Goal: Task Accomplishment & Management: Use online tool/utility

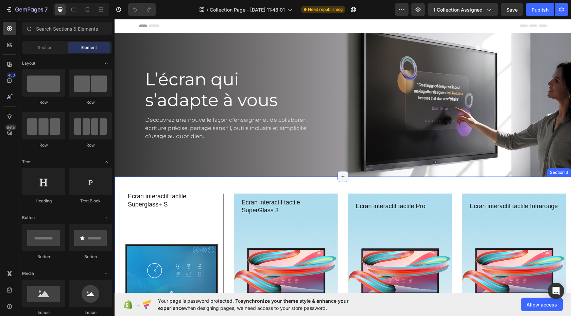
click at [340, 176] on icon at bounding box center [342, 176] width 5 height 5
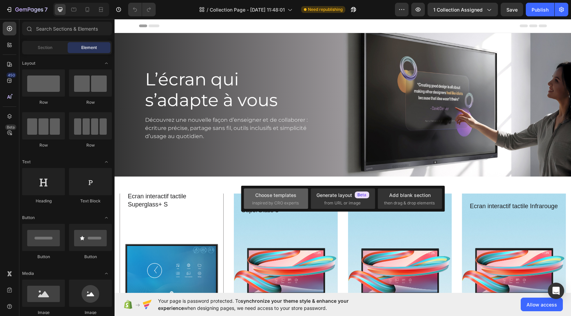
click at [286, 202] on span "inspired by CRO experts" at bounding box center [275, 203] width 47 height 6
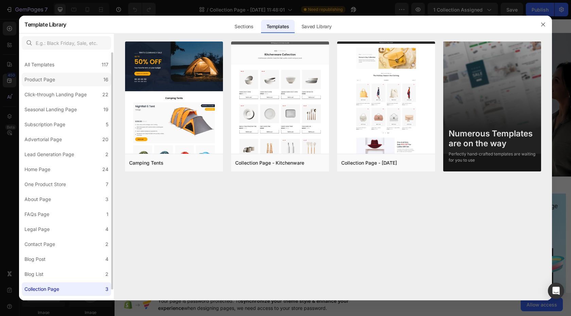
click at [74, 81] on label "Product Page 16" at bounding box center [66, 80] width 89 height 14
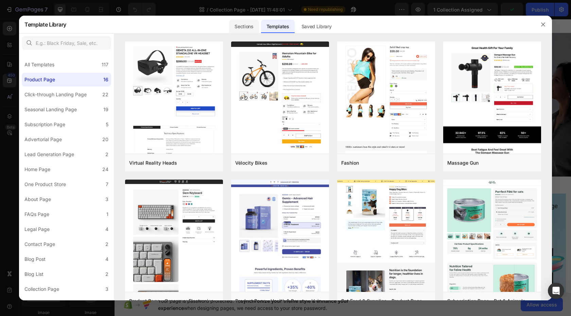
click at [247, 26] on div "Sections" at bounding box center [244, 27] width 30 height 14
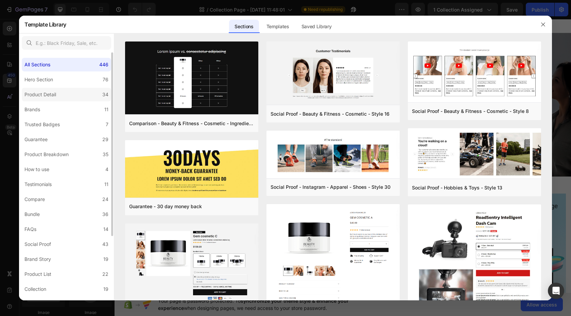
click at [55, 97] on div "Product Detail" at bounding box center [40, 94] width 32 height 8
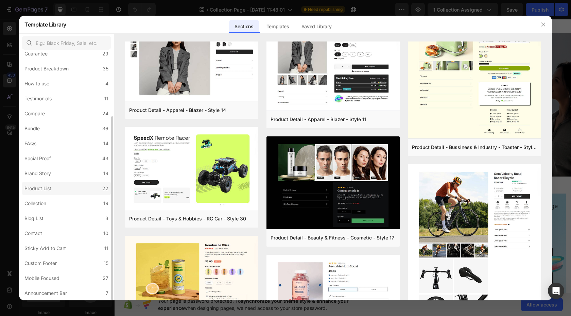
scroll to position [85, 0]
click at [75, 187] on label "Product List 22" at bounding box center [66, 189] width 89 height 14
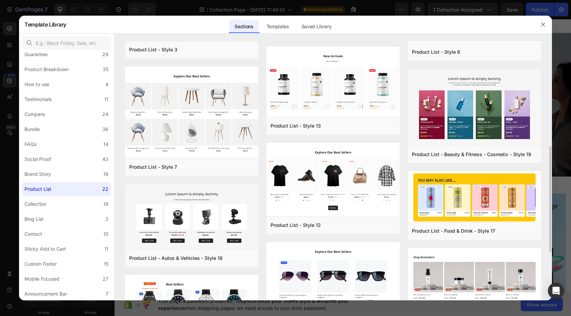
scroll to position [297, 0]
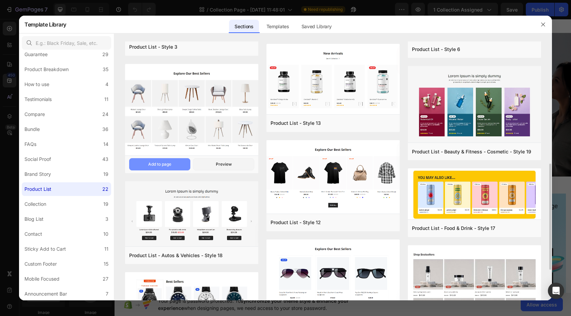
click at [154, 166] on div "Add to page" at bounding box center [159, 164] width 23 height 6
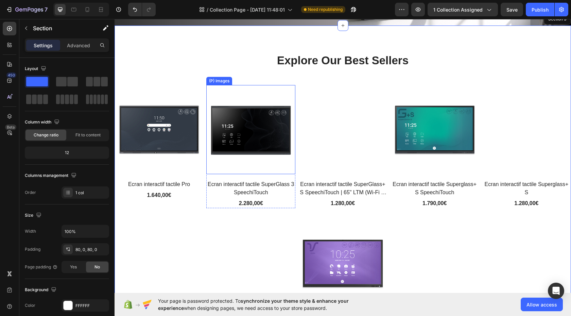
scroll to position [156, 0]
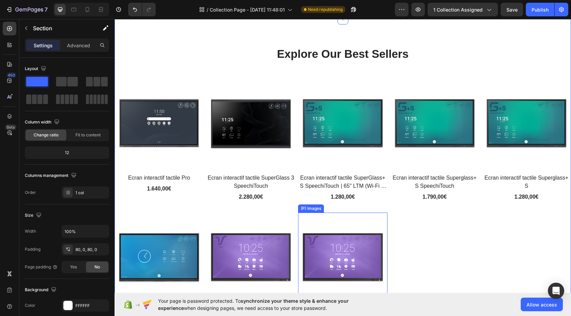
click at [373, 217] on img at bounding box center [342, 256] width 89 height 89
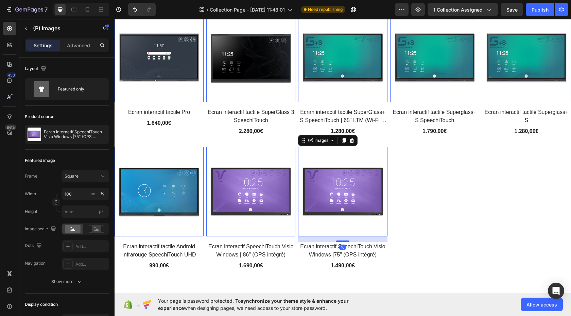
scroll to position [247, 0]
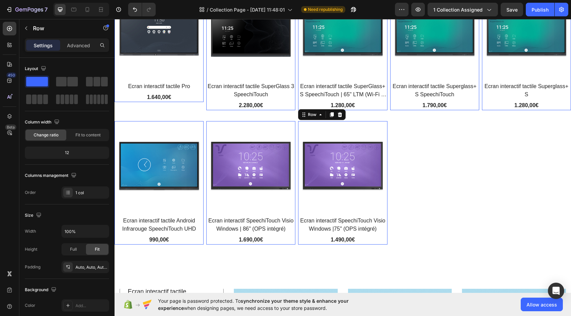
click at [203, 102] on div "(P) Images Ecran interactif SpeechiTouch Visio Windows |75" (OPS intégré) (P) T…" at bounding box center [158, 44] width 89 height 115
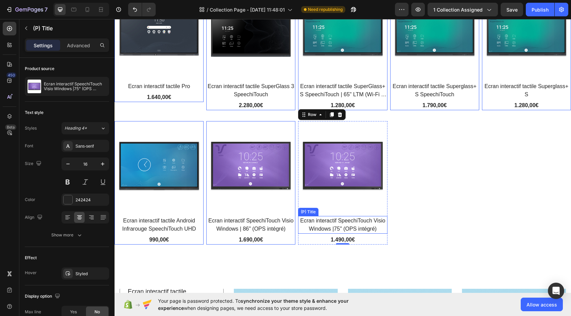
click at [203, 91] on div "Ecran interactif SpeechiTouch Visio Windows |75" (OPS intégré) (P) Title" at bounding box center [158, 87] width 89 height 10
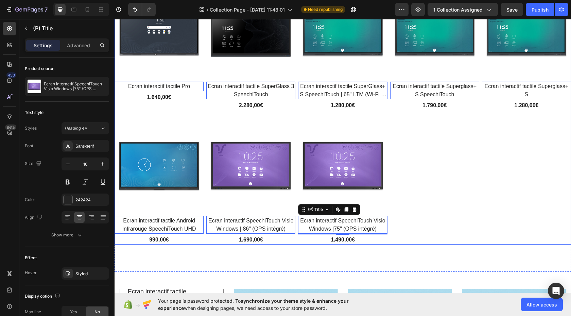
click at [395, 181] on div "(P) Images Ecran interactif tactile Pro (P) Title Edit content in Shopify 0 1.6…" at bounding box center [342, 115] width 456 height 257
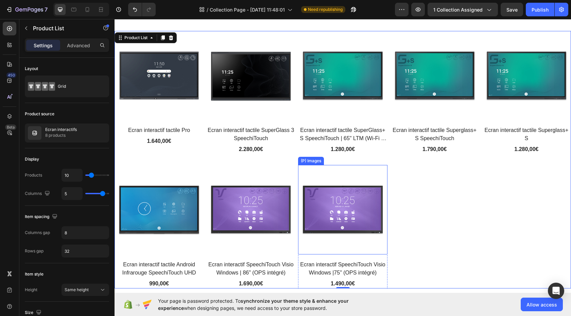
scroll to position [194, 0]
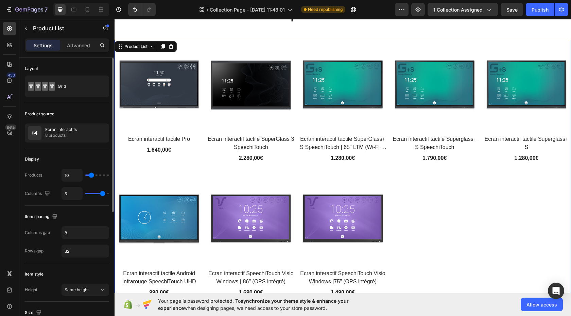
type input "7"
type input "6"
type input "4"
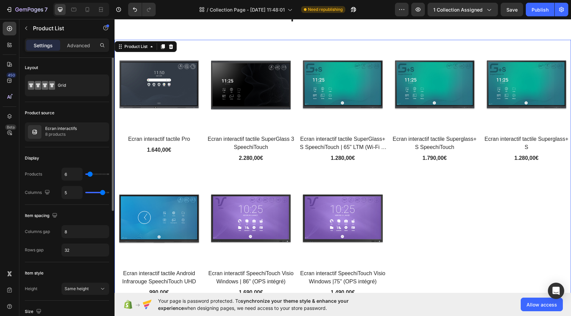
type input "4"
type input "3"
type input "2"
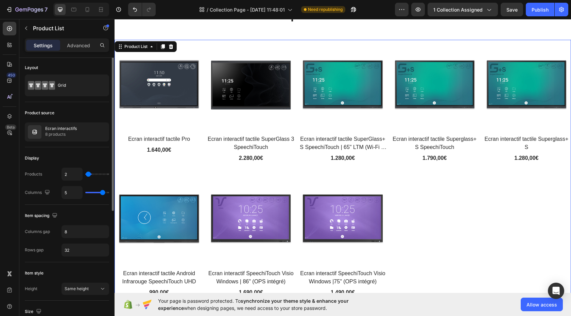
type input "1"
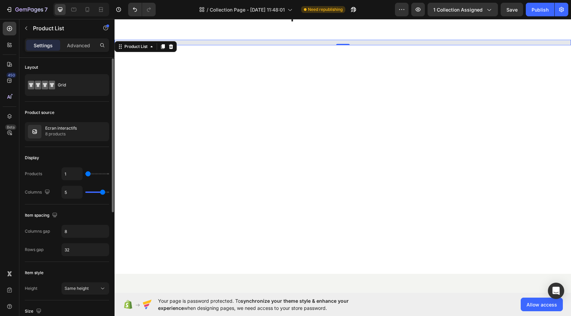
type input "2"
type input "3"
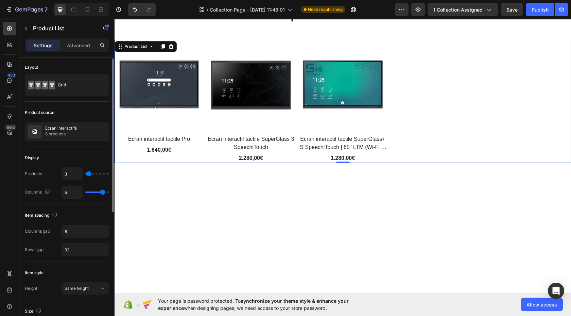
scroll to position [2, 0]
type input "4"
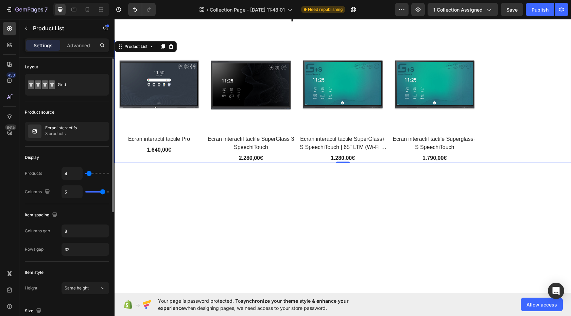
type input "5"
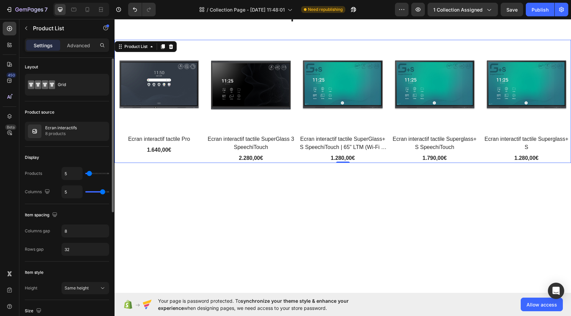
type input "4"
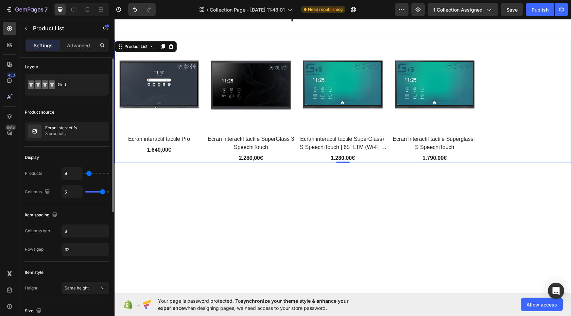
type input "4"
click at [89, 174] on input "range" at bounding box center [97, 173] width 24 height 1
type input "4"
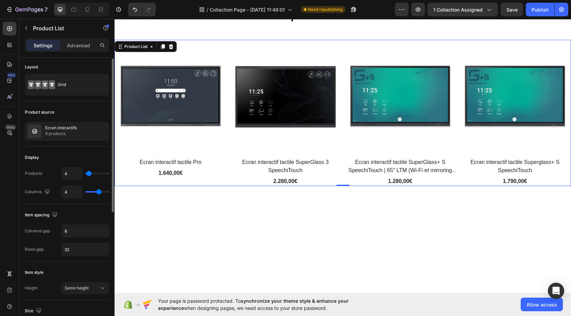
type input "4"
click at [100, 192] on input "range" at bounding box center [97, 191] width 24 height 1
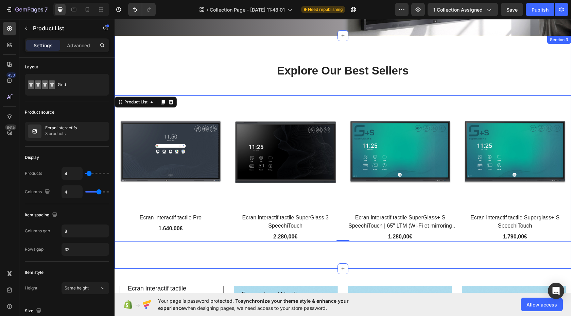
scroll to position [124, 0]
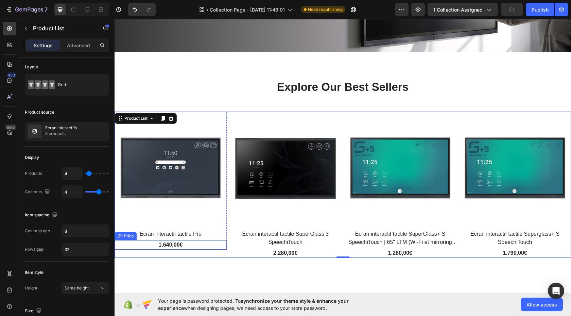
click at [186, 242] on div "1.640,00€" at bounding box center [170, 245] width 112 height 10
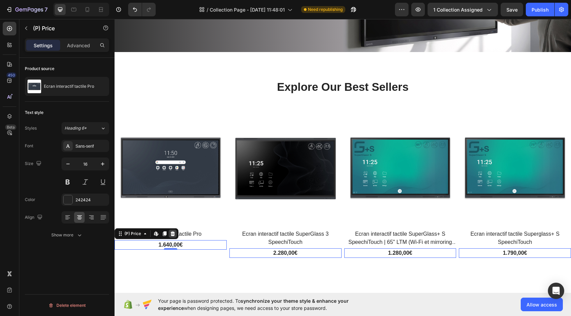
click at [174, 231] on icon at bounding box center [173, 233] width 4 height 5
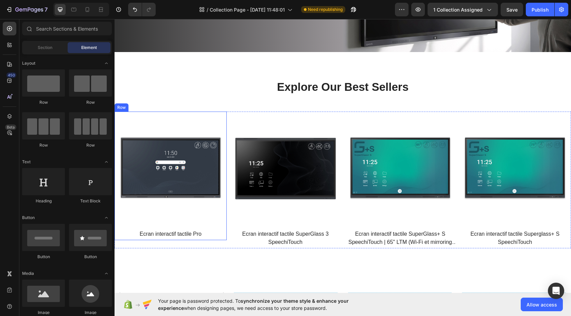
click at [222, 235] on div "(P) Images Ecran interactif tactile Pro (P) Title" at bounding box center [170, 175] width 112 height 128
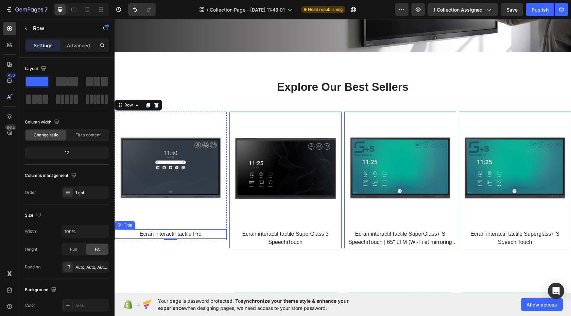
click at [195, 231] on h2 "Ecran interactif tactile Pro" at bounding box center [170, 234] width 112 height 10
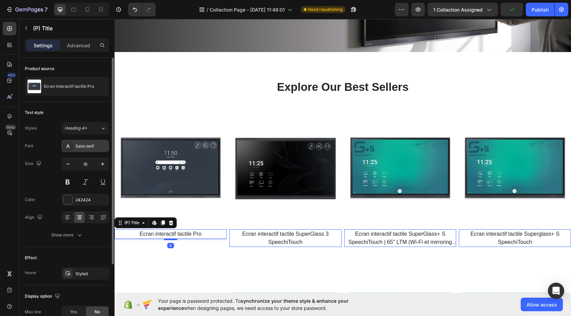
click at [103, 146] on div "Sans-serif" at bounding box center [91, 146] width 32 height 6
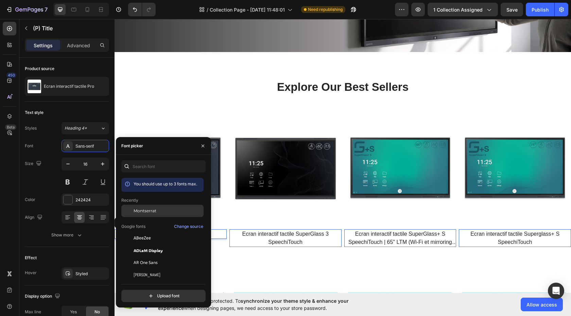
click at [158, 212] on div "Montserrat" at bounding box center [168, 211] width 69 height 6
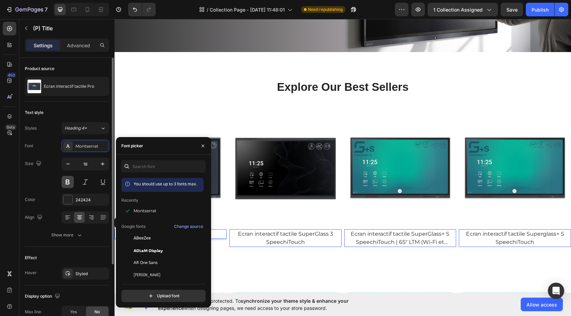
click at [68, 182] on button at bounding box center [67, 182] width 12 height 12
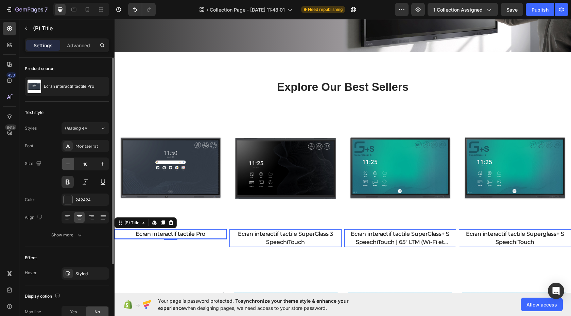
click at [68, 164] on icon "button" at bounding box center [68, 163] width 7 height 7
type input "14"
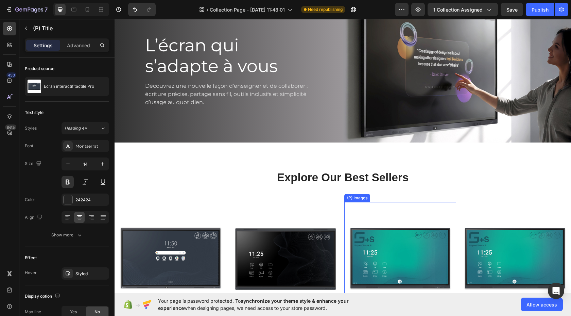
scroll to position [45, 0]
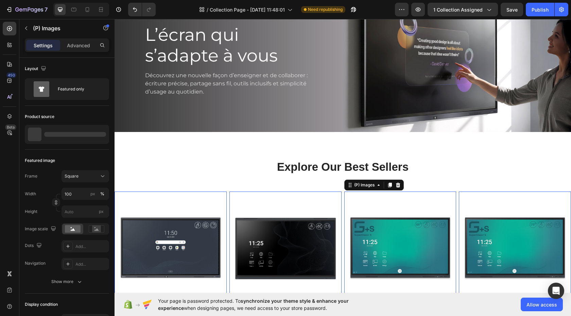
click at [344, 208] on img at bounding box center [400, 247] width 112 height 112
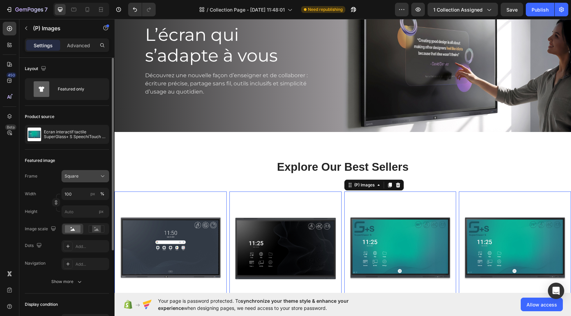
click at [105, 174] on icon at bounding box center [102, 176] width 7 height 7
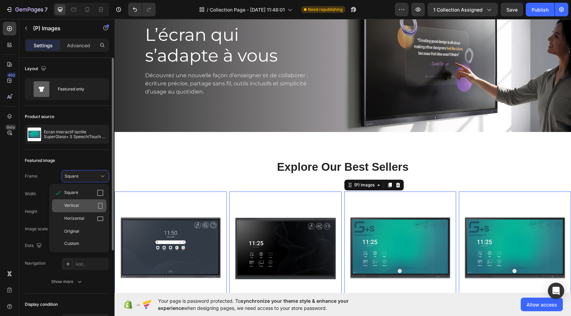
click at [100, 203] on icon at bounding box center [100, 205] width 7 height 7
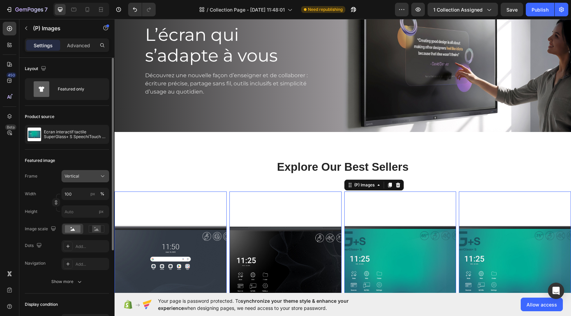
click at [104, 177] on icon at bounding box center [102, 176] width 7 height 7
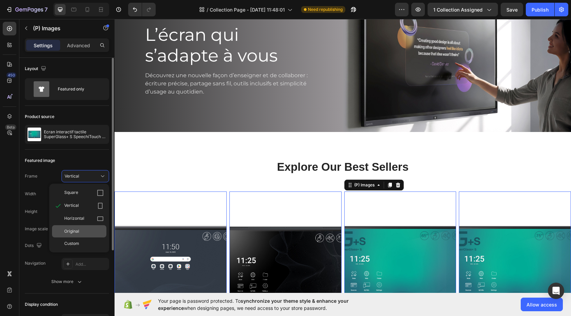
click at [99, 231] on div "Original" at bounding box center [83, 231] width 39 height 6
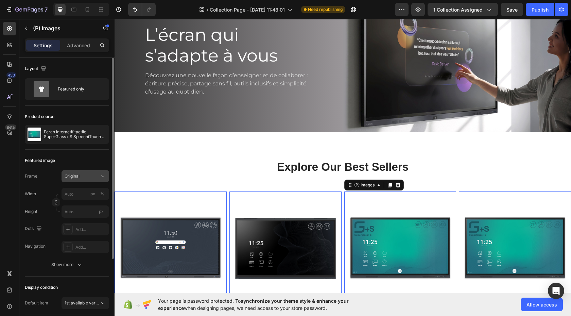
click at [102, 176] on icon at bounding box center [102, 176] width 7 height 7
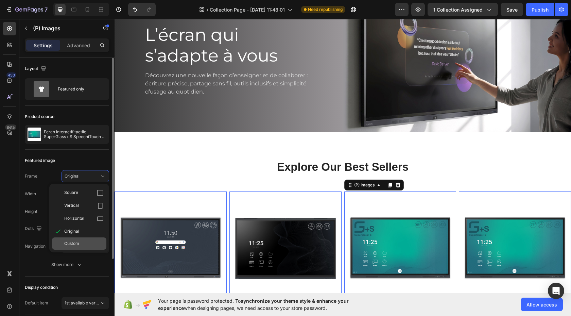
click at [82, 244] on div "Custom" at bounding box center [83, 243] width 39 height 6
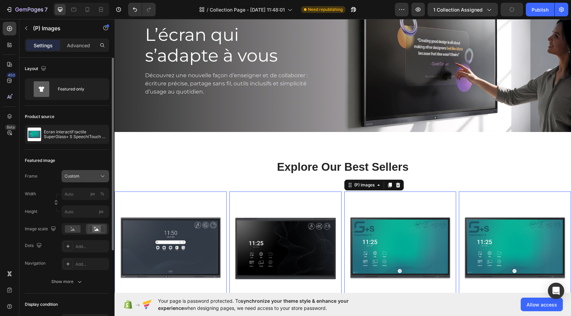
click at [102, 177] on icon at bounding box center [102, 176] width 7 height 7
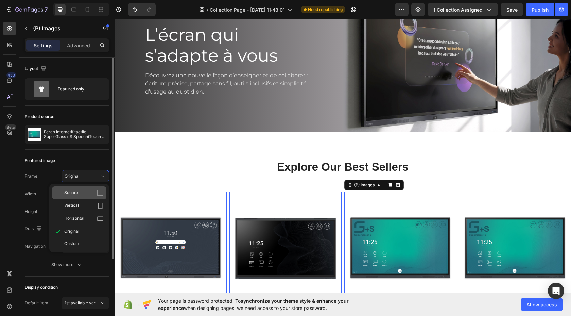
click at [99, 192] on icon at bounding box center [100, 192] width 7 height 7
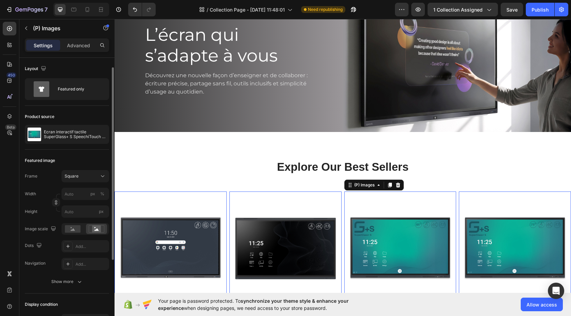
scroll to position [34, 0]
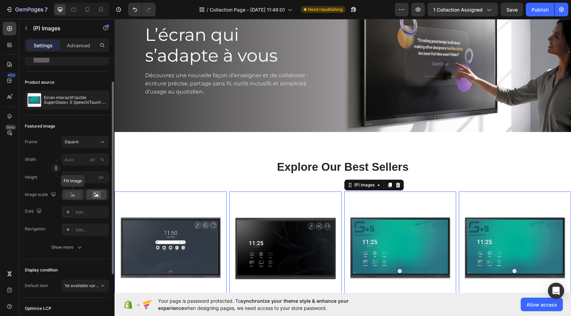
click at [72, 194] on icon at bounding box center [73, 195] width 4 height 2
click at [93, 194] on rect at bounding box center [96, 194] width 9 height 7
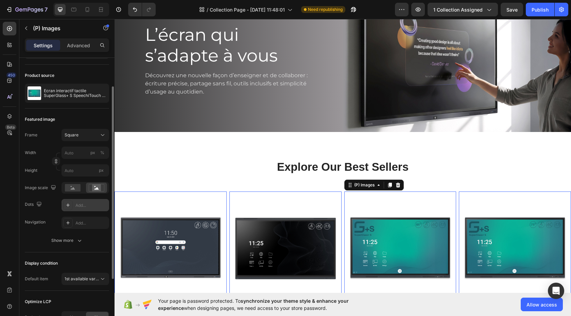
scroll to position [44, 0]
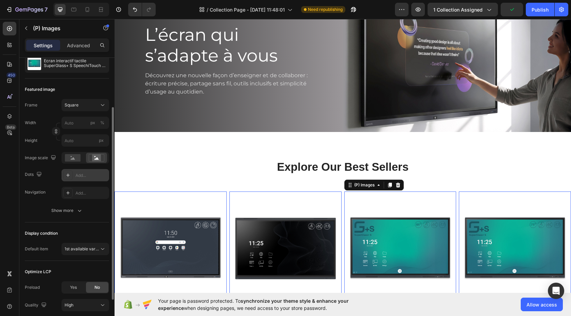
click at [85, 174] on div "Add..." at bounding box center [91, 175] width 32 height 6
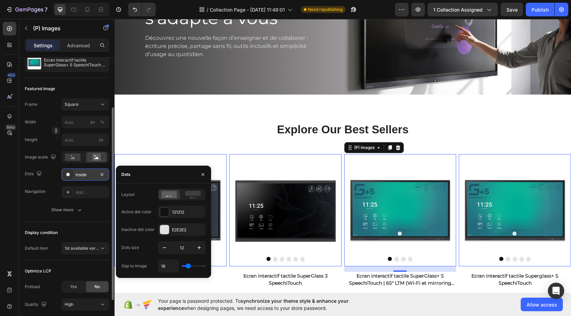
scroll to position [86, 0]
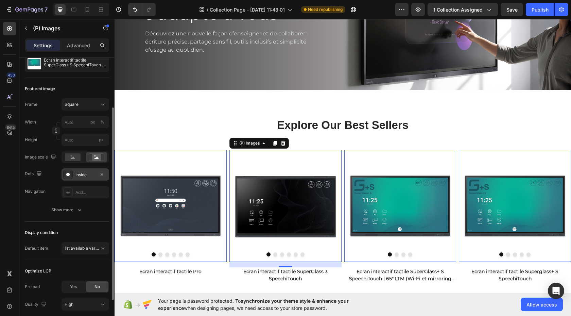
click at [162, 252] on button "Dot" at bounding box center [160, 254] width 4 height 4
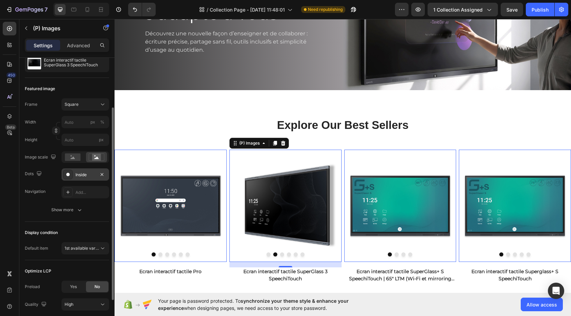
click at [227, 252] on div at bounding box center [170, 254] width 112 height 4
click at [169, 252] on button "Dot" at bounding box center [167, 254] width 4 height 4
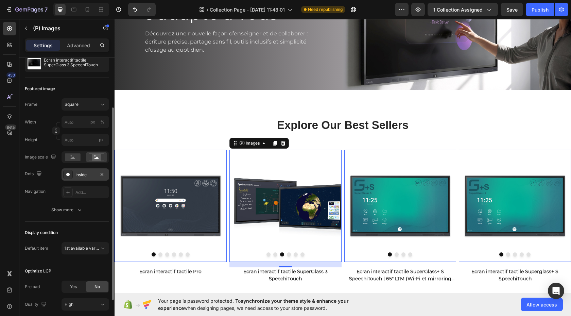
click at [176, 252] on button "Dot" at bounding box center [174, 254] width 4 height 4
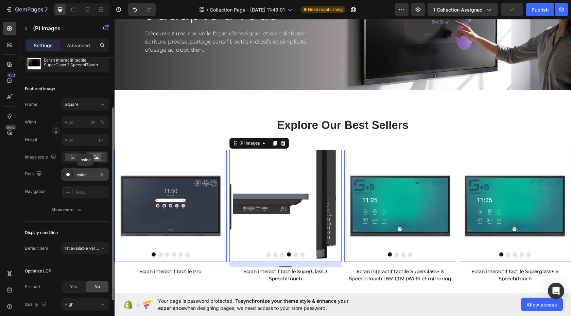
click at [83, 178] on div "Inside" at bounding box center [85, 174] width 48 height 12
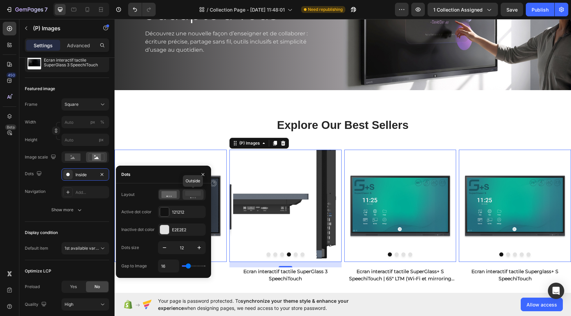
click at [195, 198] on icon at bounding box center [193, 194] width 16 height 7
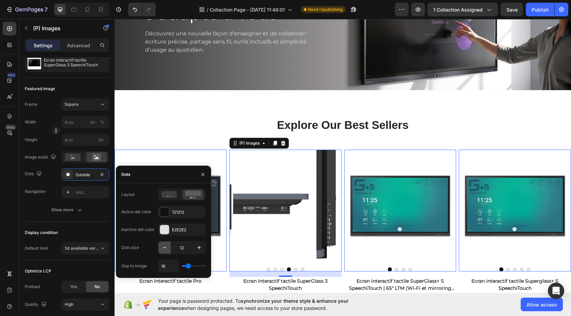
click at [163, 246] on icon "button" at bounding box center [164, 247] width 7 height 7
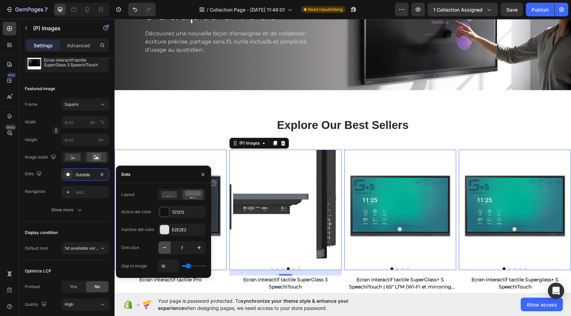
click at [163, 246] on icon "button" at bounding box center [164, 247] width 7 height 7
click at [205, 247] on button "button" at bounding box center [199, 247] width 12 height 12
click at [200, 247] on icon "button" at bounding box center [198, 247] width 3 height 3
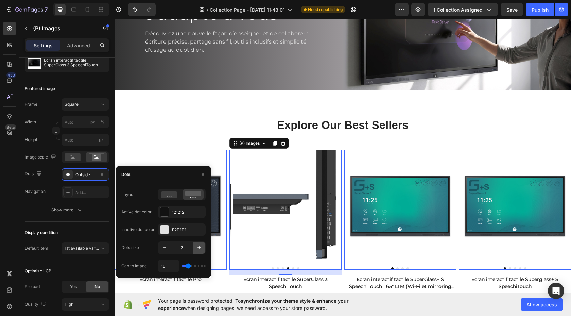
type input "8"
click at [270, 267] on button "Dot" at bounding box center [271, 268] width 3 height 3
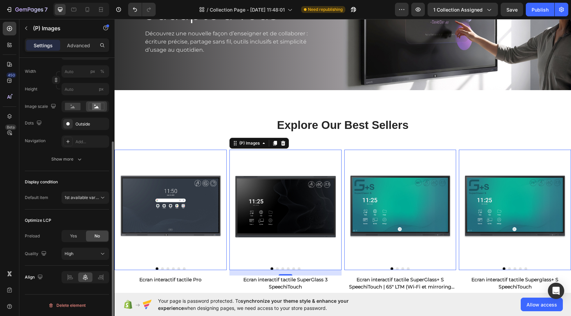
scroll to position [0, 0]
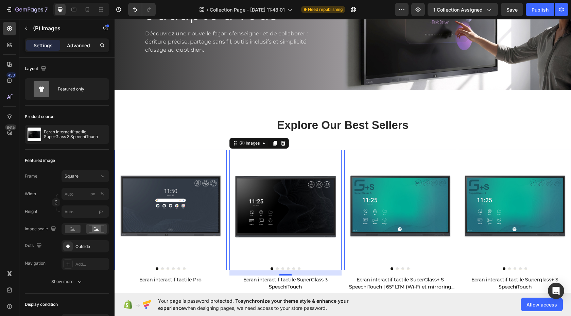
click at [87, 46] on p "Advanced" at bounding box center [78, 45] width 23 height 7
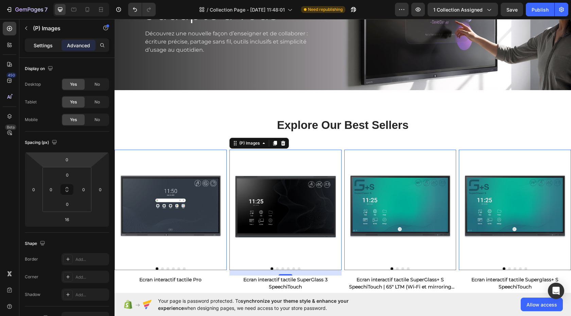
click at [47, 48] on p "Settings" at bounding box center [43, 45] width 19 height 7
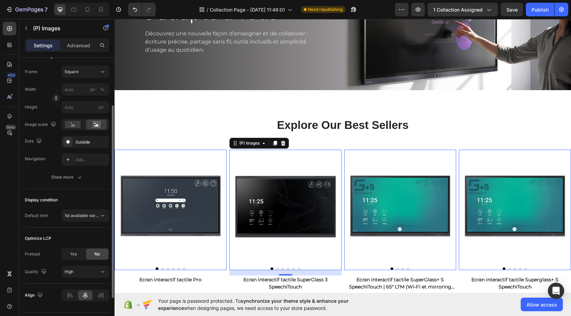
scroll to position [90, 0]
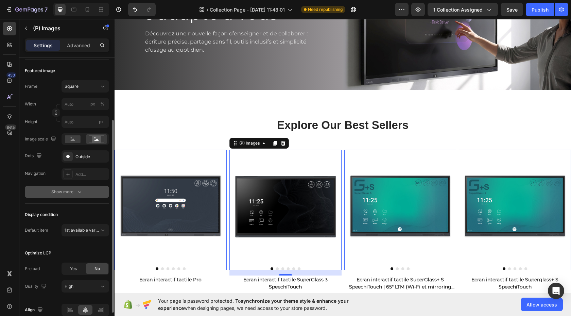
click at [82, 192] on icon "button" at bounding box center [79, 191] width 7 height 7
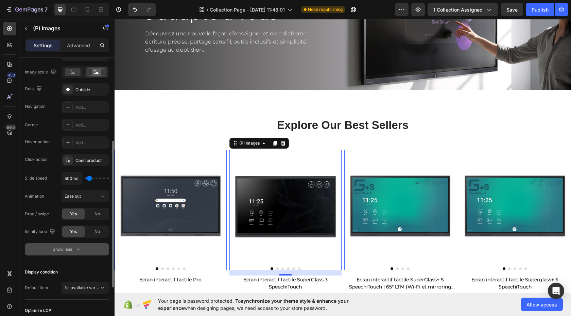
scroll to position [174, 0]
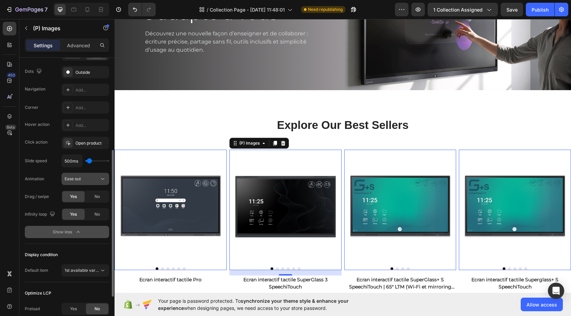
click at [98, 178] on div "Ease out" at bounding box center [82, 179] width 35 height 6
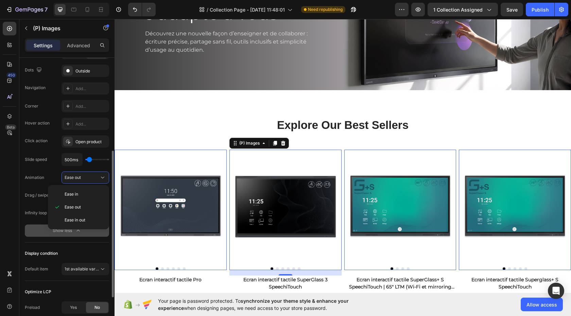
click at [33, 227] on button "Show less" at bounding box center [67, 230] width 84 height 12
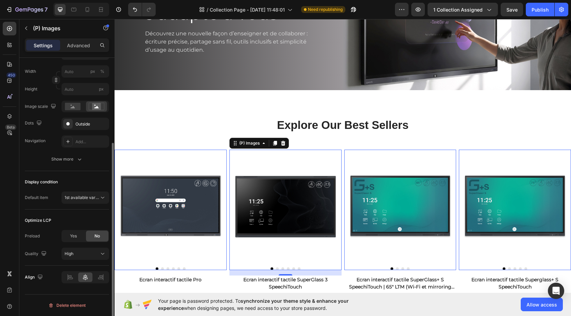
scroll to position [122, 0]
click at [80, 159] on icon "button" at bounding box center [79, 159] width 3 height 2
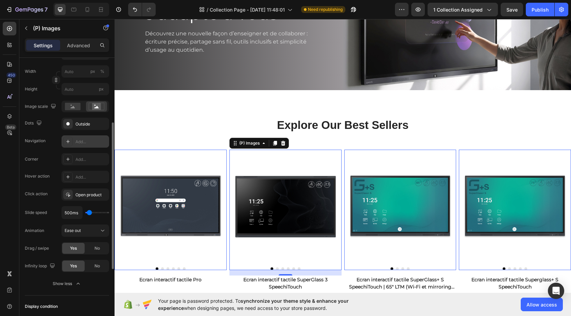
click at [80, 140] on div "Add..." at bounding box center [91, 142] width 32 height 6
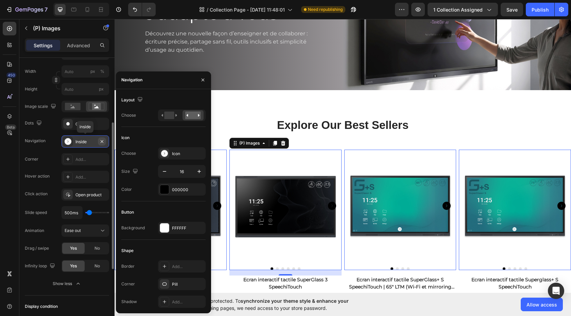
click at [101, 140] on icon "button" at bounding box center [101, 141] width 5 height 5
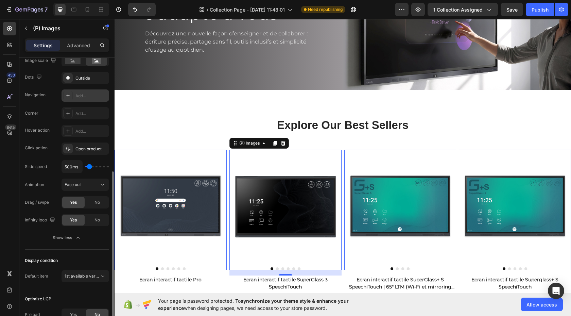
scroll to position [189, 0]
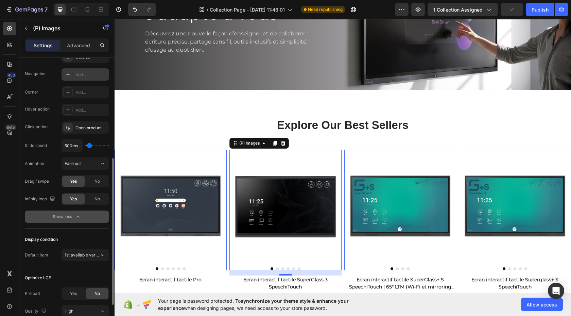
click at [83, 216] on button "Show less" at bounding box center [67, 216] width 84 height 12
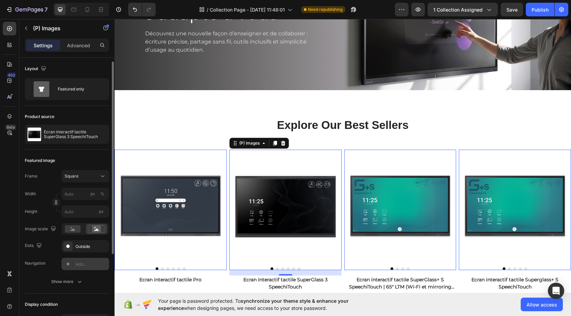
scroll to position [8, 0]
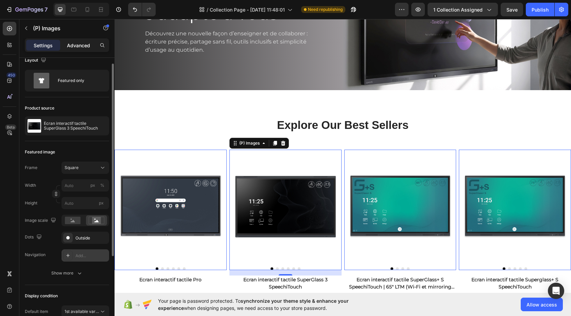
click at [77, 45] on p "Advanced" at bounding box center [78, 45] width 23 height 7
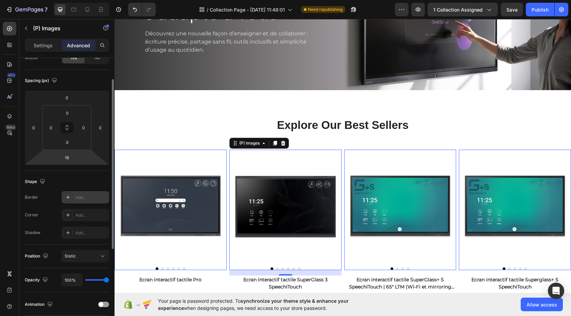
scroll to position [48, 0]
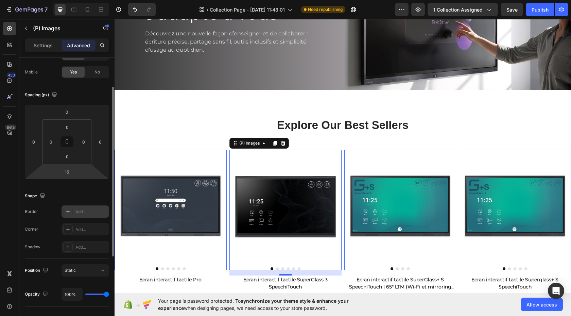
click at [83, 212] on div "Add..." at bounding box center [91, 212] width 32 height 6
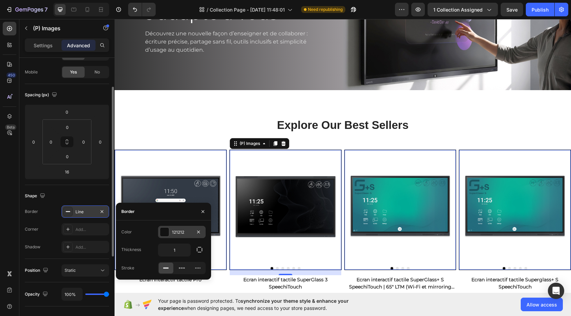
click at [185, 232] on div "121212" at bounding box center [182, 232] width 20 height 6
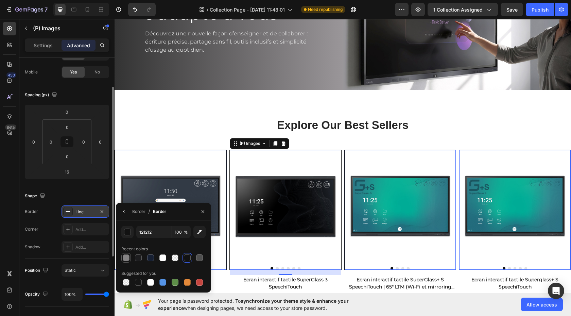
click at [126, 258] on div at bounding box center [126, 257] width 7 height 7
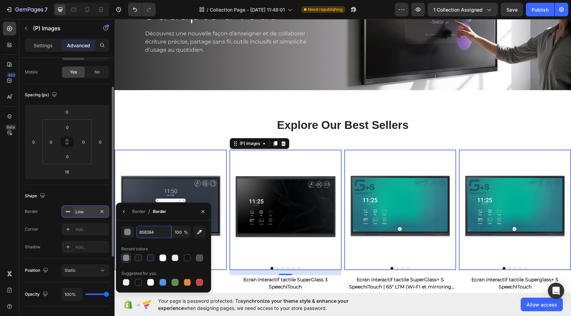
drag, startPoint x: 156, startPoint y: 233, endPoint x: 192, endPoint y: 233, distance: 36.4
click at [192, 233] on div "858384 100 %" at bounding box center [163, 232] width 84 height 12
type input "ddd"
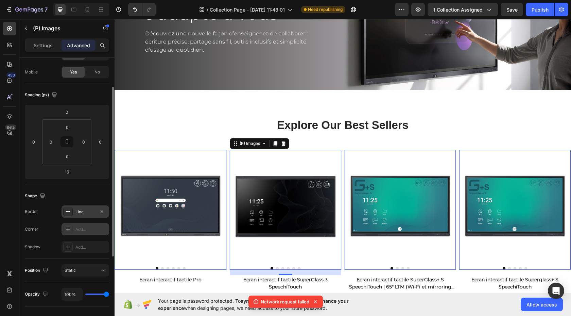
click at [84, 229] on div "Add..." at bounding box center [91, 229] width 32 height 6
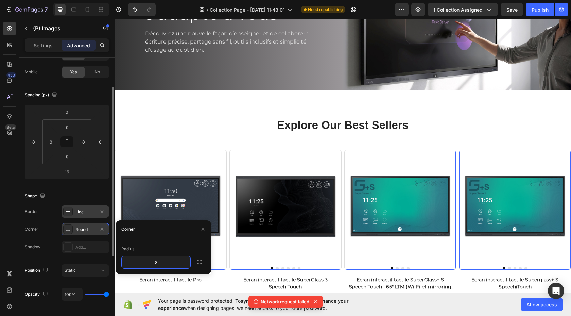
click at [87, 209] on div "Line" at bounding box center [85, 212] width 20 height 6
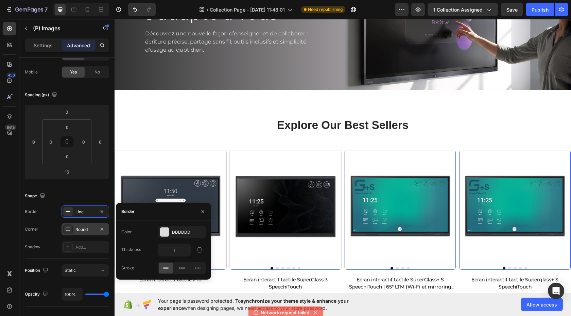
scroll to position [47, 0]
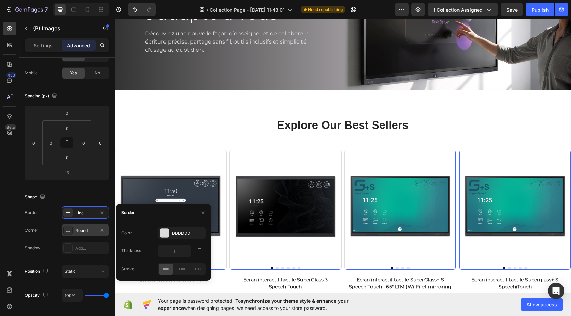
click at [90, 231] on div "Round" at bounding box center [85, 230] width 20 height 6
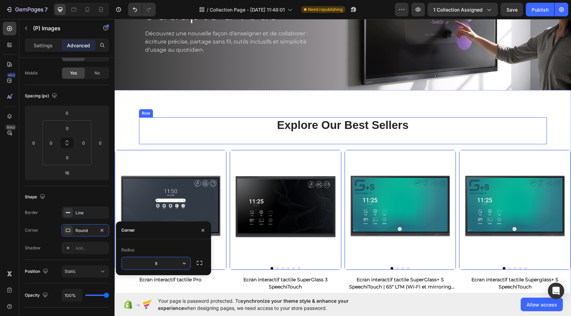
click at [357, 140] on div "Explore Our Best Sellers Heading" at bounding box center [343, 130] width 408 height 27
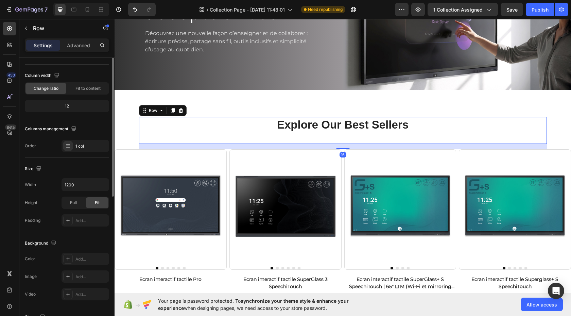
scroll to position [0, 0]
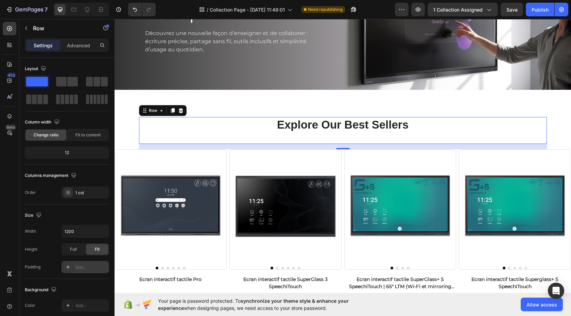
click at [88, 268] on div "Add..." at bounding box center [91, 267] width 32 height 6
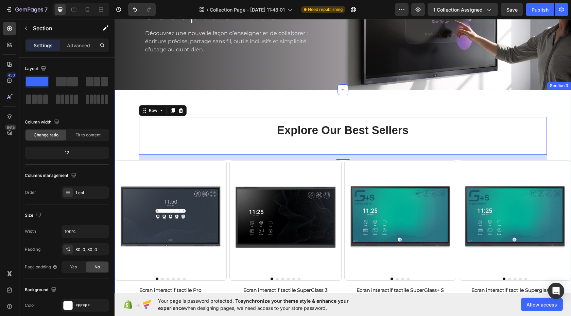
click at [557, 142] on div "Explore Our Best Sellers Heading Row 16 (P) Images Ecran interactif tactile Pro…" at bounding box center [342, 210] width 456 height 186
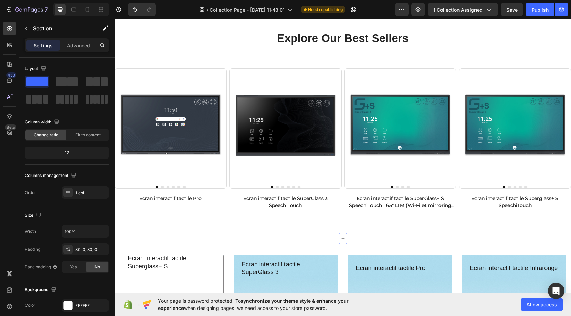
scroll to position [161, 0]
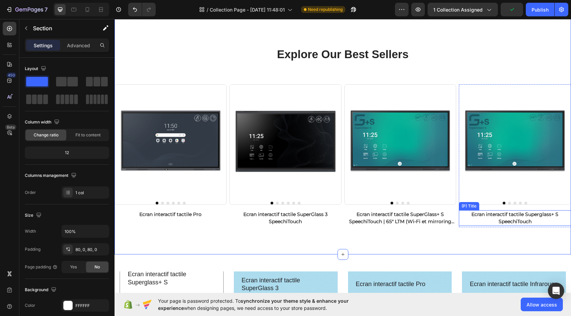
click at [465, 210] on h2 "Ecran interactif tactile Superglass+ S SpeechiTouch" at bounding box center [515, 218] width 112 height 16
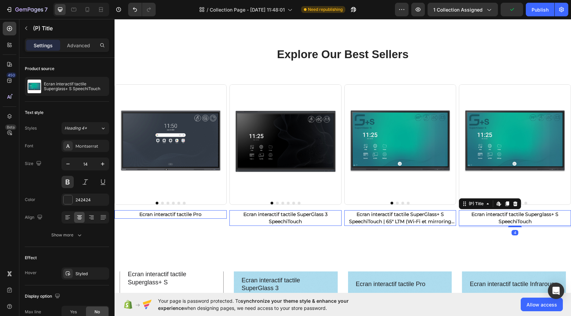
scroll to position [162, 0]
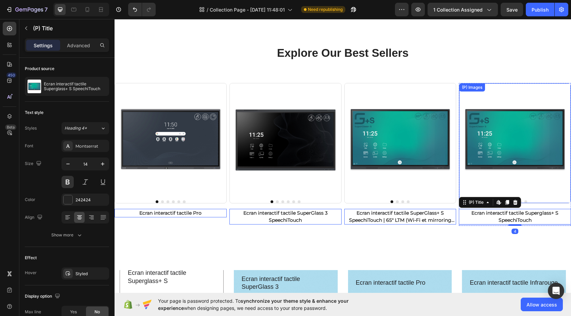
click at [464, 174] on img at bounding box center [514, 138] width 111 height 111
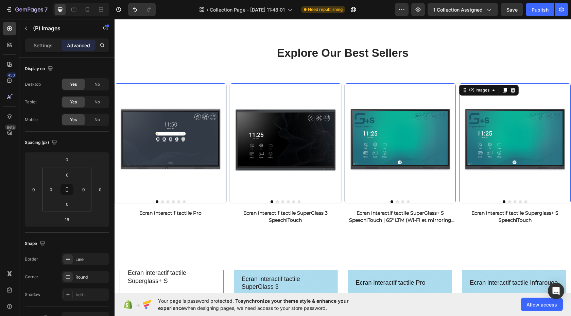
click at [473, 186] on img at bounding box center [514, 138] width 111 height 111
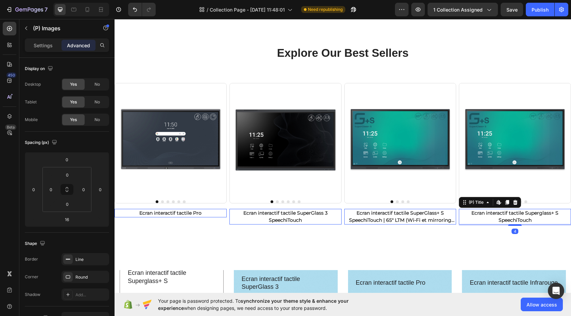
click at [465, 209] on h2 "Ecran interactif tactile Superglass+ S SpeechiTouch" at bounding box center [515, 217] width 112 height 16
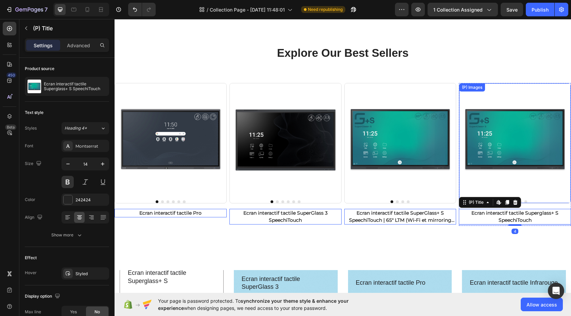
click at [482, 186] on img at bounding box center [514, 138] width 111 height 111
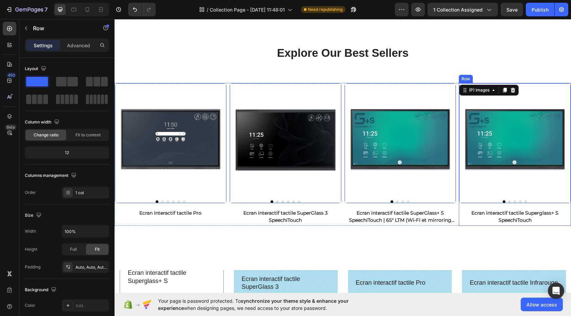
click at [227, 205] on div "(P) Images 16 Ecran interactif tactile Superglass+ S SpeechiTouch (P) Title" at bounding box center [170, 151] width 112 height 136
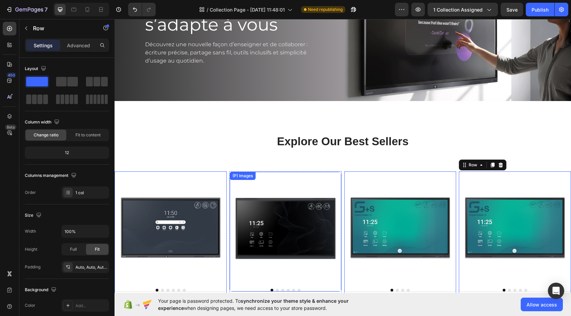
scroll to position [43, 0]
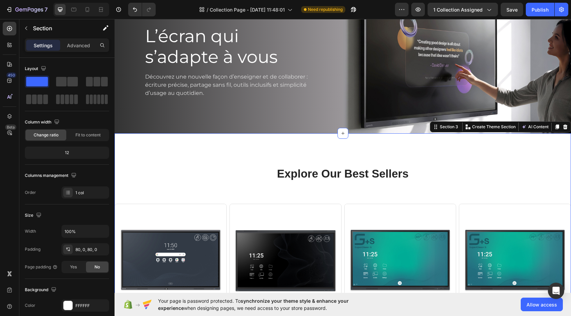
click at [527, 139] on div "Explore Our Best Sellers Heading Row (P) Images Ecran interactif tactile Pro (P…" at bounding box center [342, 253] width 456 height 240
click at [563, 125] on icon at bounding box center [565, 126] width 4 height 5
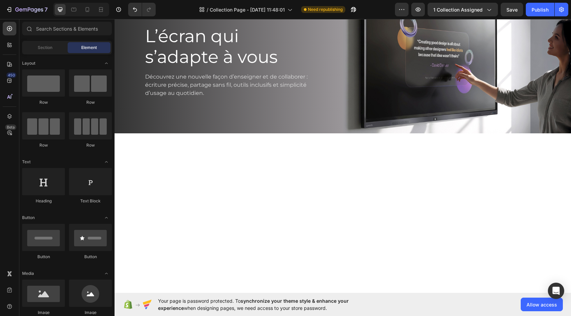
scroll to position [0, 0]
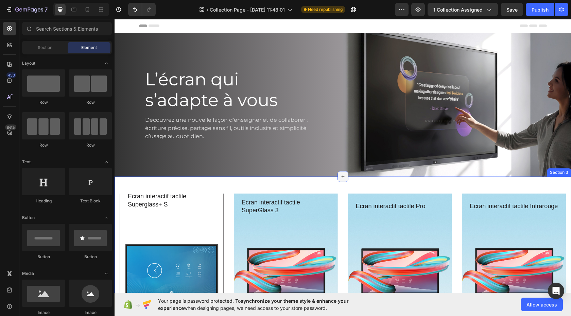
click at [340, 174] on icon at bounding box center [342, 176] width 5 height 5
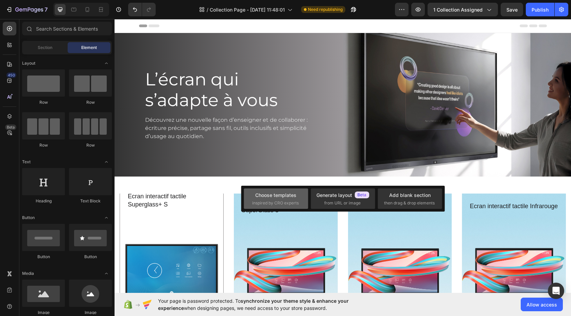
click at [275, 197] on div "Choose templates" at bounding box center [275, 194] width 41 height 7
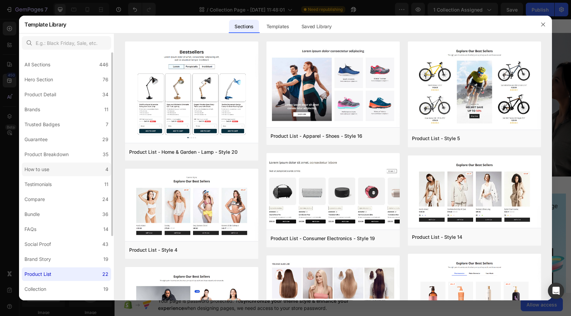
click at [81, 171] on label "How to use 4" at bounding box center [66, 169] width 89 height 14
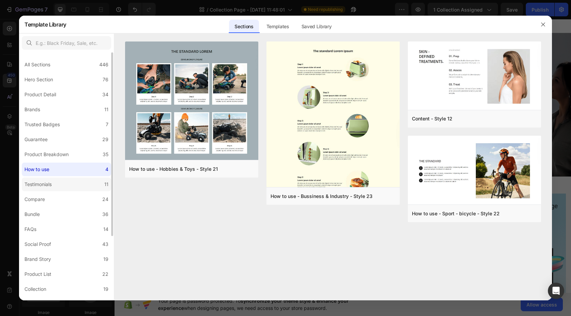
click at [75, 182] on label "Testimonials 11" at bounding box center [66, 184] width 89 height 14
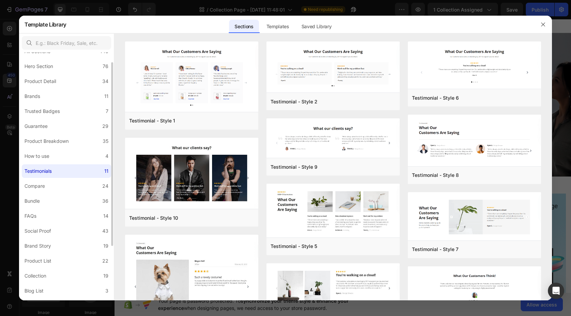
scroll to position [10, 0]
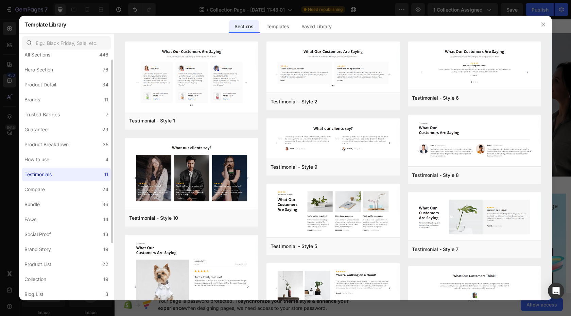
click at [75, 182] on label "Compare 24" at bounding box center [66, 189] width 89 height 14
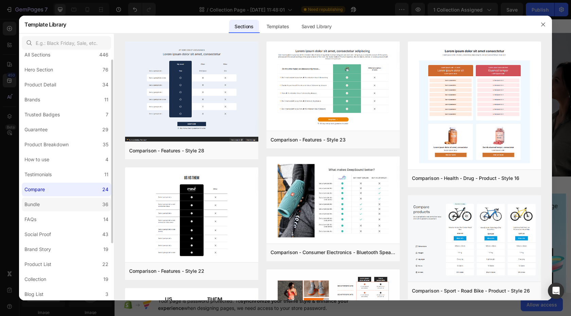
click at [72, 210] on label "Bundle 36" at bounding box center [66, 204] width 89 height 14
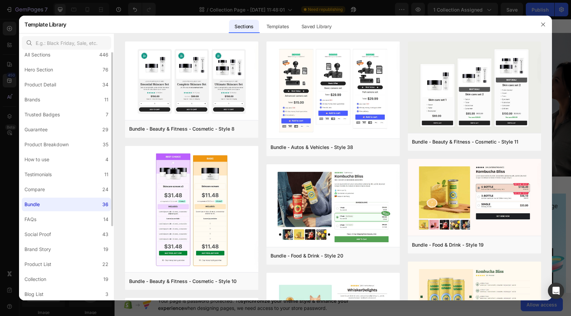
scroll to position [0, 0]
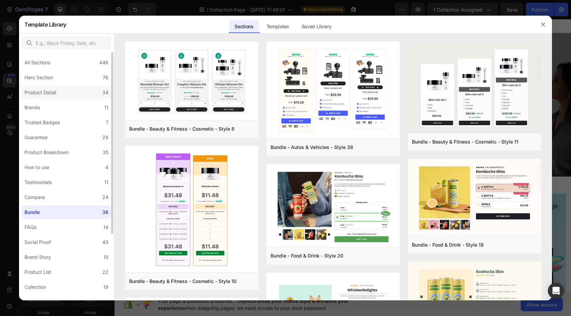
click at [81, 92] on label "Product Detail 34" at bounding box center [66, 93] width 89 height 14
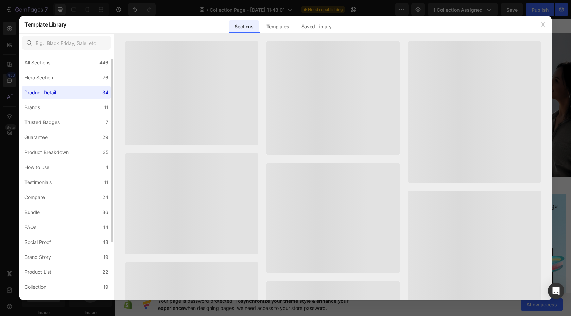
scroll to position [6, 0]
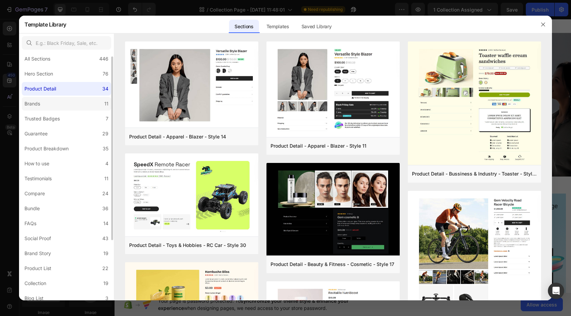
click at [76, 103] on label "Brands 11" at bounding box center [66, 104] width 89 height 14
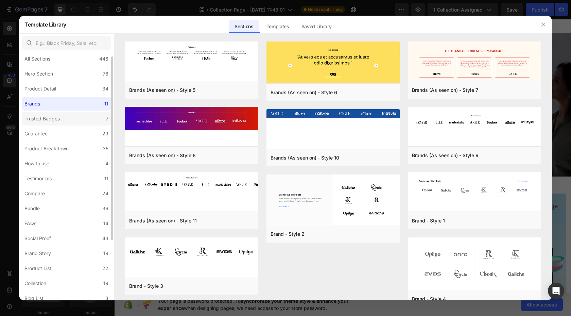
click at [74, 120] on label "Trusted Badges 7" at bounding box center [66, 119] width 89 height 14
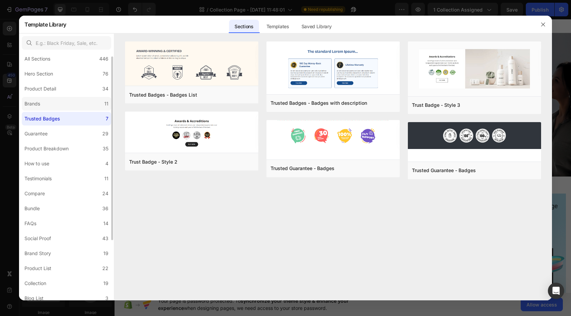
click at [79, 107] on label "Brands 11" at bounding box center [66, 104] width 89 height 14
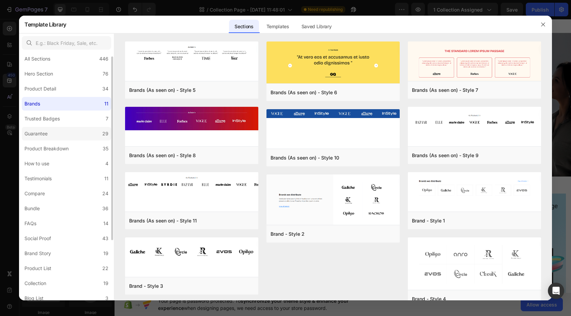
click at [76, 131] on label "Guarantee 29" at bounding box center [66, 134] width 89 height 14
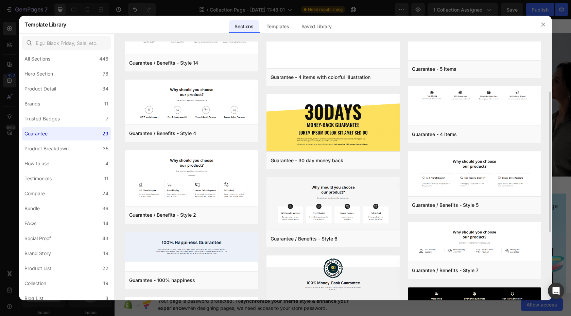
scroll to position [93, 0]
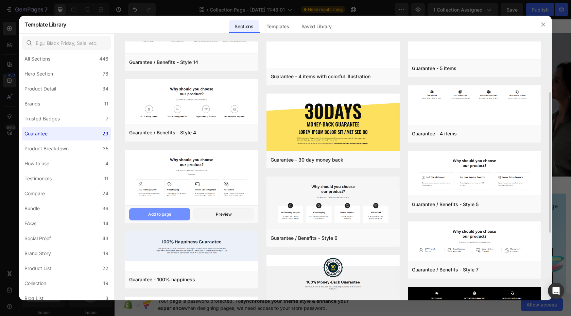
click at [171, 213] on div "Add to page" at bounding box center [159, 214] width 23 height 6
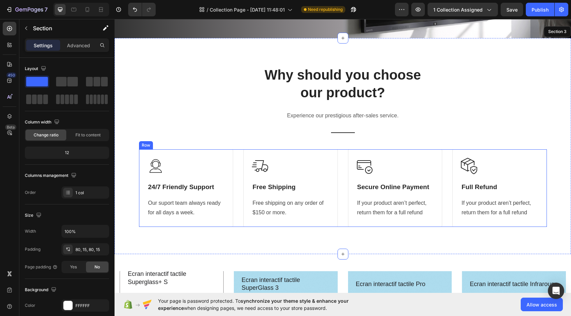
scroll to position [126, 0]
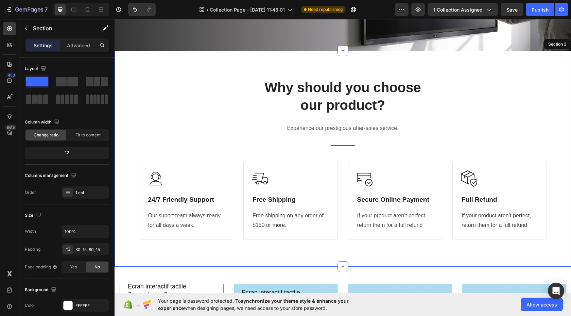
click at [343, 73] on div "Why should you choose our product? Heading Experience our prestigious after-sal…" at bounding box center [342, 159] width 456 height 216
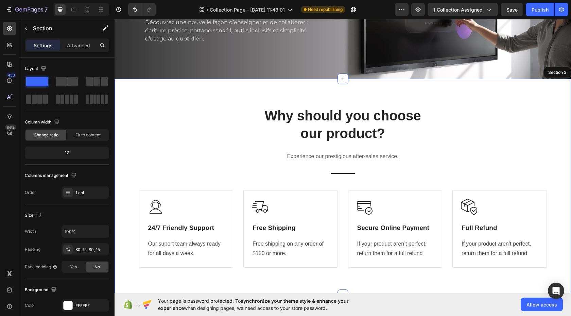
scroll to position [69, 0]
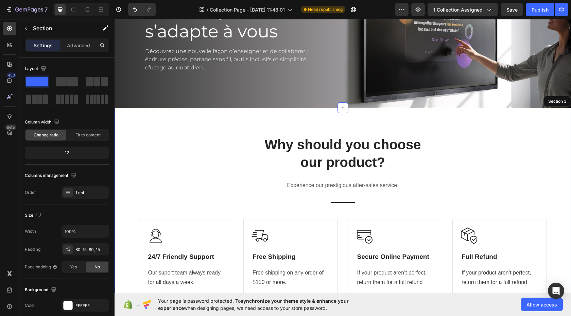
click at [231, 120] on div "Why should you choose our product? Heading Experience our prestigious after-sal…" at bounding box center [342, 216] width 456 height 216
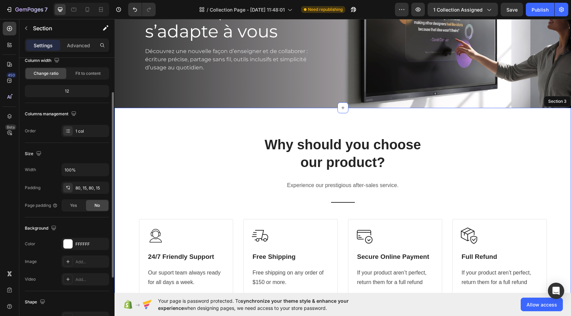
scroll to position [81, 0]
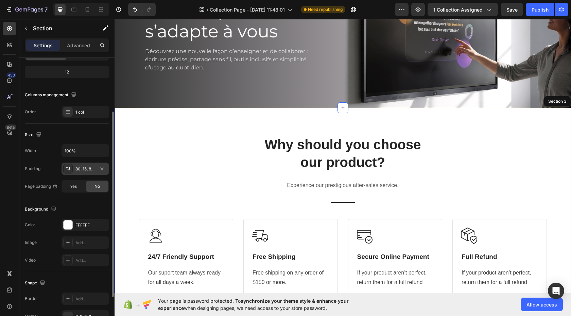
click at [90, 167] on div "80, 15, 80, 15" at bounding box center [85, 169] width 20 height 6
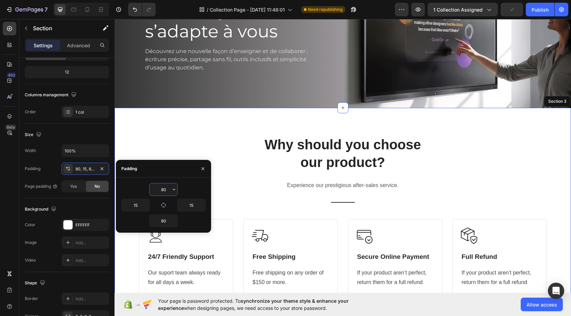
click at [165, 193] on input "80" at bounding box center [163, 189] width 28 height 12
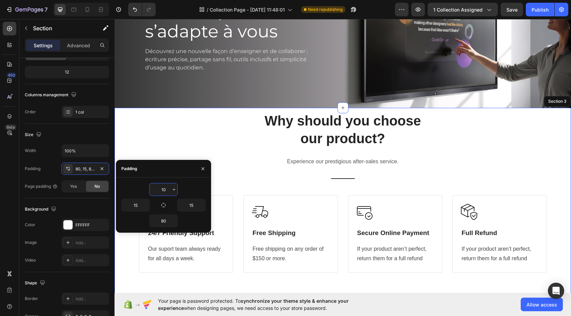
type input "1"
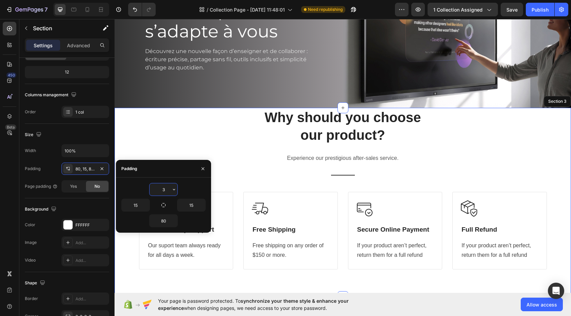
type input "30"
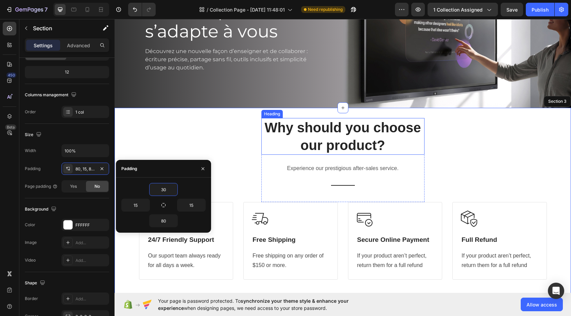
click at [322, 134] on p "Why should you choose our product?" at bounding box center [343, 136] width 162 height 35
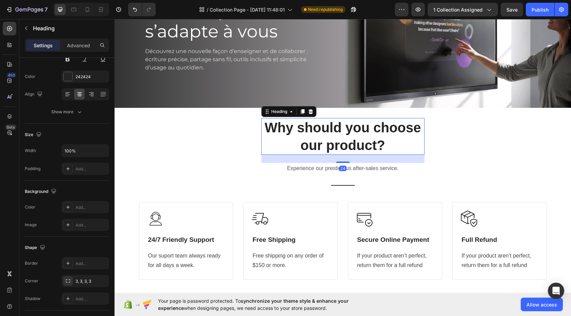
scroll to position [0, 0]
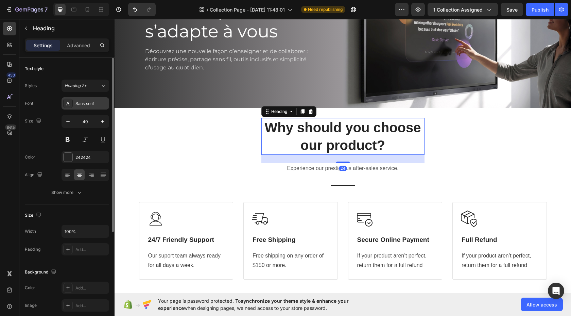
click at [93, 101] on div "Sans-serif" at bounding box center [91, 104] width 32 height 6
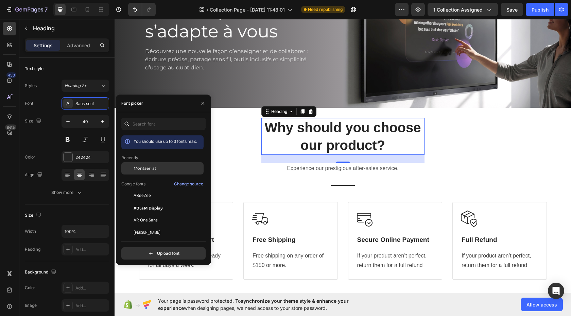
click at [159, 169] on div "Montserrat" at bounding box center [168, 168] width 69 height 6
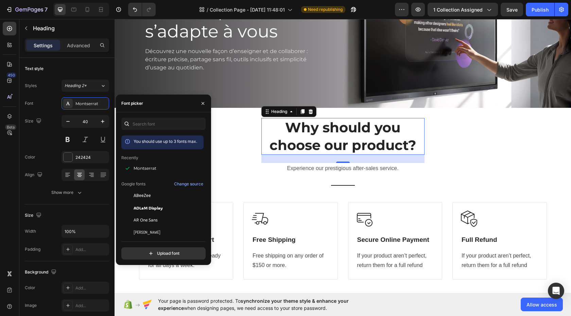
click at [305, 125] on p "Why should you choose our product?" at bounding box center [343, 136] width 162 height 35
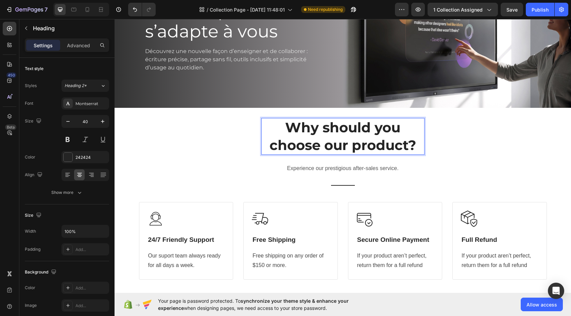
click at [307, 133] on p "Why should you choose our product?" at bounding box center [343, 136] width 162 height 35
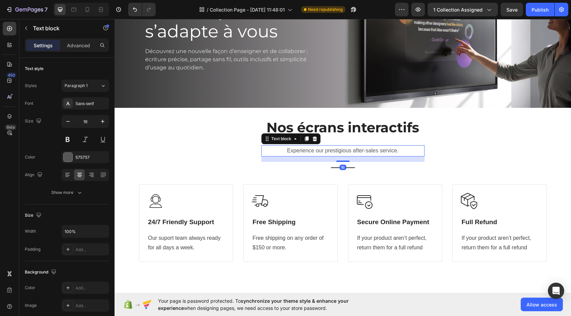
click at [343, 149] on p "Experience our prestigious after-sales service." at bounding box center [343, 151] width 162 height 10
click at [312, 137] on icon at bounding box center [314, 138] width 4 height 5
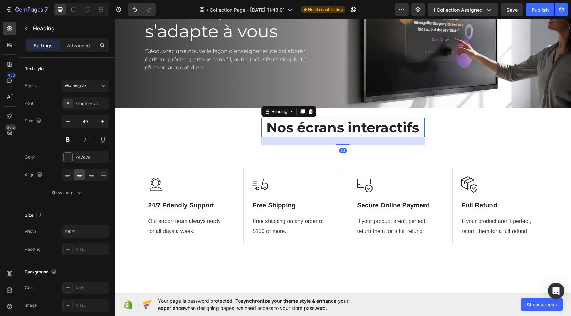
click at [342, 130] on p "Nos écrans interactifs" at bounding box center [343, 128] width 162 height 18
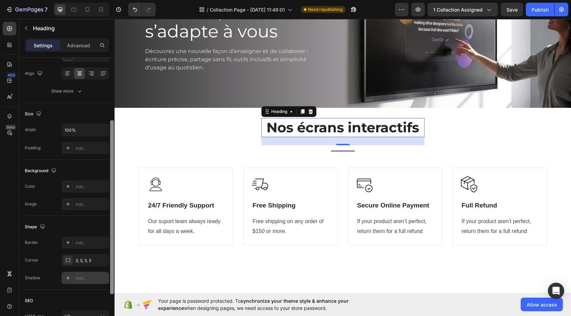
drag, startPoint x: 112, startPoint y: 221, endPoint x: 106, endPoint y: 279, distance: 58.0
click at [106, 280] on div "Text style Styles Heading 2* Font Montserrat Size 40 Color 242424 Align Show mo…" at bounding box center [66, 196] width 95 height 277
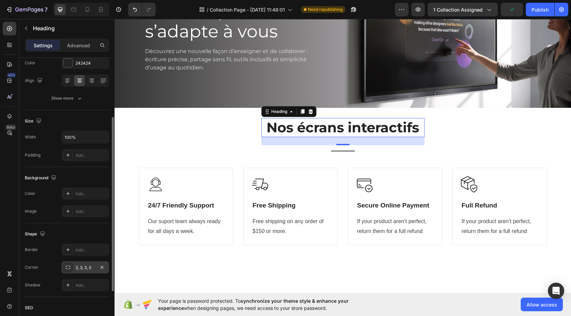
click at [90, 267] on div "3, 3, 3, 3" at bounding box center [85, 267] width 20 height 6
click at [83, 231] on div "Shape" at bounding box center [67, 233] width 84 height 11
click at [85, 154] on div "Add..." at bounding box center [91, 155] width 32 height 6
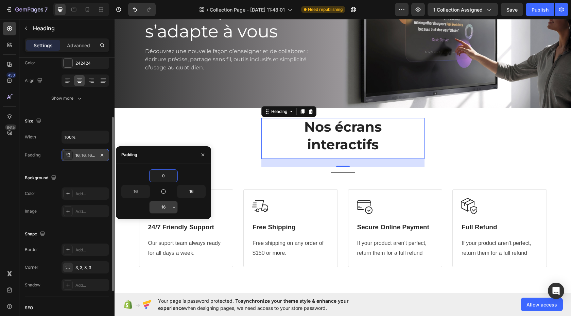
type input "0"
click at [165, 207] on input "16" at bounding box center [163, 207] width 28 height 12
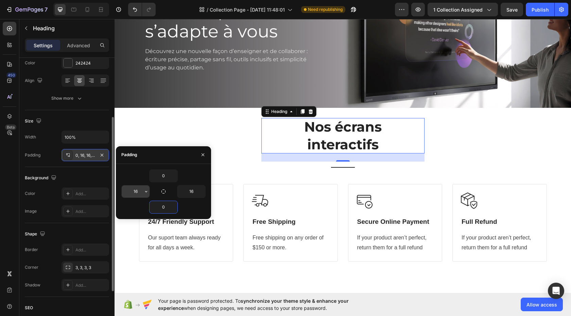
type input "0"
click at [139, 192] on input "16" at bounding box center [136, 191] width 28 height 12
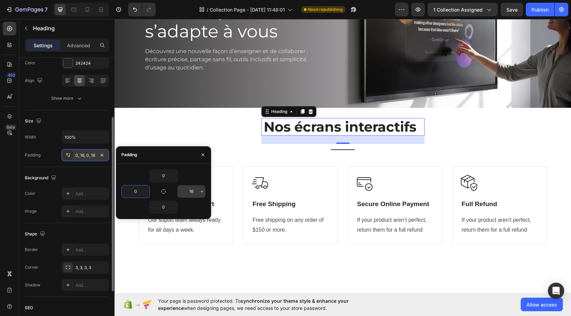
type input "0"
drag, startPoint x: 195, startPoint y: 190, endPoint x: 193, endPoint y: 194, distance: 4.3
click at [193, 192] on input "16" at bounding box center [191, 191] width 28 height 12
type input "0"
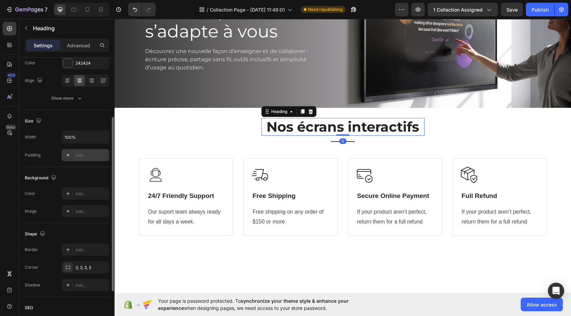
drag, startPoint x: 340, startPoint y: 141, endPoint x: 348, endPoint y: 126, distance: 17.2
click at [342, 128] on div "Nos écrans interactifs Heading 0" at bounding box center [342, 127] width 163 height 18
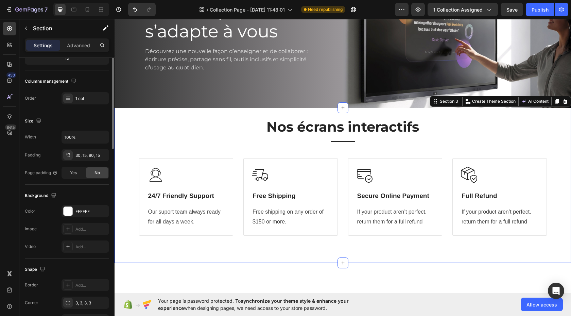
click at [235, 115] on div "Nos écrans interactifs Heading Title Line Row Image 24/7 Friendly Support Headi…" at bounding box center [342, 185] width 456 height 155
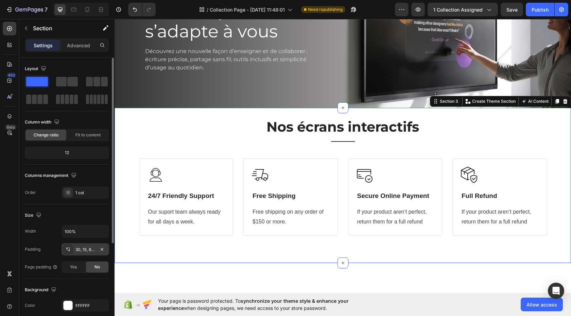
click at [82, 248] on div "30, 15, 80, 15" at bounding box center [85, 249] width 20 height 6
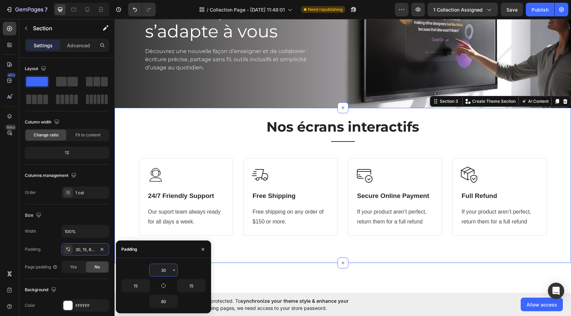
drag, startPoint x: 163, startPoint y: 270, endPoint x: 158, endPoint y: 271, distance: 5.7
click at [158, 271] on input "30" at bounding box center [163, 270] width 28 height 12
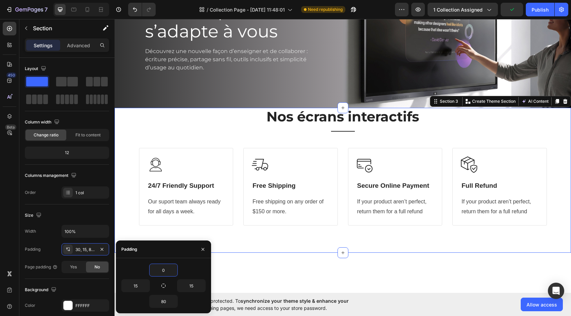
type input "50"
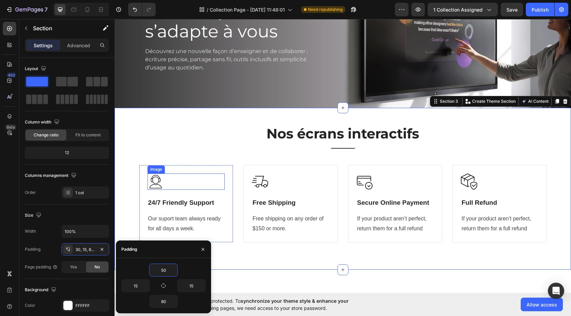
click at [170, 182] on div at bounding box center [185, 181] width 77 height 16
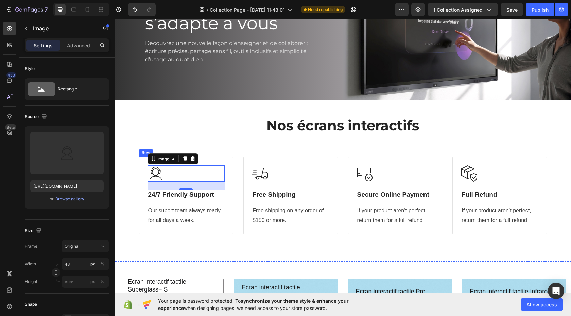
scroll to position [78, 0]
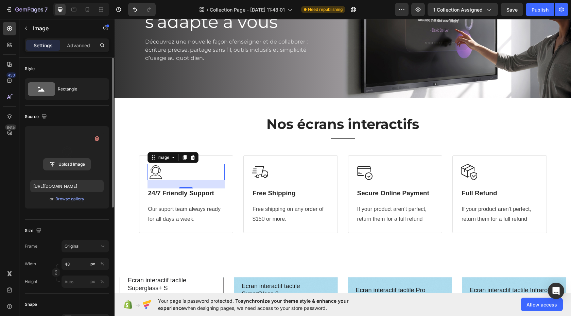
click at [67, 164] on input "file" at bounding box center [66, 164] width 47 height 12
click at [66, 165] on input "file" at bounding box center [66, 164] width 47 height 12
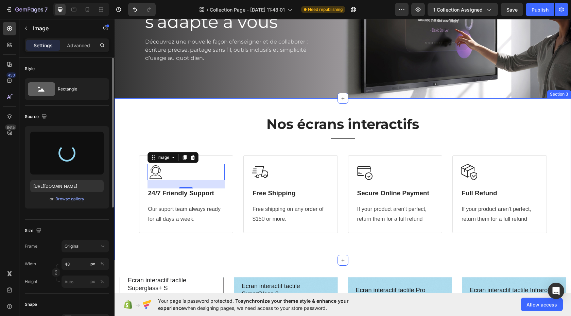
type input "[URL][DOMAIN_NAME]"
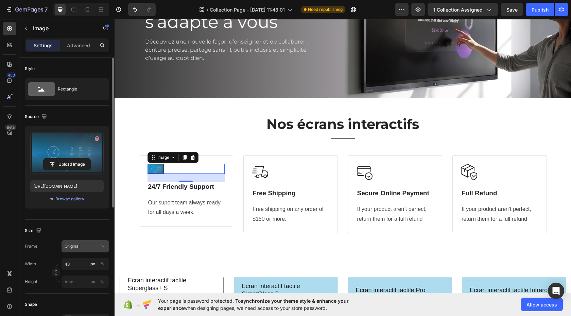
click at [102, 247] on icon at bounding box center [102, 246] width 7 height 7
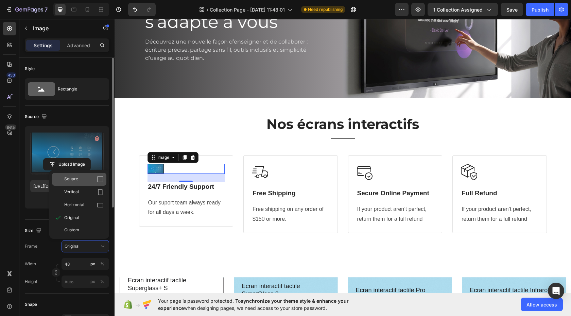
click at [100, 178] on icon at bounding box center [100, 179] width 7 height 7
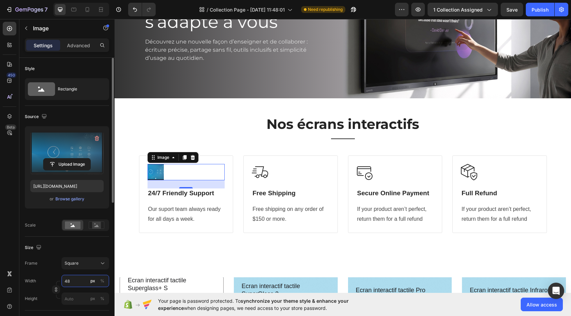
click at [82, 281] on input "48" at bounding box center [85, 280] width 48 height 12
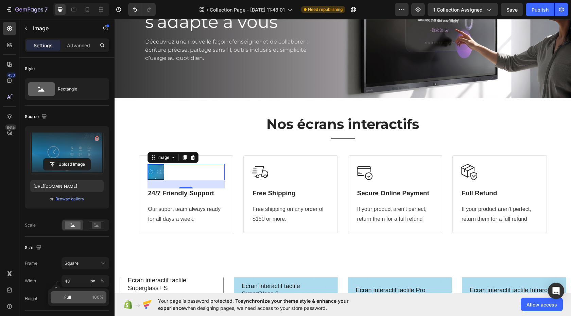
click at [68, 296] on span "Full" at bounding box center [67, 297] width 7 height 6
type input "100"
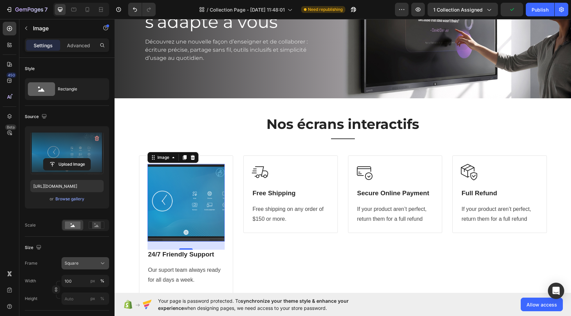
click at [103, 263] on icon at bounding box center [102, 263] width 7 height 7
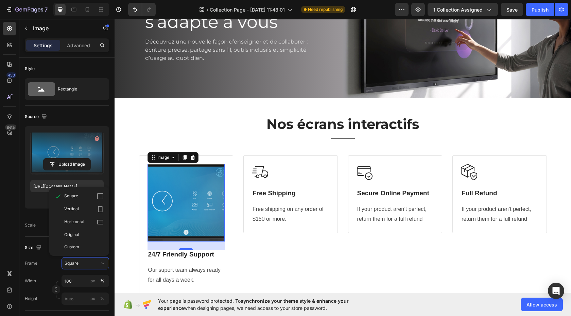
click at [94, 234] on div "Original" at bounding box center [83, 234] width 39 height 6
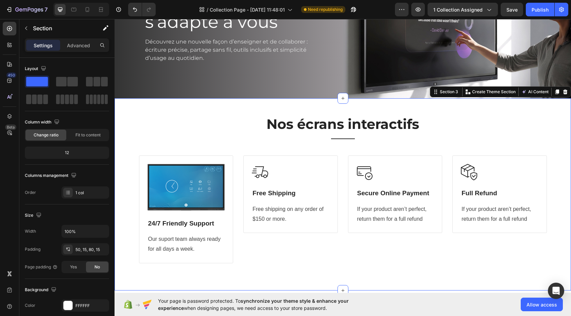
click at [559, 144] on div "Nos écrans interactifs Heading Title Line Row Image 24/7 Friendly Support Headi…" at bounding box center [343, 189] width 446 height 148
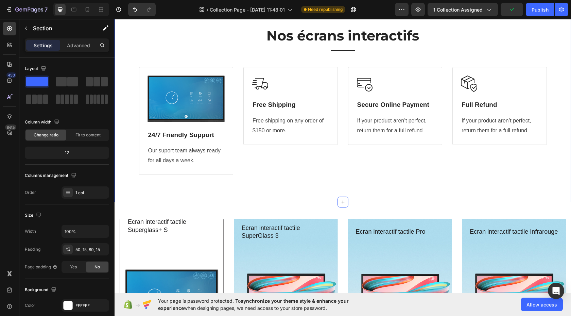
scroll to position [150, 0]
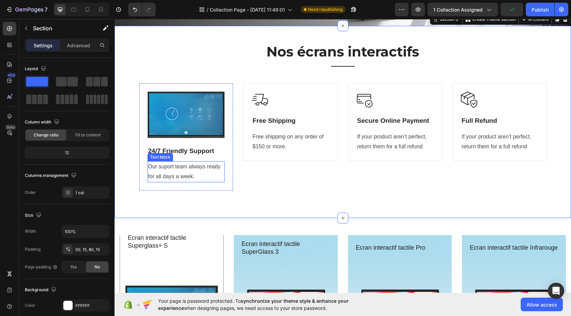
click at [182, 179] on div "Our suport team always ready for all days a week. Text block" at bounding box center [185, 171] width 77 height 21
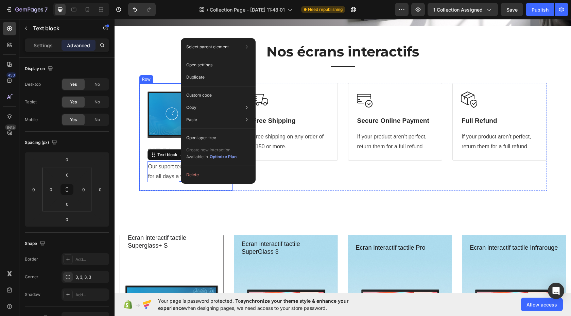
click at [176, 183] on div "Image 24/7 Friendly Support Heading Our suport team always ready for all days a…" at bounding box center [186, 137] width 94 height 108
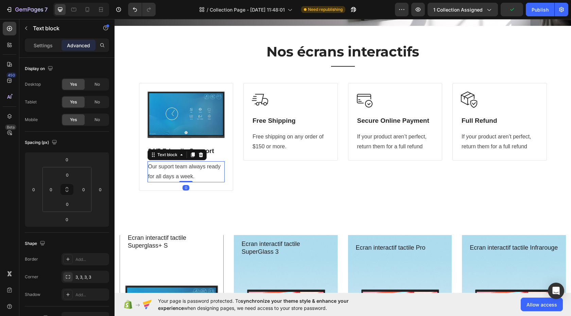
click at [178, 178] on p "Our suport team always ready for all days a week." at bounding box center [186, 172] width 76 height 20
click at [191, 153] on icon at bounding box center [193, 154] width 4 height 5
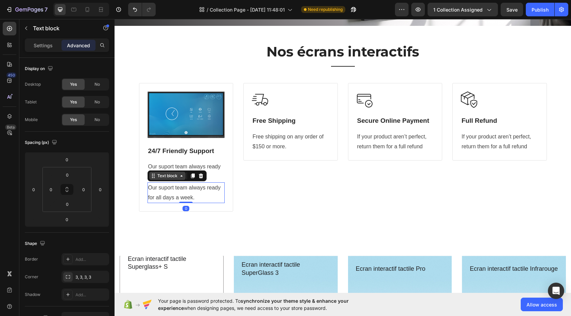
click at [179, 175] on icon at bounding box center [181, 175] width 5 height 5
click at [166, 174] on div "Text block" at bounding box center [167, 176] width 23 height 6
click at [168, 176] on div "Text block" at bounding box center [167, 176] width 23 height 6
click at [175, 190] on p "Our suport team always ready for all days a week." at bounding box center [186, 193] width 76 height 20
click at [43, 41] on div "Settings" at bounding box center [43, 45] width 34 height 11
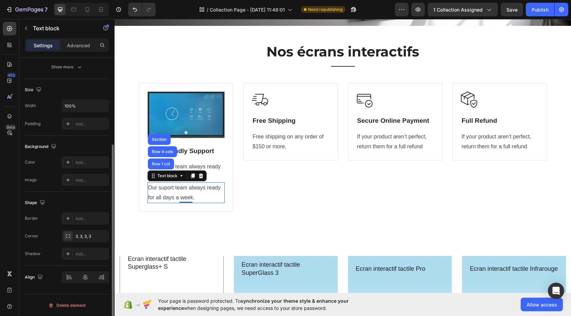
scroll to position [0, 0]
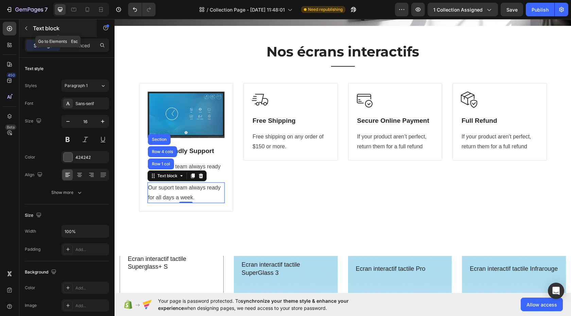
click at [29, 29] on icon "button" at bounding box center [25, 27] width 5 height 5
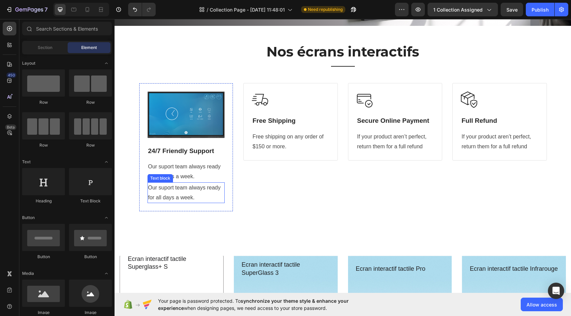
click at [183, 188] on p "Our suport team always ready for all days a week." at bounding box center [186, 193] width 76 height 20
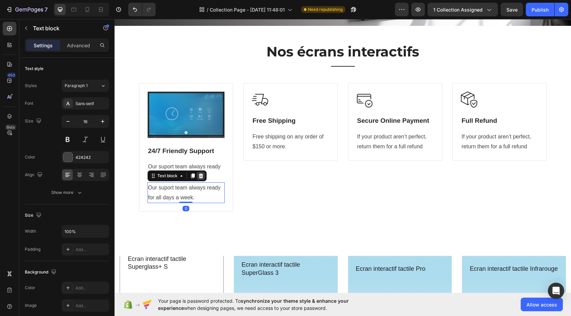
click at [198, 173] on icon at bounding box center [200, 175] width 4 height 5
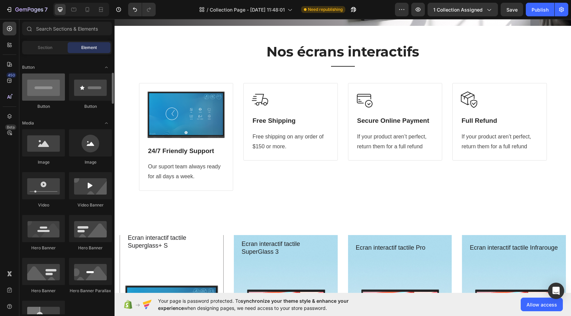
scroll to position [152, 0]
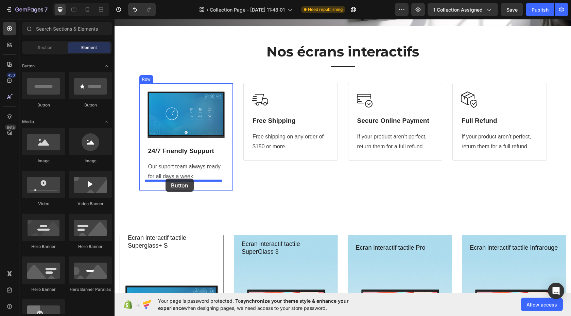
drag, startPoint x: 157, startPoint y: 108, endPoint x: 165, endPoint y: 179, distance: 70.8
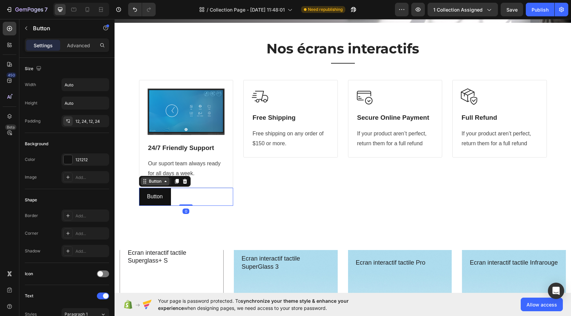
scroll to position [154, 0]
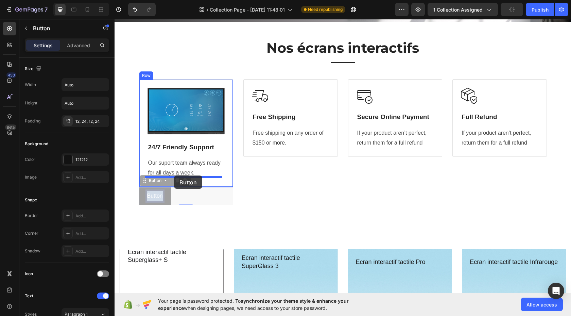
drag, startPoint x: 159, startPoint y: 193, endPoint x: 174, endPoint y: 175, distance: 22.9
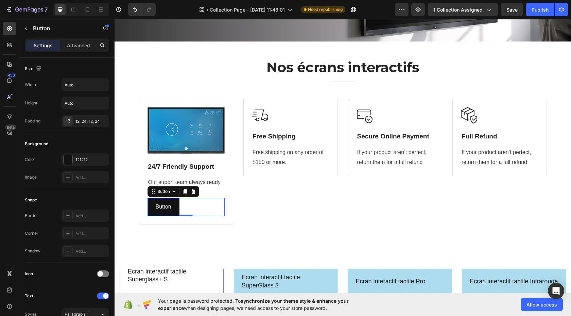
scroll to position [142, 0]
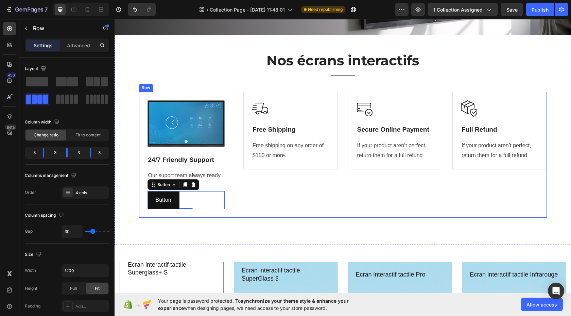
click at [278, 189] on div "Image Free Shipping Heading Free shipping on any order of $150 or more. Text bl…" at bounding box center [290, 155] width 94 height 126
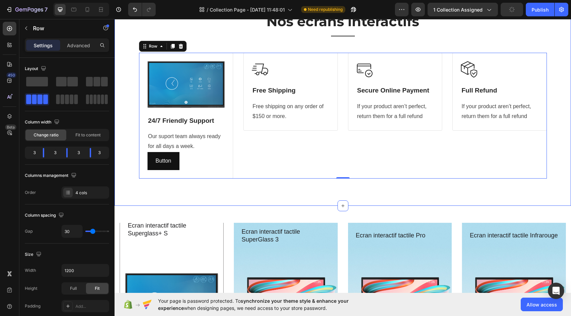
scroll to position [179, 0]
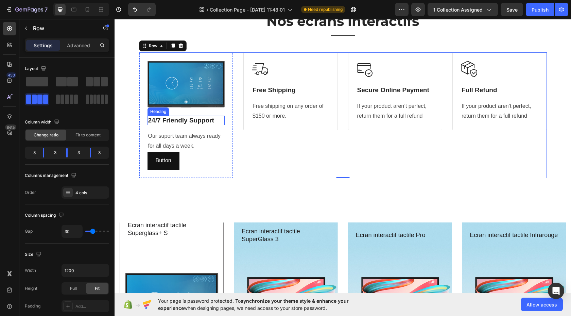
click at [157, 120] on p "24/7 Friendly Support" at bounding box center [186, 120] width 76 height 8
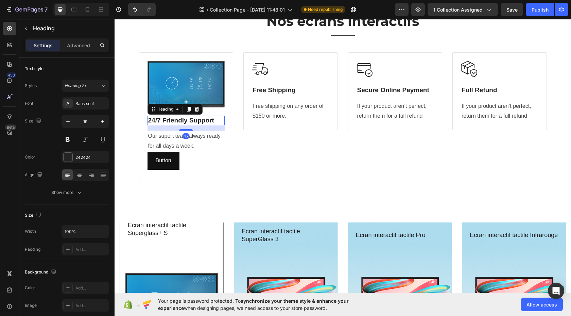
click at [160, 120] on p "24/7 Friendly Support" at bounding box center [186, 120] width 76 height 8
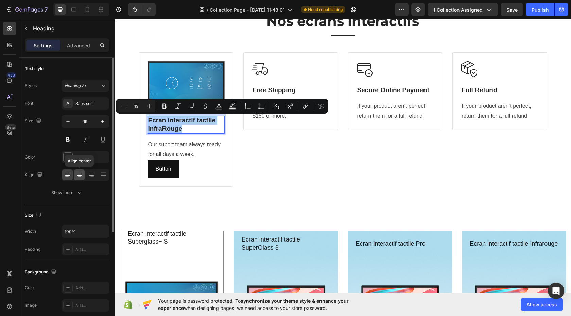
click at [80, 176] on icon at bounding box center [79, 174] width 7 height 7
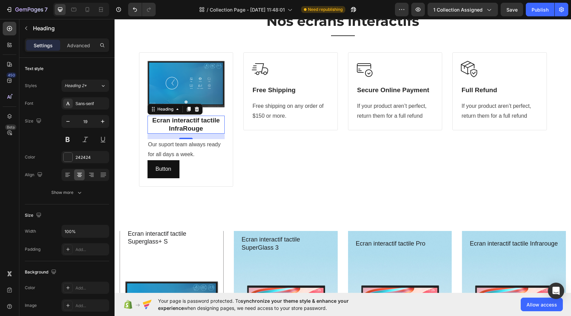
click at [188, 121] on p "Ecran interactif tactile InfraRouge" at bounding box center [186, 124] width 76 height 17
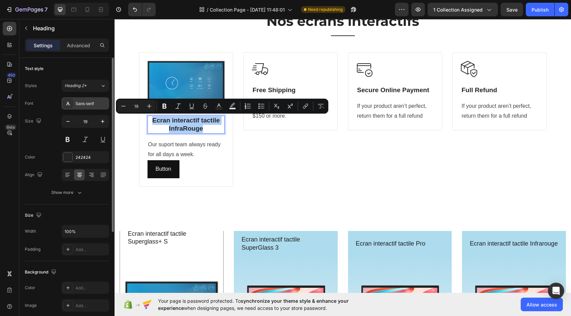
click at [96, 103] on div "Sans-serif" at bounding box center [91, 104] width 32 height 6
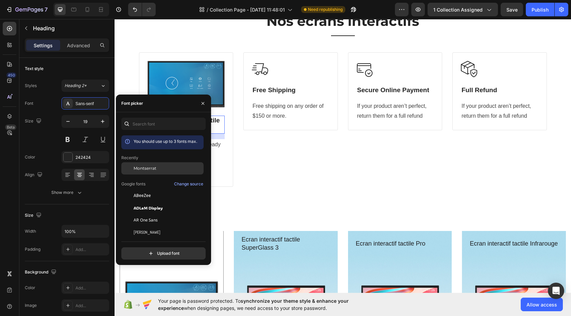
click at [154, 168] on span "Montserrat" at bounding box center [145, 168] width 23 height 6
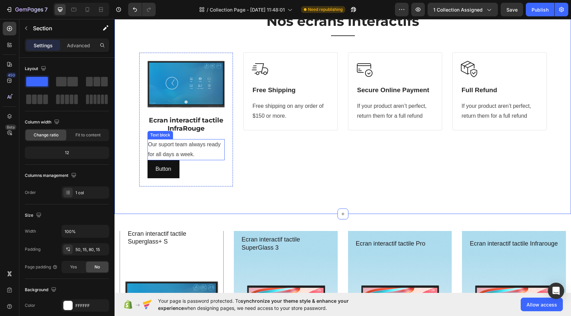
click at [185, 149] on p "Our suport team always ready for all days a week." at bounding box center [186, 150] width 76 height 20
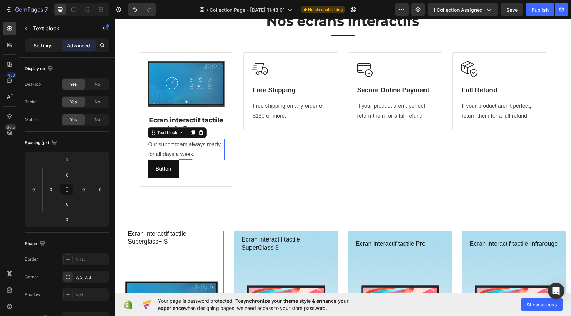
click at [46, 45] on p "Settings" at bounding box center [43, 45] width 19 height 7
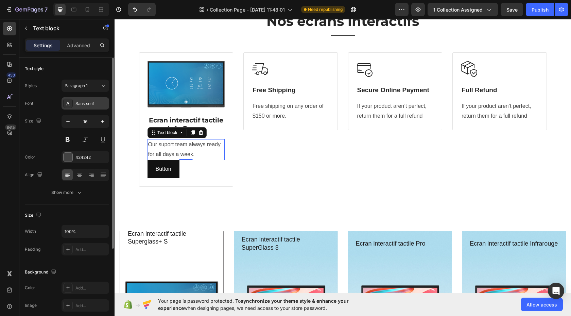
click at [92, 101] on div "Sans-serif" at bounding box center [91, 104] width 32 height 6
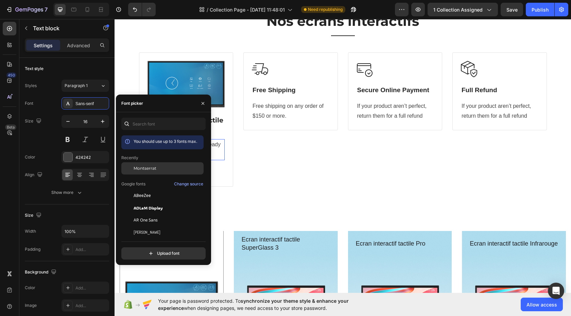
click at [144, 169] on span "Montserrat" at bounding box center [145, 168] width 23 height 6
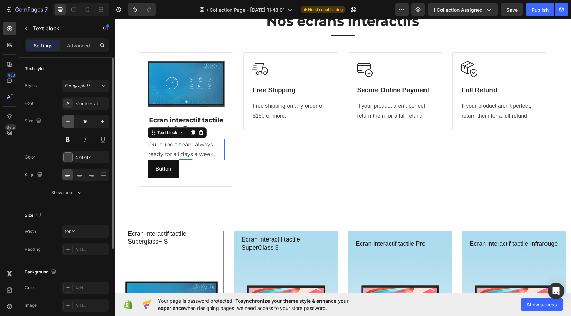
click at [68, 121] on icon "button" at bounding box center [67, 121] width 3 height 1
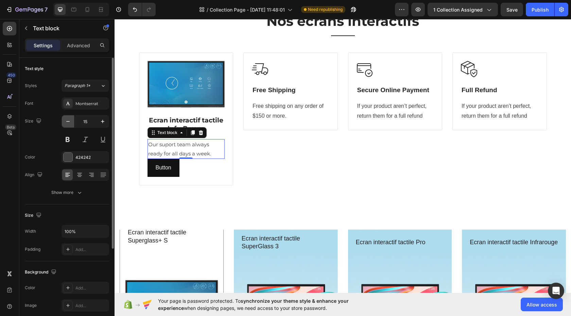
click at [66, 122] on icon "button" at bounding box center [68, 121] width 7 height 7
type input "14"
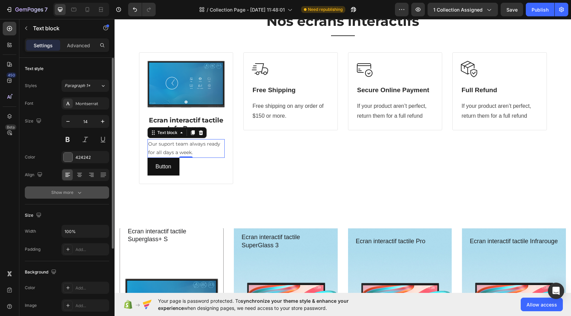
click at [68, 196] on button "Show more" at bounding box center [67, 192] width 84 height 12
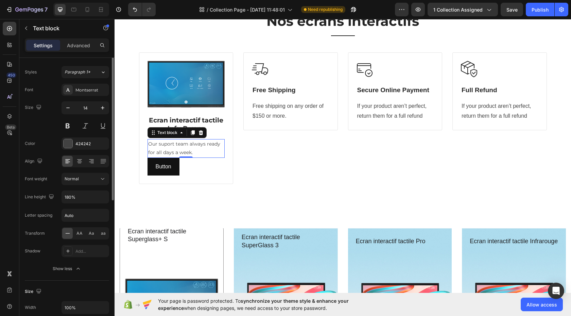
scroll to position [0, 0]
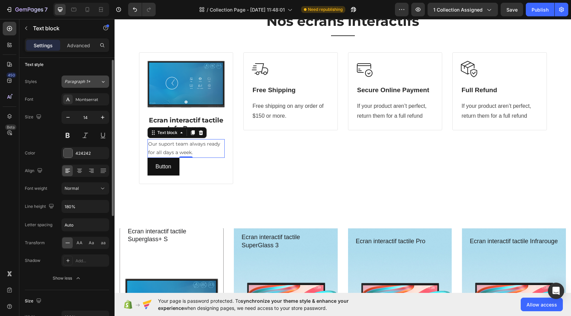
click at [103, 82] on icon at bounding box center [103, 81] width 6 height 7
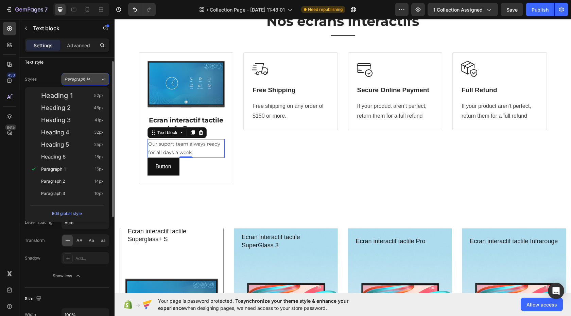
scroll to position [6, 0]
click at [97, 65] on div "Text style" at bounding box center [67, 62] width 84 height 11
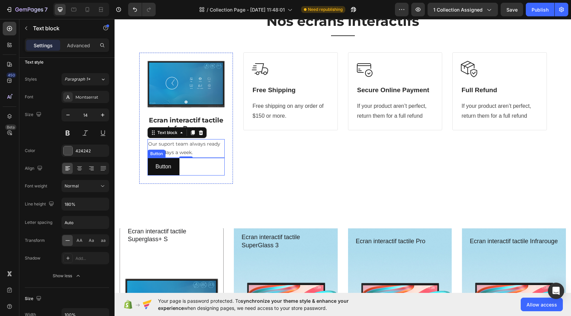
click at [182, 166] on div "Button Button" at bounding box center [185, 167] width 77 height 18
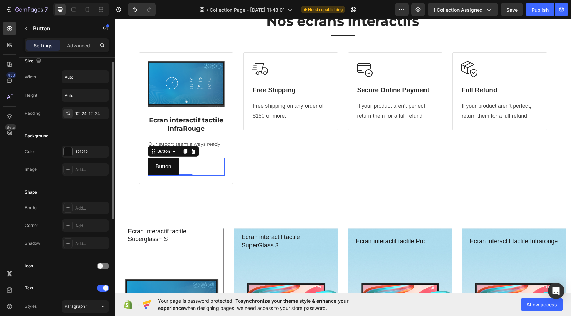
scroll to position [0, 0]
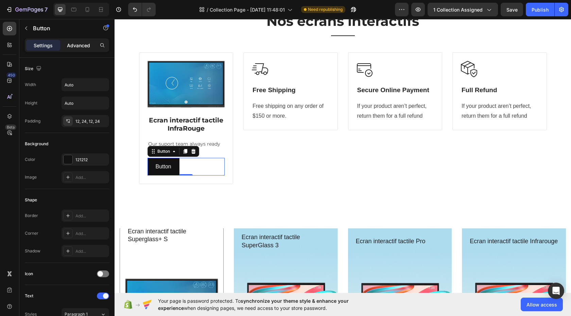
click at [80, 47] on p "Advanced" at bounding box center [78, 45] width 23 height 7
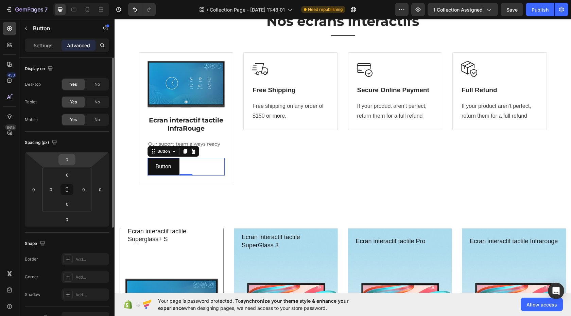
click at [67, 158] on input "0" at bounding box center [67, 159] width 14 height 10
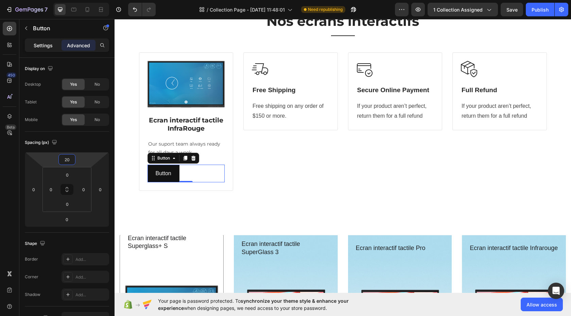
type input "20"
click at [41, 44] on p "Settings" at bounding box center [43, 45] width 19 height 7
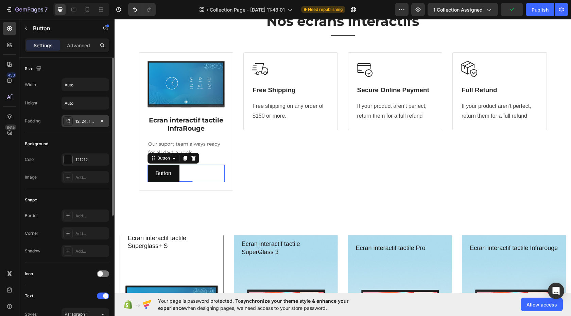
click at [90, 120] on div "12, 24, 12, 24" at bounding box center [85, 121] width 20 height 6
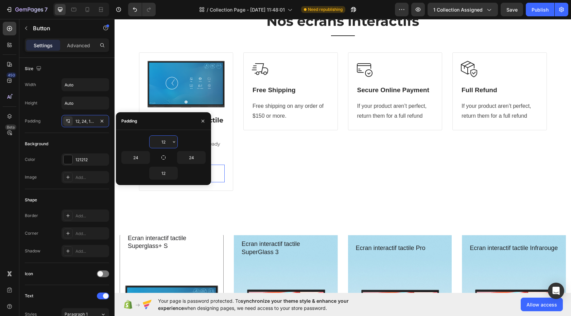
drag, startPoint x: 167, startPoint y: 142, endPoint x: 157, endPoint y: 144, distance: 10.4
click at [157, 143] on input "12" at bounding box center [163, 142] width 28 height 12
drag, startPoint x: 165, startPoint y: 142, endPoint x: 160, endPoint y: 143, distance: 5.5
click at [160, 142] on input "12" at bounding box center [163, 142] width 28 height 12
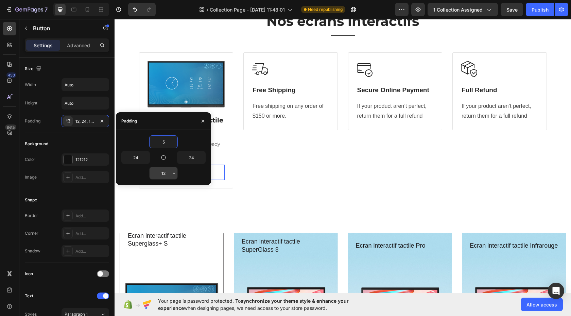
type input "5"
drag, startPoint x: 167, startPoint y: 173, endPoint x: 135, endPoint y: 177, distance: 32.2
click at [145, 172] on div "12" at bounding box center [163, 172] width 84 height 13
type input "5"
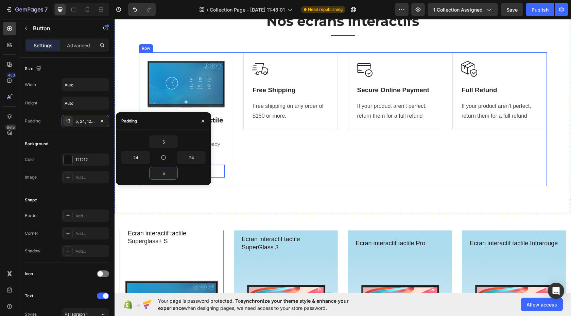
click at [271, 170] on div "Image Free Shipping Heading Free shipping on any order of $150 or more. Text bl…" at bounding box center [290, 119] width 94 height 134
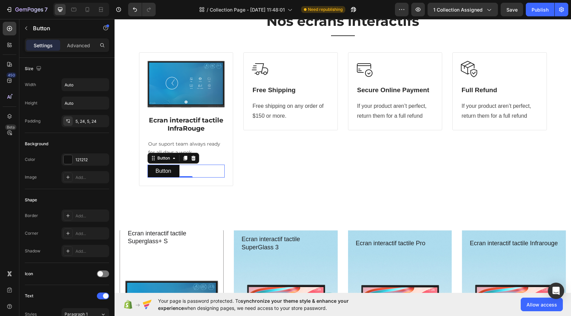
click at [177, 170] on div "Button Button 0" at bounding box center [185, 170] width 77 height 13
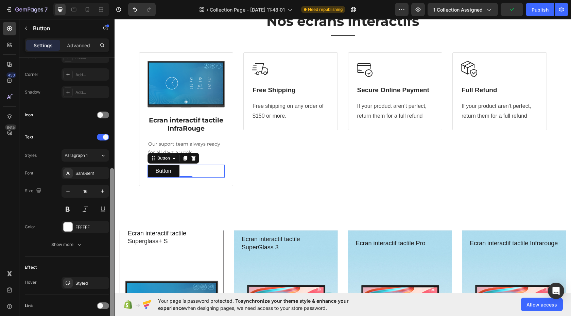
scroll to position [27, 0]
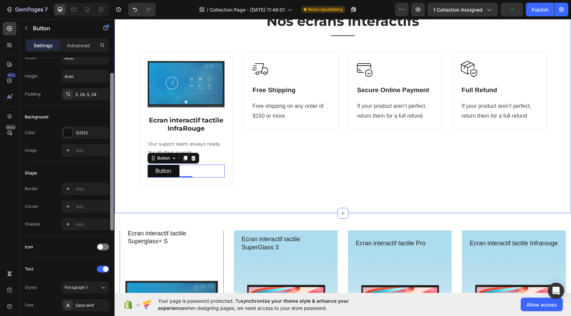
click at [107, 81] on div "Size Width Auto Height Auto Padding 5, 24, 5, 24 Background Color 121212 Image …" at bounding box center [66, 196] width 95 height 277
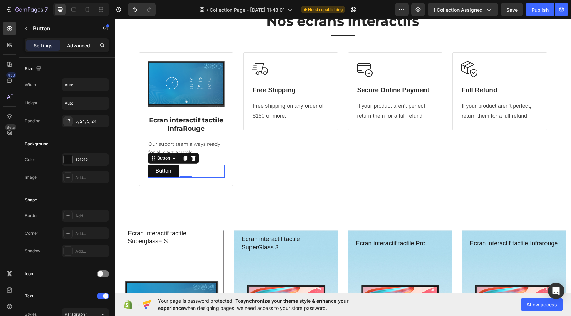
click at [73, 46] on p "Advanced" at bounding box center [78, 45] width 23 height 7
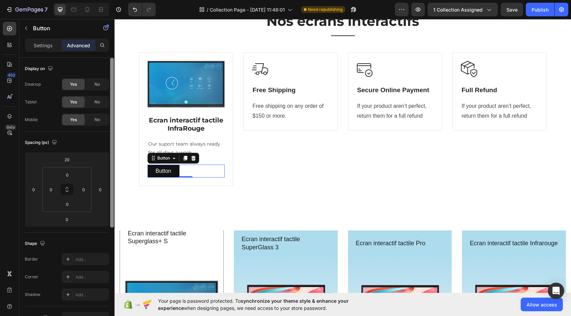
drag, startPoint x: 112, startPoint y: 149, endPoint x: 111, endPoint y: 87, distance: 62.9
click at [111, 88] on div at bounding box center [112, 143] width 4 height 170
click at [43, 45] on p "Settings" at bounding box center [43, 45] width 19 height 7
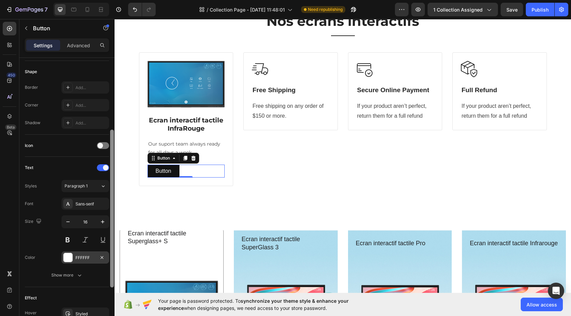
drag, startPoint x: 112, startPoint y: 185, endPoint x: 107, endPoint y: 260, distance: 74.2
click at [107, 258] on div "Size Width Auto Height Auto Padding 5, 24, 5, 24 Background Color 121212 Image …" at bounding box center [66, 196] width 95 height 277
click at [107, 263] on div "Font Sans-serif Size 16 Color FFFFFF Show more" at bounding box center [67, 239] width 84 height 84
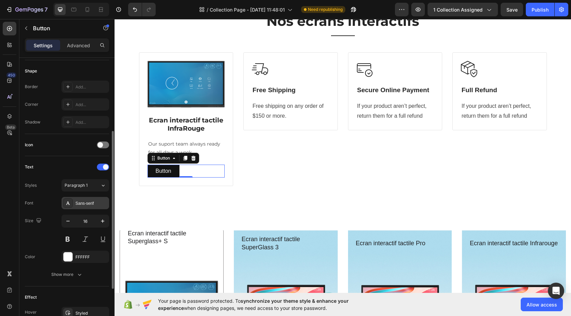
click at [88, 202] on div "Sans-serif" at bounding box center [91, 203] width 32 height 6
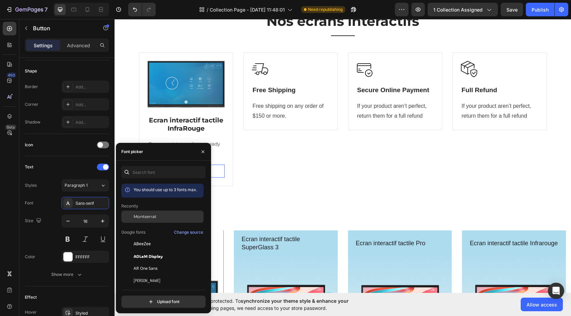
click at [152, 215] on span "Montserrat" at bounding box center [145, 216] width 23 height 6
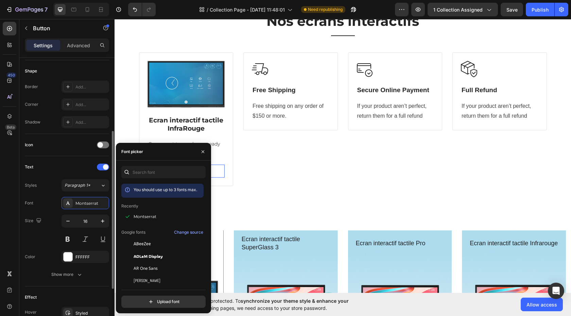
click at [53, 211] on div "Font Montserrat Size 16 Color FFFFFF Show more" at bounding box center [67, 239] width 84 height 84
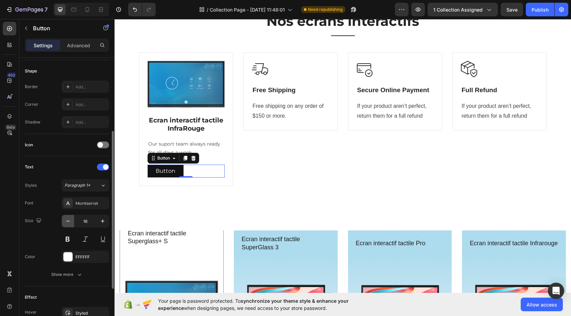
click at [68, 220] on icon "button" at bounding box center [68, 220] width 7 height 7
click at [67, 221] on icon "button" at bounding box center [68, 220] width 7 height 7
type input "14"
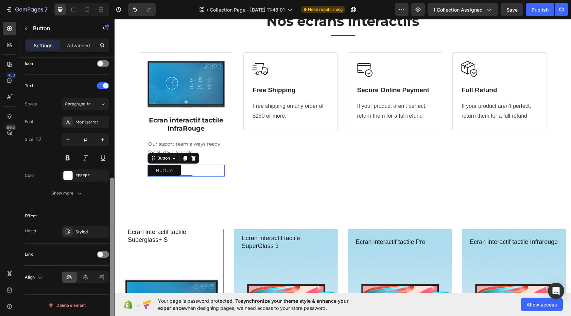
drag, startPoint x: 112, startPoint y: 203, endPoint x: 100, endPoint y: 221, distance: 21.5
click at [107, 248] on div "Size Width Auto Height Auto Padding 5, 24, 5, 24 Background Color 121212 Image …" at bounding box center [66, 196] width 95 height 277
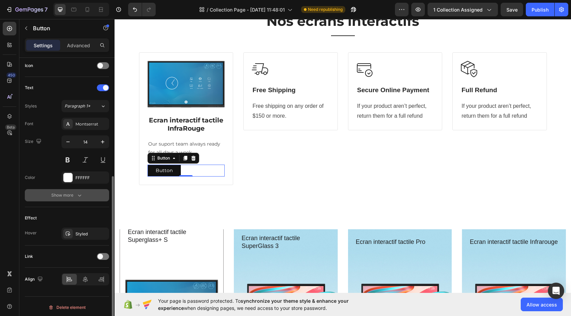
click at [82, 195] on icon "button" at bounding box center [79, 195] width 7 height 7
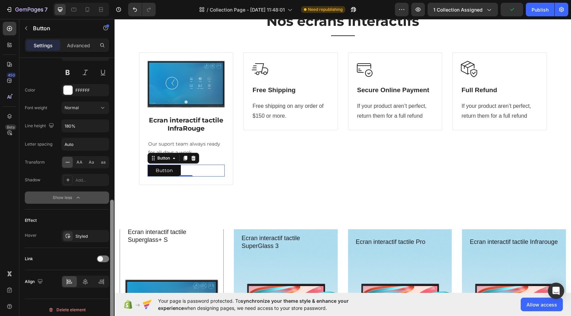
scroll to position [300, 0]
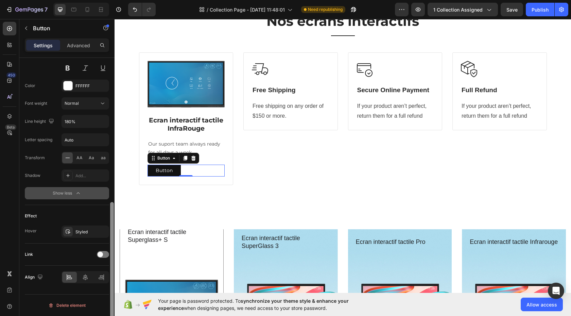
drag, startPoint x: 112, startPoint y: 221, endPoint x: 108, endPoint y: 268, distance: 47.7
click at [109, 281] on div "Size Width Auto Height Auto Padding 5, 24, 5, 24 Background Color 121212 Image …" at bounding box center [66, 196] width 95 height 277
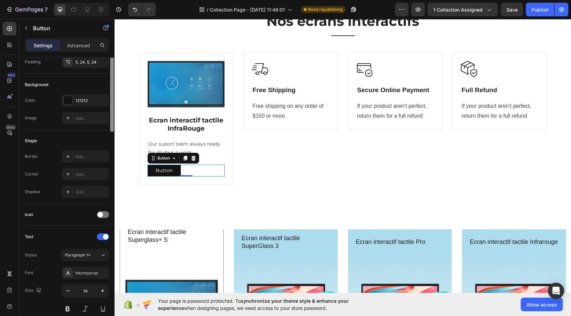
scroll to position [0, 0]
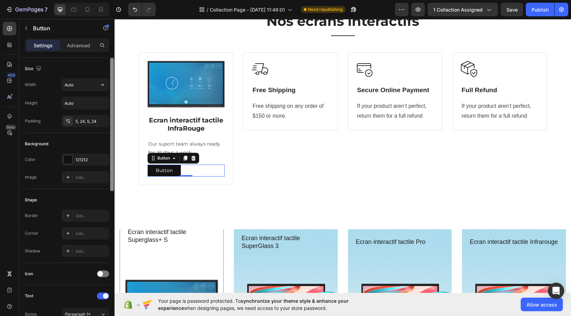
drag, startPoint x: 111, startPoint y: 254, endPoint x: 109, endPoint y: 80, distance: 174.3
click at [108, 80] on div "Size Width Auto Height Auto Padding 5, 24, 5, 24 Background Color 121212 Image …" at bounding box center [66, 196] width 95 height 277
click at [101, 84] on icon "button" at bounding box center [102, 84] width 7 height 7
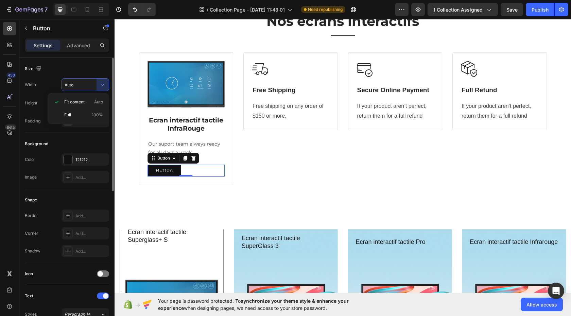
click at [94, 113] on span "100%" at bounding box center [97, 115] width 11 height 6
type input "100%"
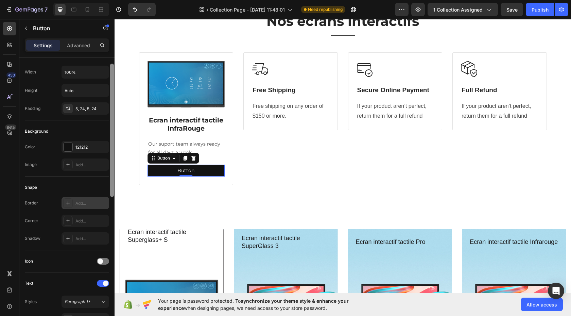
drag, startPoint x: 112, startPoint y: 180, endPoint x: 108, endPoint y: 195, distance: 15.6
click at [111, 189] on div at bounding box center [112, 130] width 4 height 133
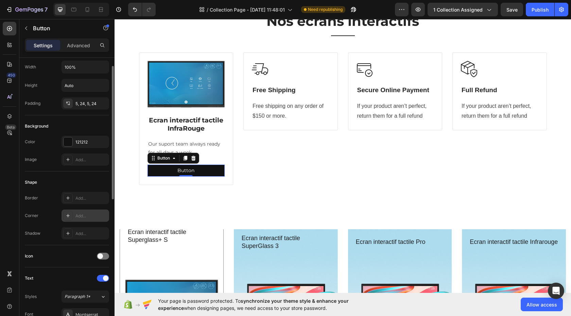
click at [91, 216] on div "Add..." at bounding box center [91, 216] width 32 height 6
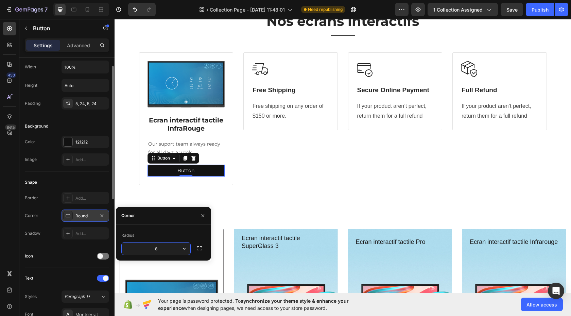
type input "3"
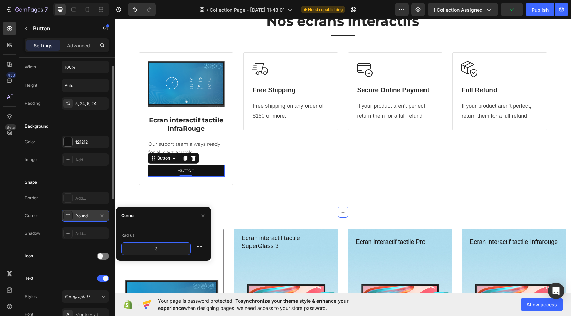
click at [270, 199] on div "Nos écrans interactifs Heading Title Line Row Image Ecran interactif tactile In…" at bounding box center [342, 103] width 456 height 216
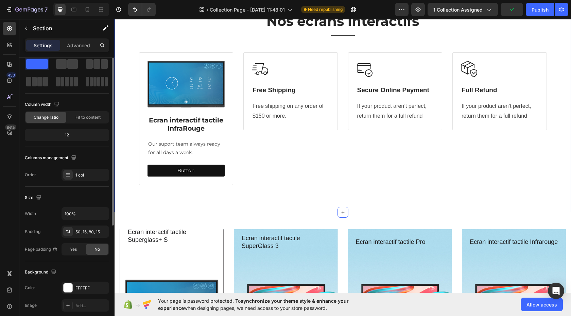
scroll to position [0, 0]
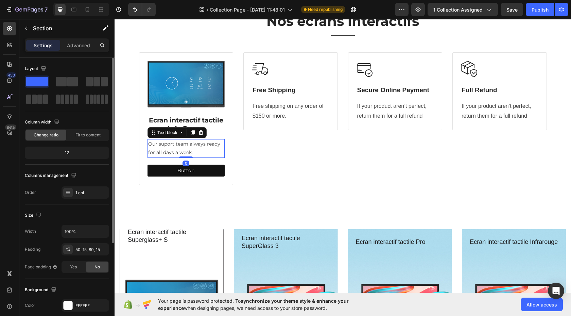
click at [184, 145] on p "Our suport team always ready for all days a week." at bounding box center [186, 148] width 76 height 17
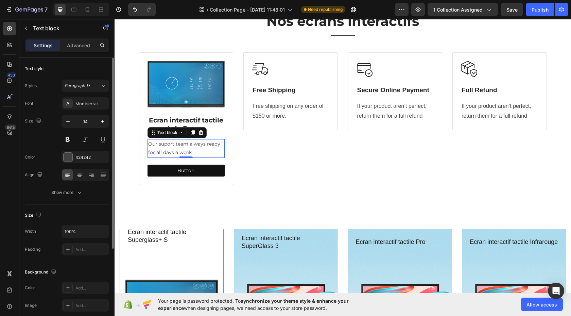
click at [170, 148] on p "Our suport team always ready for all days a week." at bounding box center [186, 148] width 76 height 17
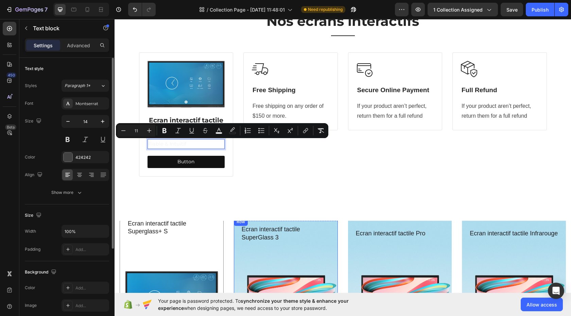
type input "14"
click at [78, 174] on icon at bounding box center [79, 174] width 7 height 7
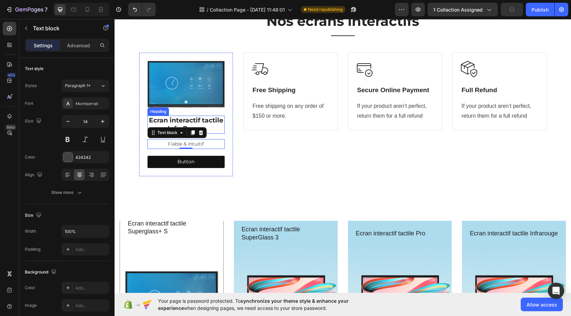
click at [213, 132] on p "Ecran interactif tactile InfraRouge" at bounding box center [186, 124] width 76 height 17
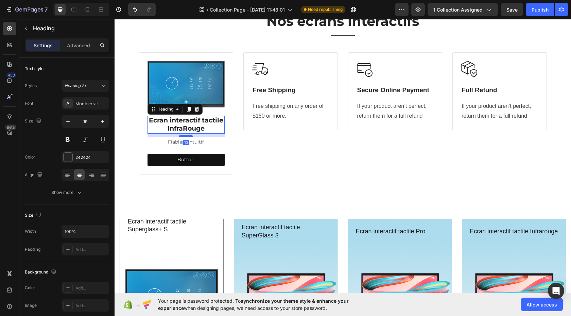
click at [185, 135] on div at bounding box center [186, 136] width 14 height 2
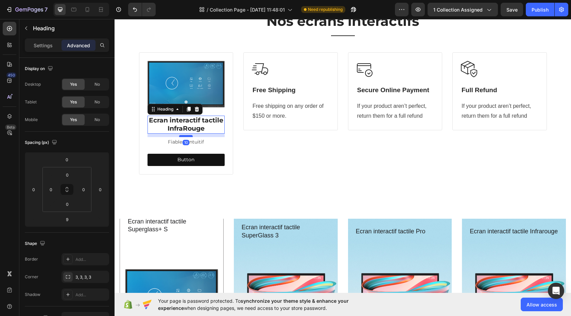
click at [187, 136] on div at bounding box center [186, 136] width 14 height 2
type input "10"
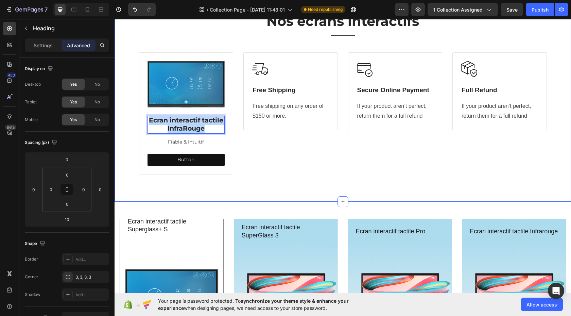
drag, startPoint x: 198, startPoint y: 128, endPoint x: 131, endPoint y: 125, distance: 67.0
click at [133, 121] on div "Nos écrans interactifs Heading Title Line Row Image Ecran interactif tactile In…" at bounding box center [343, 93] width 446 height 162
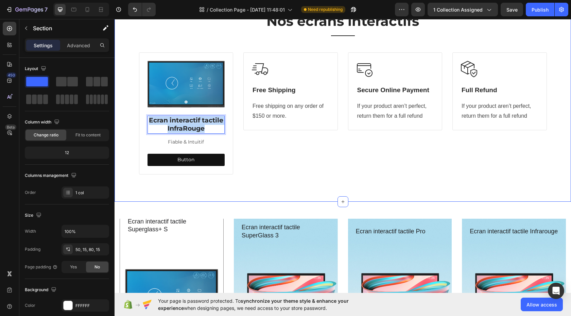
click at [124, 144] on div "Nos écrans interactifs Heading Title Line Row Image Ecran interactif tactile In…" at bounding box center [343, 93] width 446 height 162
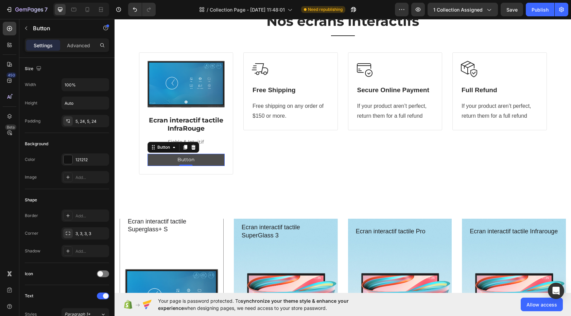
click at [162, 159] on button "Button" at bounding box center [185, 160] width 77 height 12
click at [185, 159] on p "Button" at bounding box center [185, 159] width 17 height 8
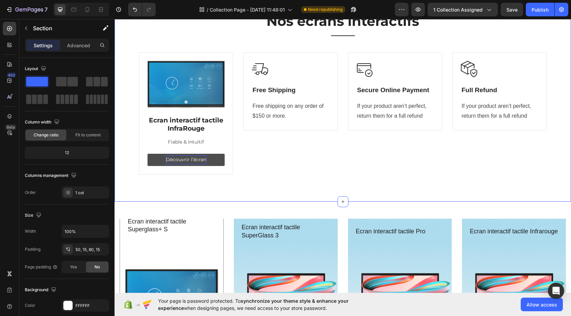
click at [236, 187] on div "Nos écrans interactifs Heading Title Line Row Image Ecran interactif tactile In…" at bounding box center [342, 98] width 456 height 206
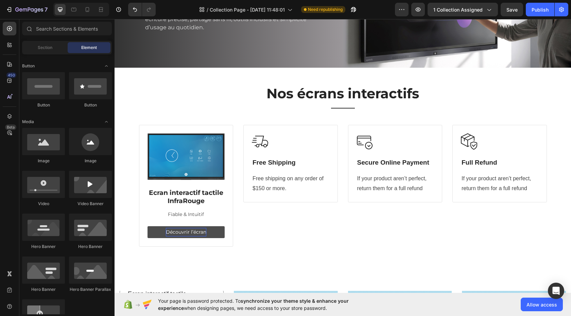
scroll to position [118, 0]
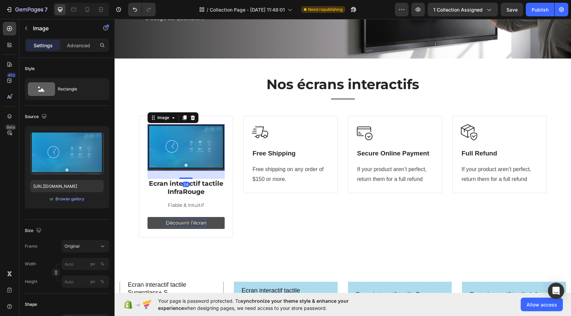
click at [194, 165] on img at bounding box center [185, 147] width 77 height 46
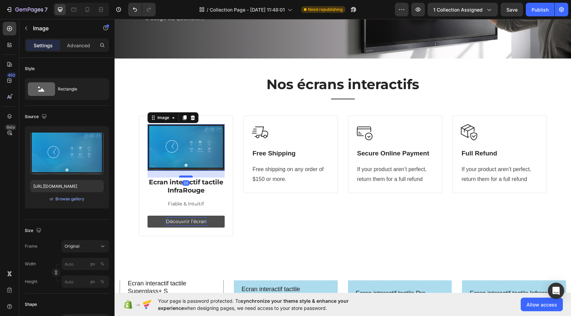
click at [188, 175] on div at bounding box center [186, 176] width 14 height 2
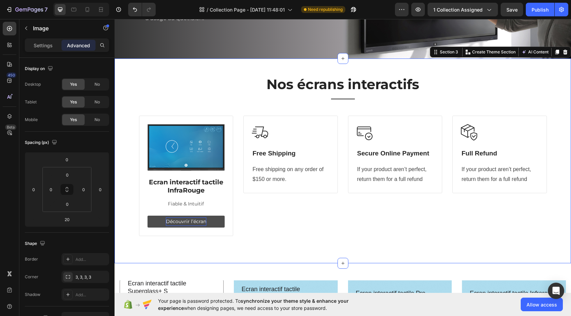
click at [292, 246] on div "Nos écrans interactifs Heading Title Line Row Image Ecran interactif tactile In…" at bounding box center [342, 160] width 456 height 205
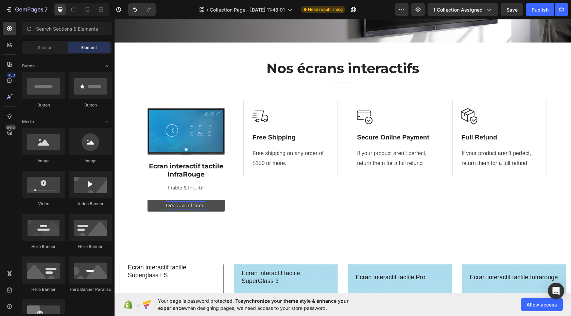
scroll to position [111, 0]
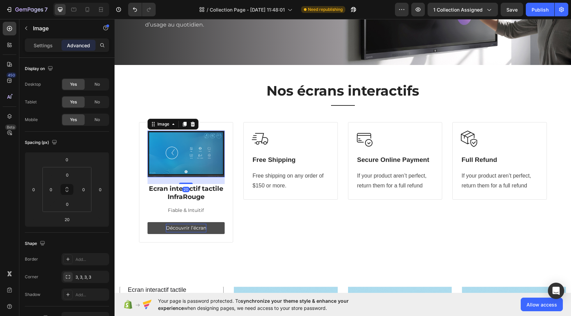
click at [188, 154] on img at bounding box center [185, 153] width 77 height 46
click at [46, 45] on p "Settings" at bounding box center [43, 45] width 19 height 7
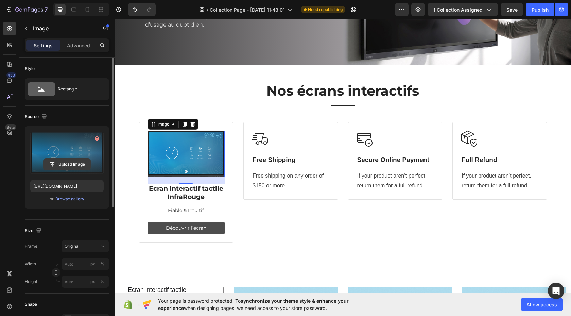
click at [65, 165] on input "file" at bounding box center [66, 164] width 47 height 12
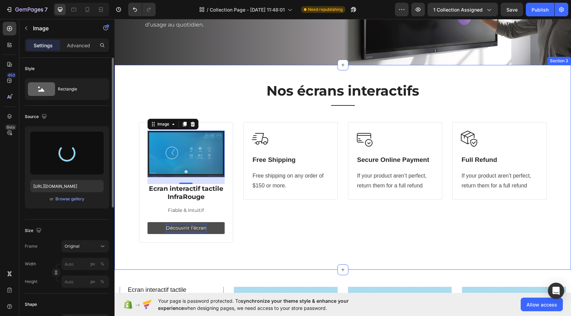
type input "[URL][DOMAIN_NAME]"
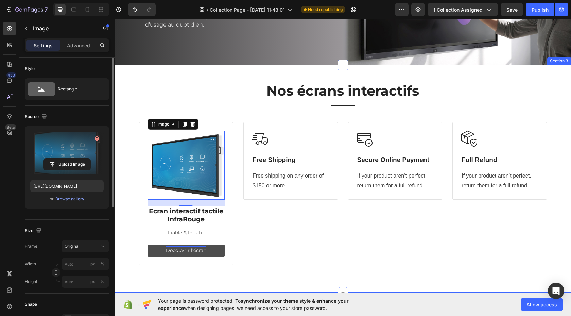
click at [559, 109] on div "Nos écrans interactifs Heading Title Line Row Image 20 Ecran interactif tactile…" at bounding box center [343, 173] width 446 height 183
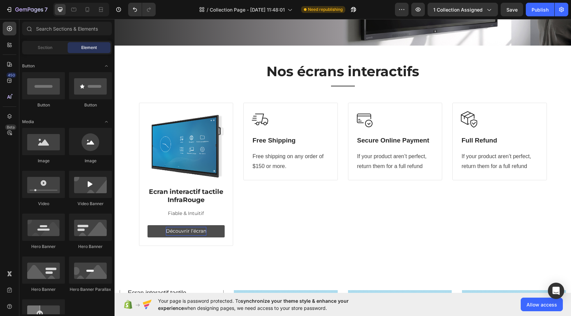
scroll to position [137, 0]
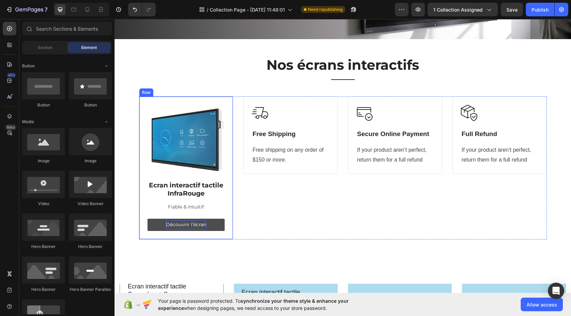
click at [227, 134] on div "Image Ecran interactif tactile InfraRouge Heading Fiable & Intuitif Text block …" at bounding box center [186, 167] width 94 height 143
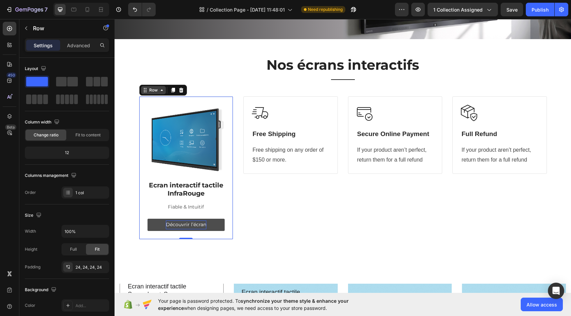
click at [161, 89] on icon at bounding box center [162, 89] width 2 height 1
click at [171, 88] on icon at bounding box center [173, 90] width 4 height 5
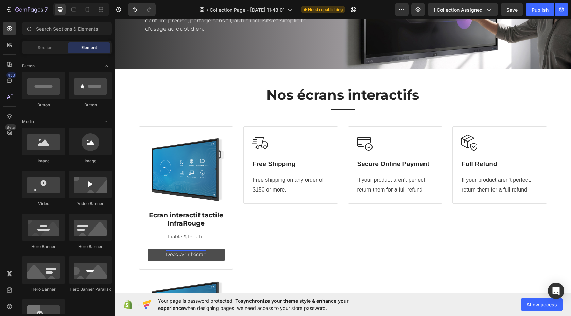
scroll to position [129, 0]
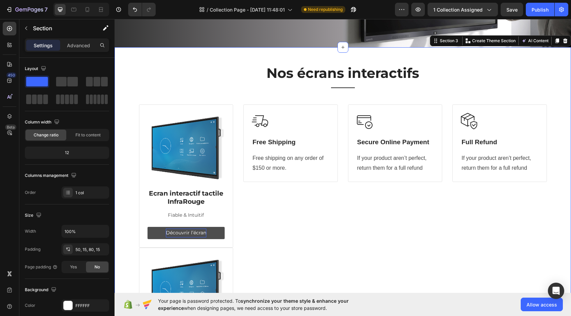
click at [563, 113] on div "Nos écrans interactifs Heading Title Line Row Image Ecran interactif tactile In…" at bounding box center [342, 232] width 456 height 370
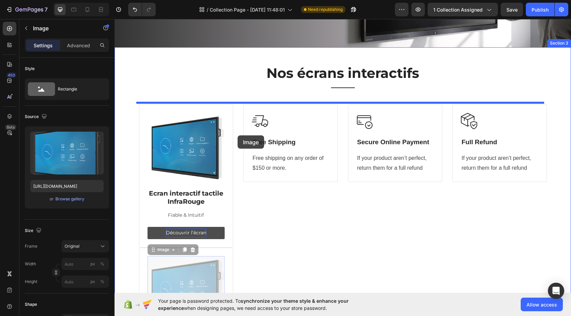
drag, startPoint x: 154, startPoint y: 254, endPoint x: 237, endPoint y: 136, distance: 144.0
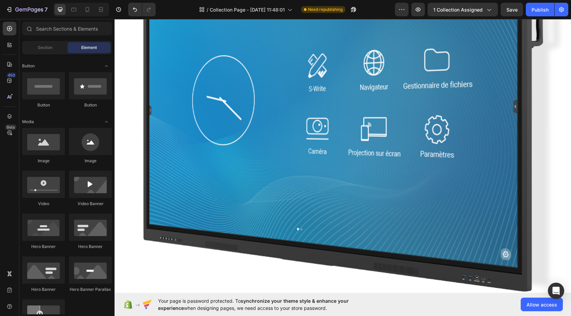
scroll to position [255, 0]
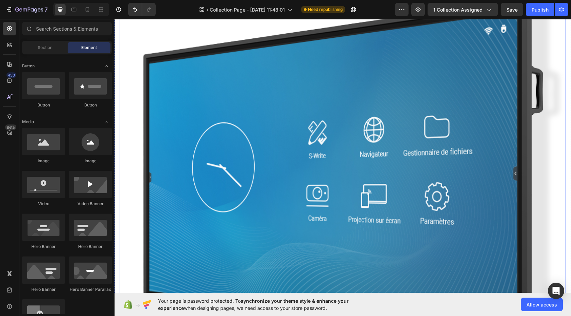
click at [473, 111] on img at bounding box center [343, 175] width 446 height 397
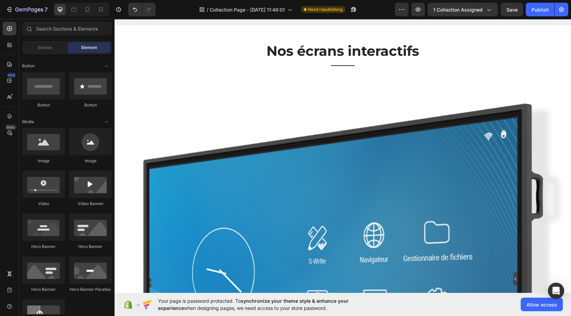
scroll to position [92, 0]
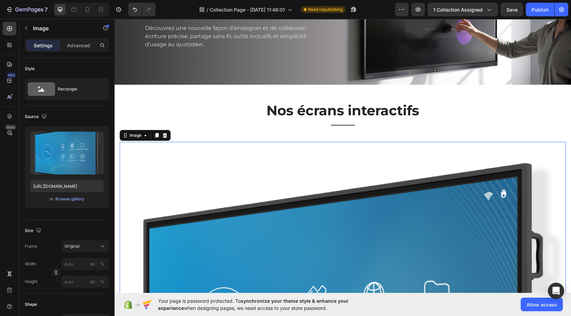
click at [165, 133] on icon at bounding box center [165, 135] width 4 height 5
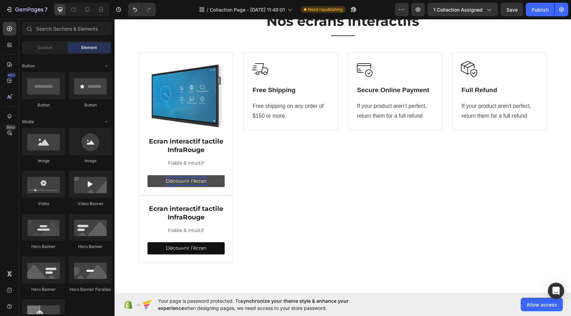
scroll to position [231, 0]
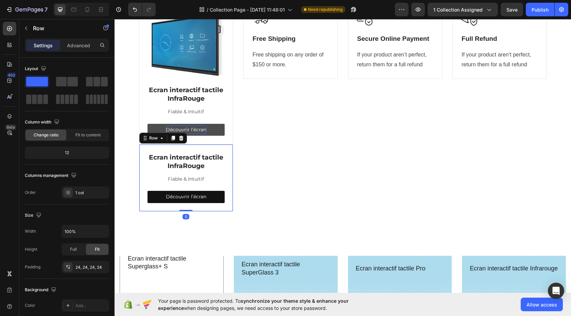
click at [179, 138] on icon at bounding box center [180, 137] width 5 height 5
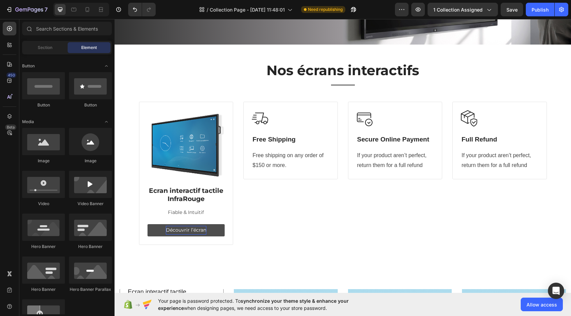
scroll to position [130, 0]
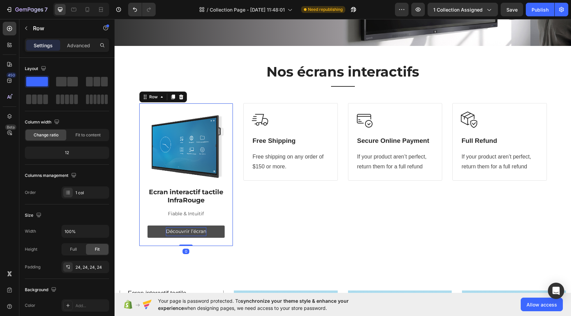
click at [228, 117] on div "Image Ecran interactif tactile InfraRouge Heading Fiable & Intuitif Text block …" at bounding box center [186, 174] width 94 height 143
click at [171, 95] on icon at bounding box center [173, 96] width 4 height 5
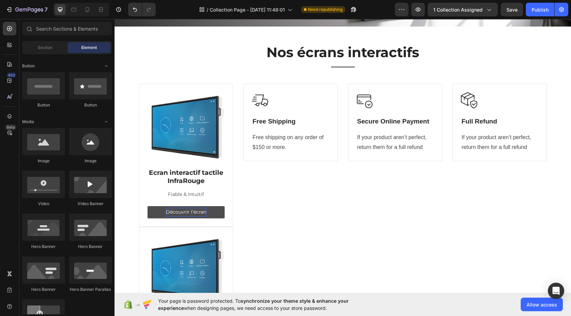
scroll to position [151, 0]
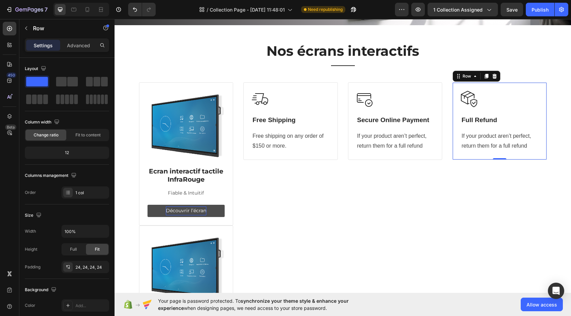
click at [500, 108] on div "Image Full Refund Heading If your product aren’t perfect, return them for a ful…" at bounding box center [499, 121] width 77 height 60
click at [492, 74] on icon at bounding box center [494, 76] width 4 height 5
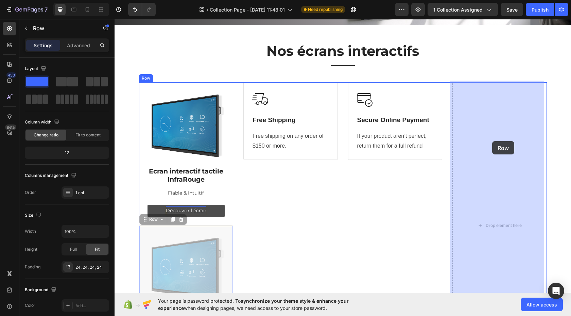
drag, startPoint x: 230, startPoint y: 229, endPoint x: 488, endPoint y: 140, distance: 273.3
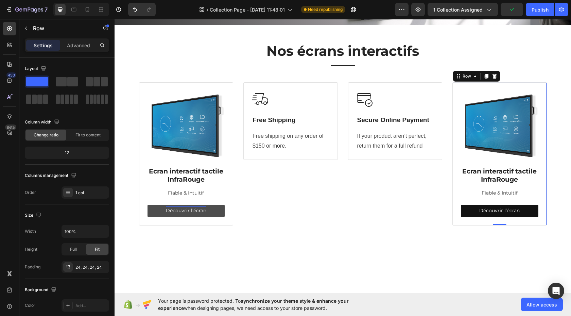
click at [484, 74] on icon at bounding box center [486, 76] width 4 height 5
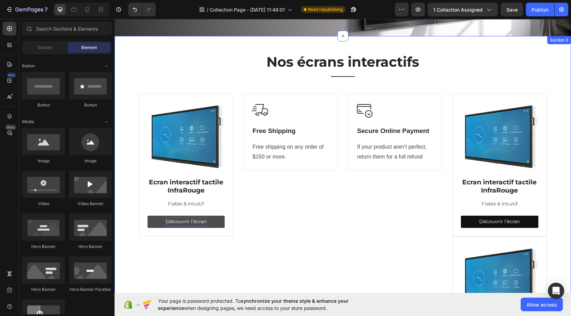
scroll to position [146, 0]
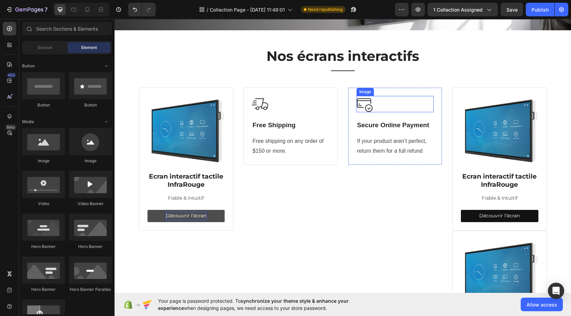
click at [404, 99] on div at bounding box center [394, 104] width 77 height 16
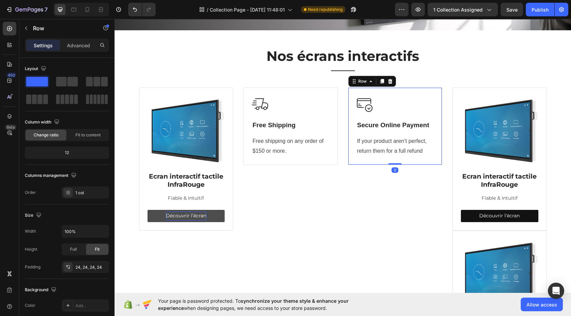
click at [415, 88] on div "Image Secure Online Payment Heading If your product aren’t perfect, return them…" at bounding box center [395, 125] width 94 height 77
click at [388, 80] on icon at bounding box center [389, 80] width 5 height 5
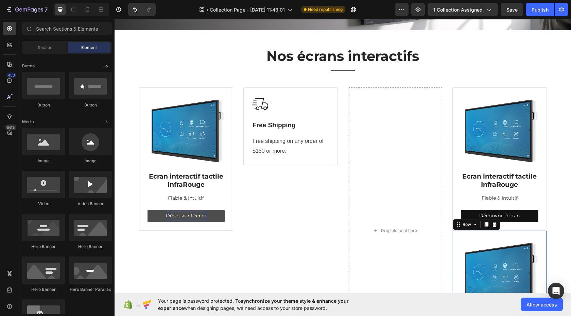
click at [492, 233] on div "Image Ecran interactif tactile InfraRouge Heading Fiable & Intuitif Text block …" at bounding box center [499, 301] width 94 height 143
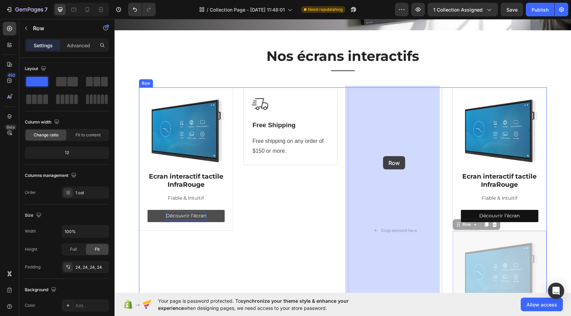
drag, startPoint x: 455, startPoint y: 223, endPoint x: 384, endPoint y: 156, distance: 97.6
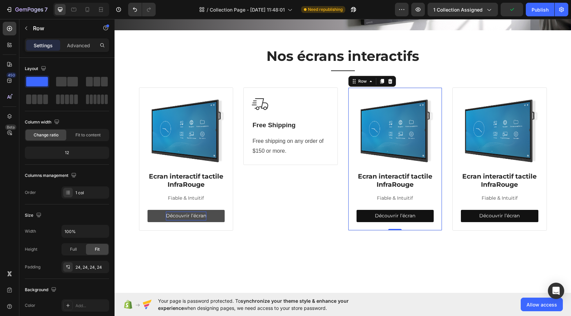
click at [380, 79] on icon at bounding box center [382, 81] width 4 height 5
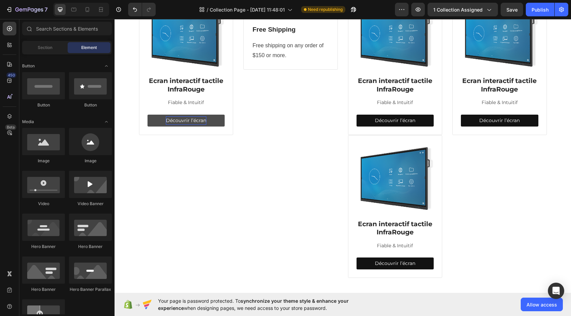
scroll to position [158, 0]
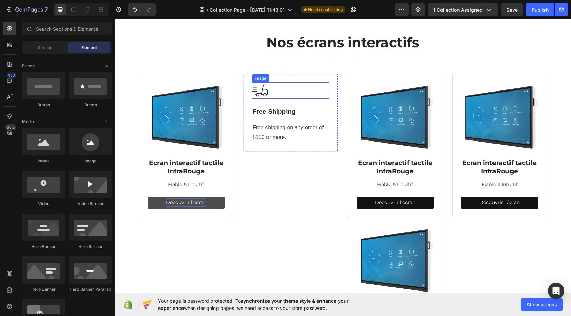
click at [314, 86] on div at bounding box center [290, 90] width 77 height 16
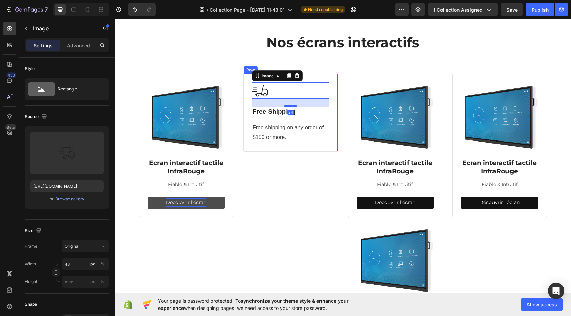
click at [320, 78] on div "Image 24 Free Shipping Heading Free shipping on any order of $150 or more. Text…" at bounding box center [290, 112] width 94 height 77
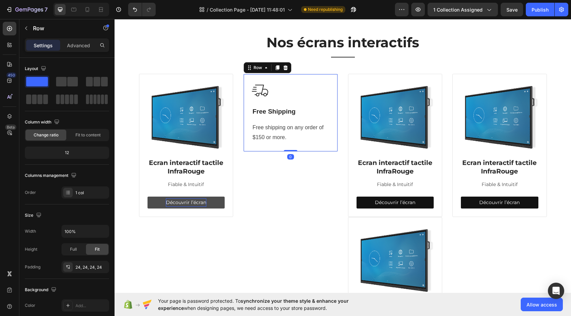
click at [283, 68] on icon at bounding box center [285, 67] width 5 height 5
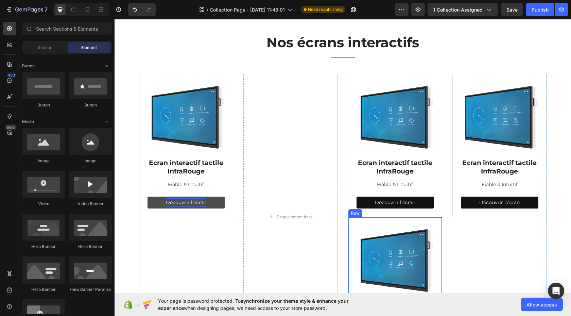
click at [409, 219] on div "Image Ecran interactif tactile InfraRouge Heading Fiable & Intuitif Text block …" at bounding box center [395, 288] width 94 height 143
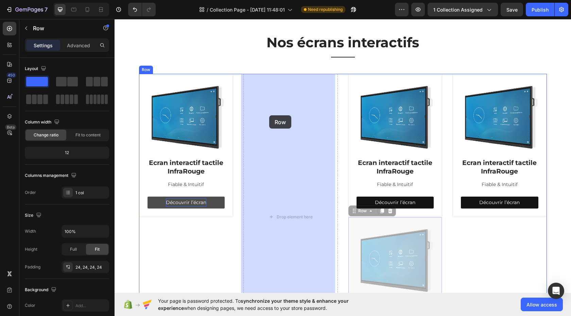
drag, startPoint x: 350, startPoint y: 211, endPoint x: 272, endPoint y: 117, distance: 122.3
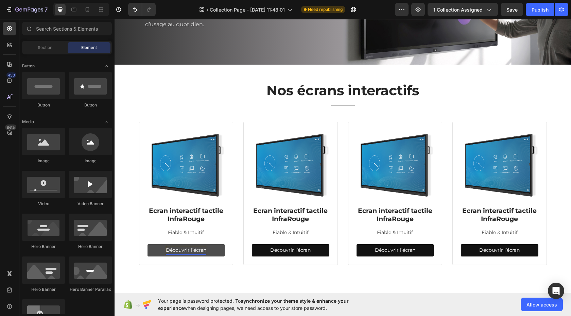
scroll to position [116, 0]
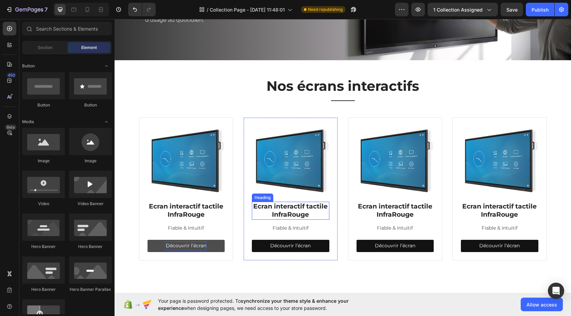
click at [276, 208] on h3 "Ecran interactif tactile InfraRouge" at bounding box center [290, 210] width 77 height 18
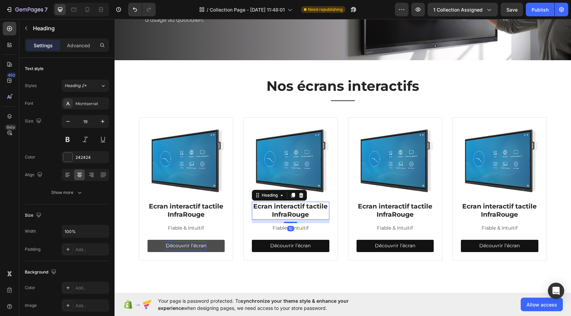
click at [282, 206] on h3 "Ecran interactif tactile InfraRouge" at bounding box center [290, 210] width 77 height 18
click at [282, 206] on p "Ecran interactif tactile InfraRouge" at bounding box center [290, 210] width 76 height 17
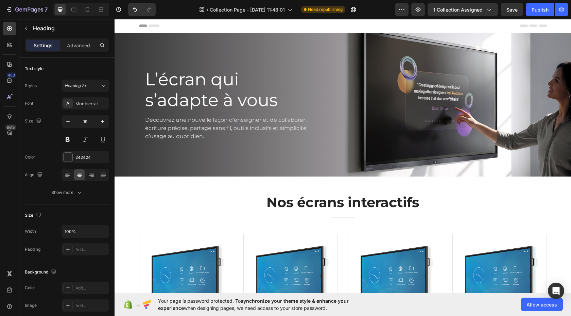
scroll to position [116, 0]
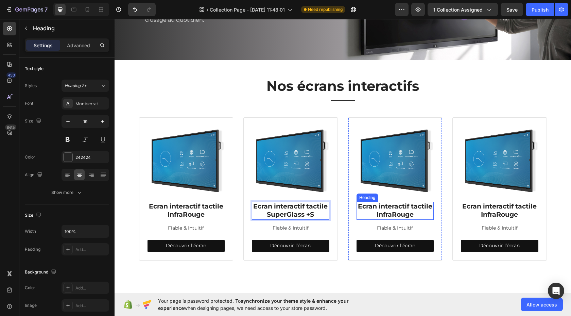
click at [382, 205] on h3 "Ecran interactif tactile InfraRouge" at bounding box center [394, 210] width 77 height 18
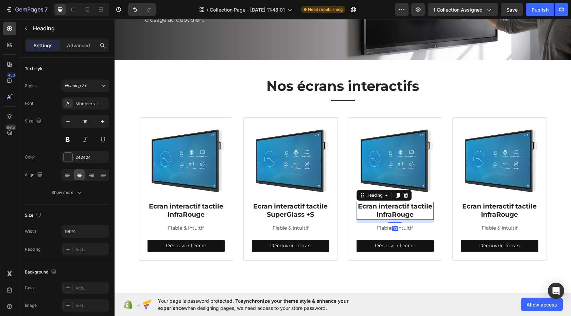
click at [383, 206] on h3 "Ecran interactif tactile InfraRouge" at bounding box center [394, 210] width 77 height 18
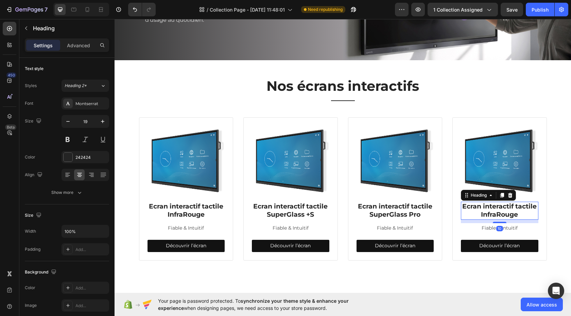
click at [489, 205] on h3 "Ecran interactif tactile InfraRouge" at bounding box center [499, 210] width 77 height 18
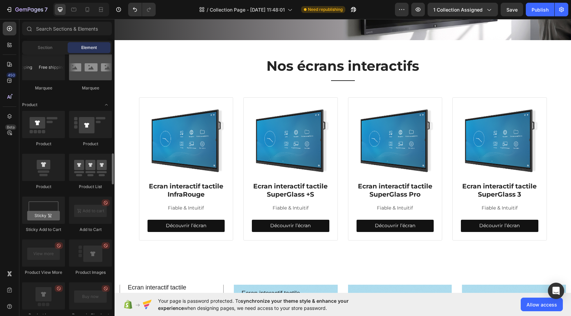
scroll to position [831, 0]
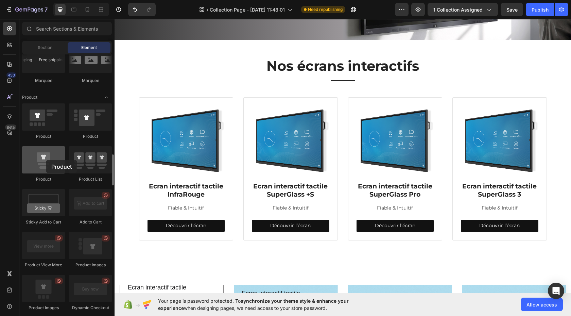
click at [46, 160] on div at bounding box center [43, 159] width 43 height 27
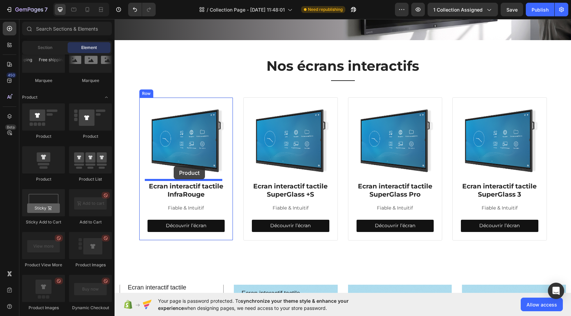
drag, startPoint x: 157, startPoint y: 181, endPoint x: 174, endPoint y: 165, distance: 22.6
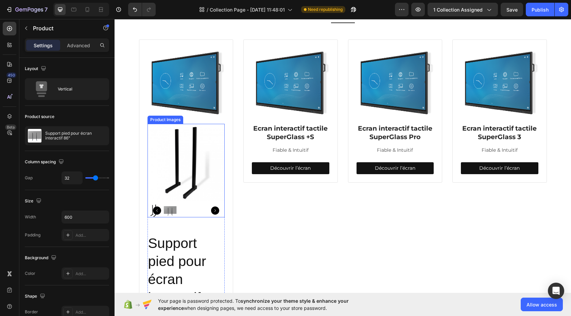
scroll to position [197, 0]
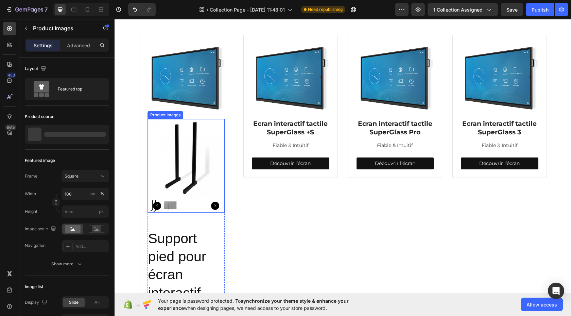
click at [181, 163] on img at bounding box center [185, 157] width 77 height 77
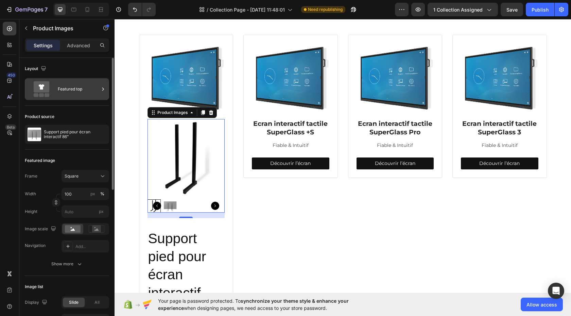
click at [85, 90] on div "Featured top" at bounding box center [78, 89] width 41 height 16
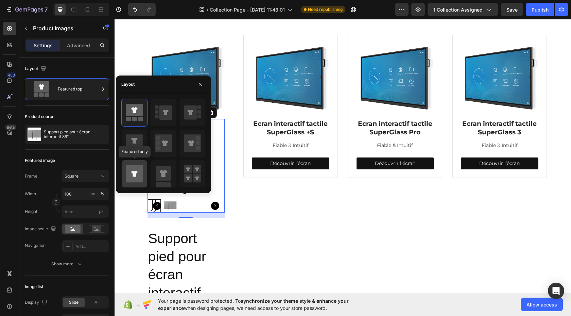
click at [132, 177] on icon at bounding box center [134, 173] width 17 height 17
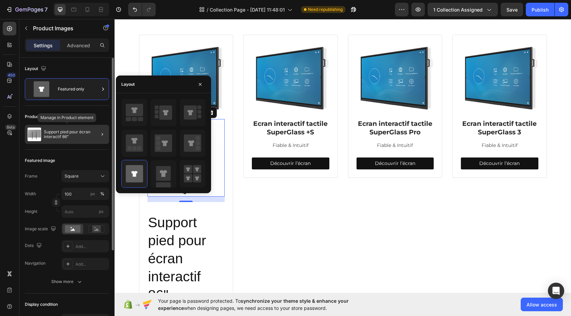
click at [60, 138] on p "Support pied pour écran interactif 86"" at bounding box center [75, 134] width 63 height 10
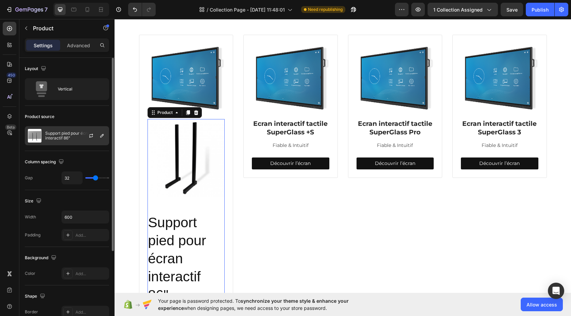
click at [78, 137] on p "Support pied pour écran interactif 86"" at bounding box center [75, 136] width 61 height 10
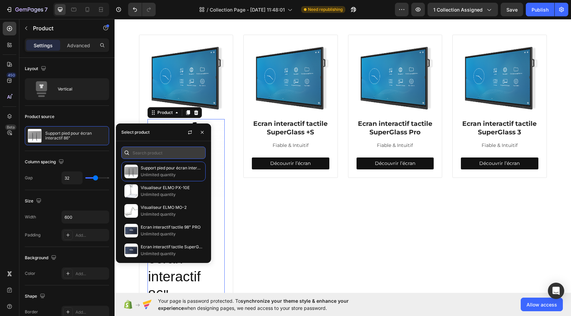
click at [153, 152] on input "text" at bounding box center [163, 152] width 84 height 12
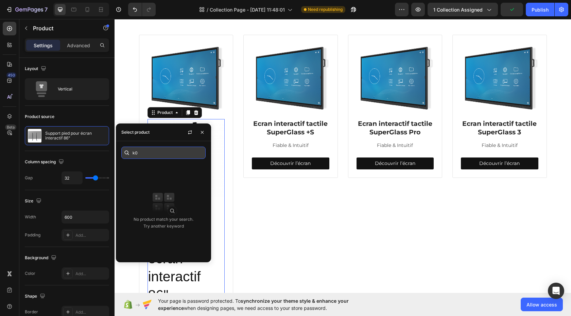
type input "k"
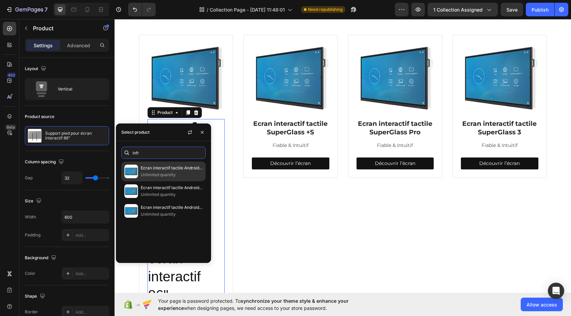
type input "infr"
click at [157, 171] on p "Ecran interactif tactile Android Infrarouge SpeechiTouch UHD | 86"" at bounding box center [172, 167] width 62 height 7
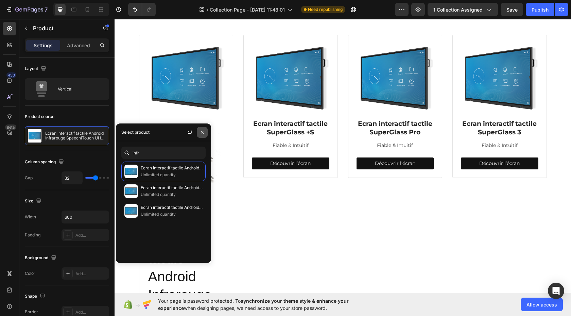
click at [203, 131] on icon "button" at bounding box center [201, 131] width 5 height 5
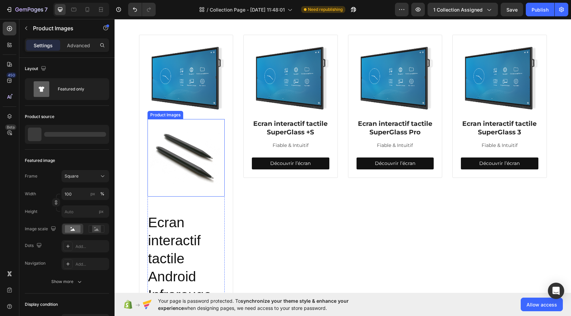
click at [192, 172] on img at bounding box center [185, 157] width 77 height 77
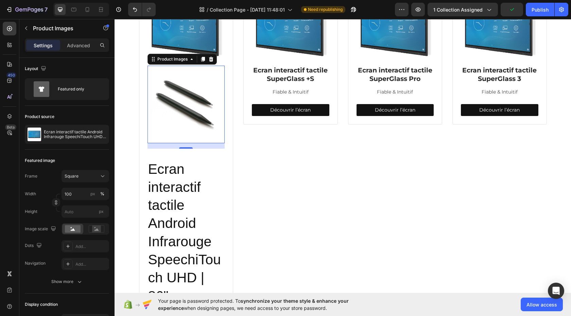
scroll to position [229, 0]
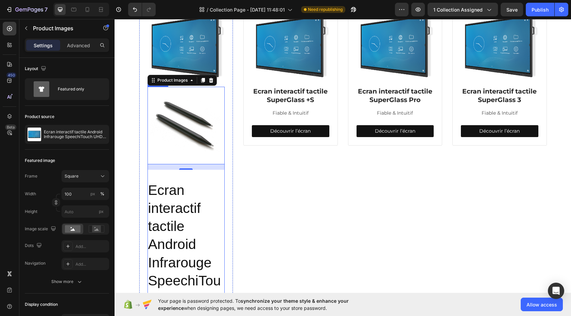
click at [221, 177] on div "Product Images 16 Ecran interactif tactile Android Infrarouge SpeechiTouch UHD …" at bounding box center [185, 310] width 77 height 446
click at [182, 120] on img at bounding box center [185, 125] width 77 height 77
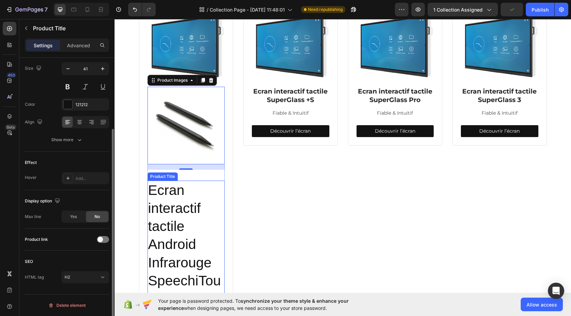
scroll to position [0, 0]
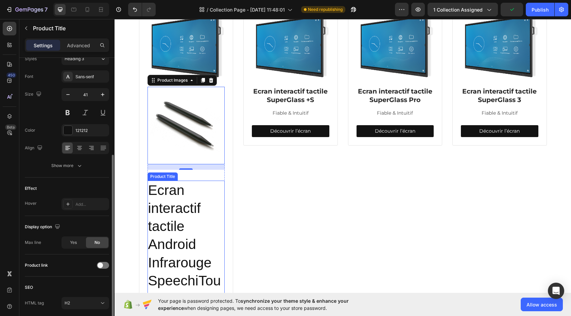
click at [193, 194] on h2 "Ecran interactif tactile Android Infrarouge SpeechiTouch UHD | 86"" at bounding box center [185, 253] width 77 height 146
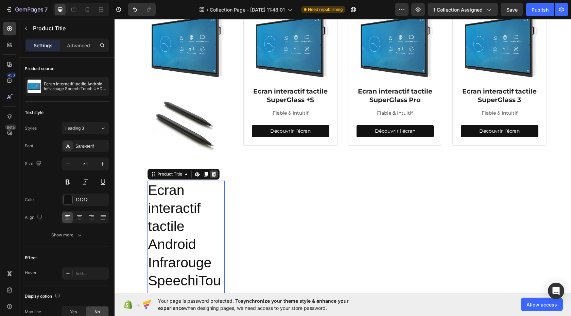
click at [211, 174] on icon at bounding box center [213, 173] width 5 height 5
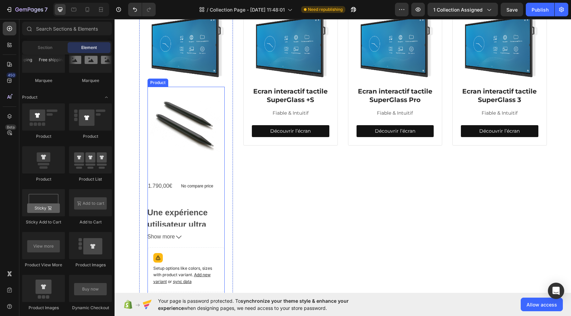
scroll to position [228, 0]
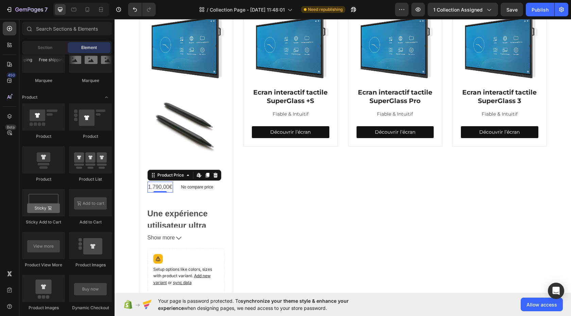
click at [168, 191] on div "1.790,00€" at bounding box center [159, 186] width 25 height 11
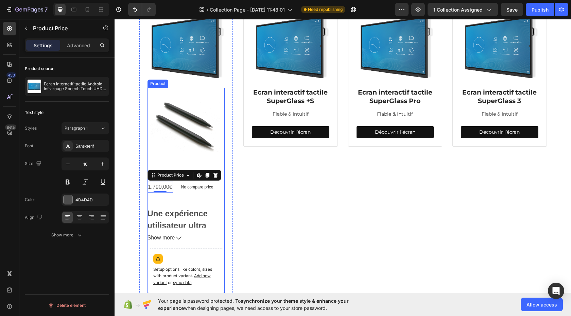
click at [171, 192] on div "1.790,00€ Product Price Edit content in Shopify 0 Product Price Edit content in…" at bounding box center [185, 281] width 77 height 201
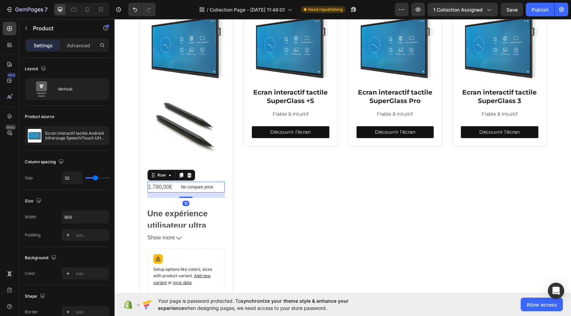
click at [173, 191] on div "1.790,00€ Product Price Product Price No compare price Product Price Row 16" at bounding box center [185, 186] width 77 height 11
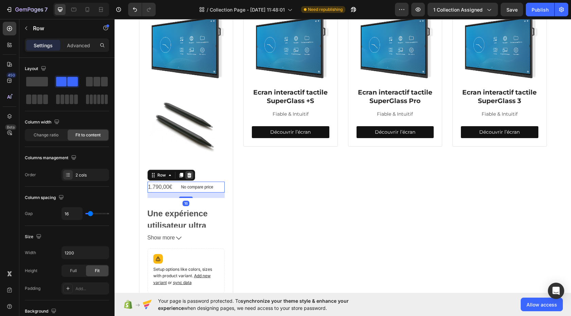
click at [188, 176] on icon at bounding box center [189, 174] width 5 height 5
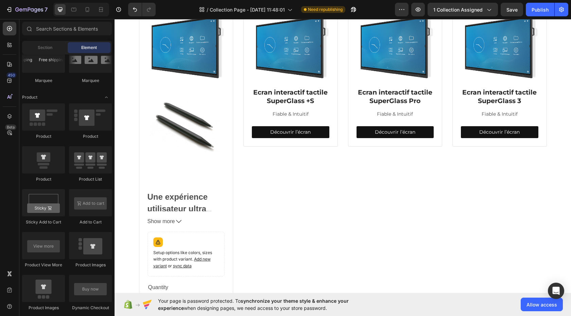
scroll to position [229, 0]
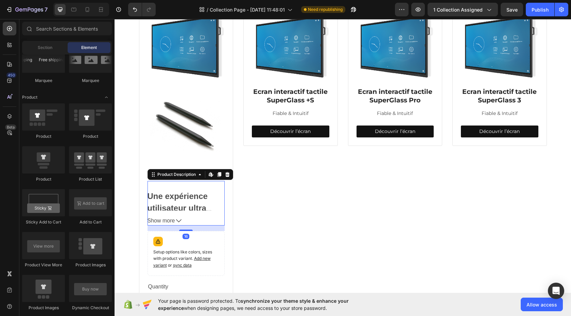
click at [190, 189] on div "Une expérience utilisateur ultra simple sur écran interactif tactile Une tablet…" at bounding box center [185, 196] width 77 height 30
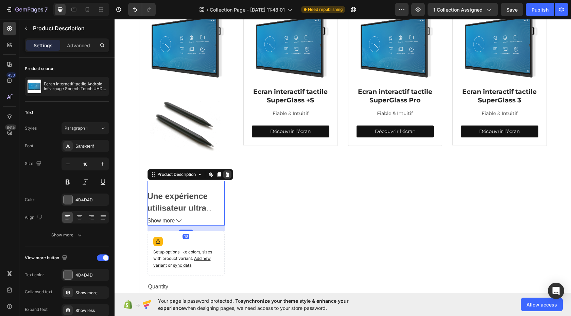
click at [226, 175] on icon at bounding box center [227, 174] width 4 height 5
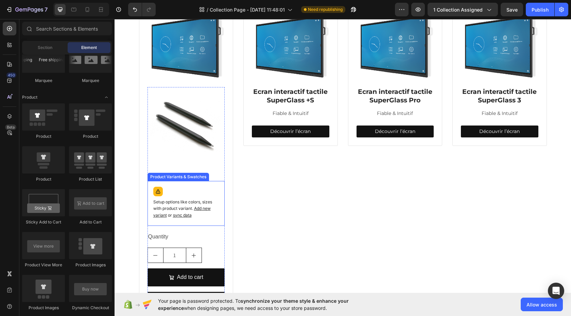
click at [198, 189] on div "Setup options like colors, sizes with product variant. Add new variant or sync …" at bounding box center [185, 203] width 71 height 39
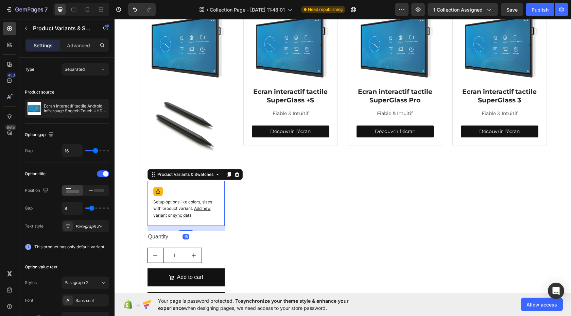
drag, startPoint x: 234, startPoint y: 174, endPoint x: 231, endPoint y: 174, distance: 3.4
click at [234, 174] on icon at bounding box center [236, 174] width 4 height 5
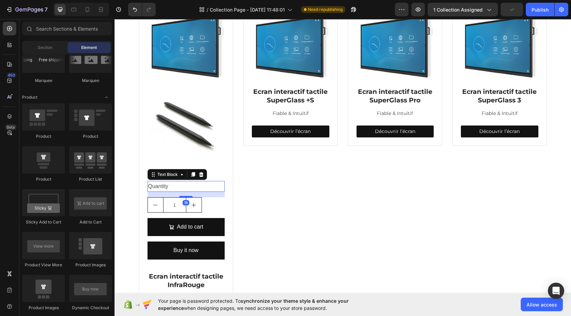
click at [208, 187] on div "Quantity" at bounding box center [185, 186] width 77 height 11
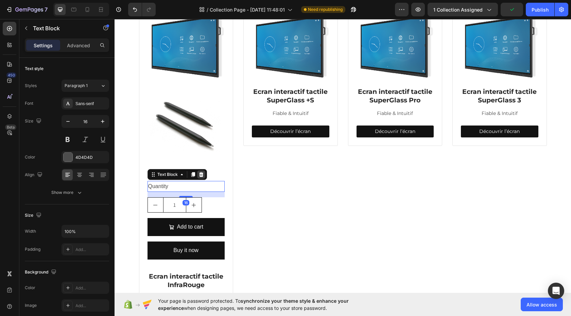
click at [200, 173] on icon at bounding box center [200, 174] width 5 height 5
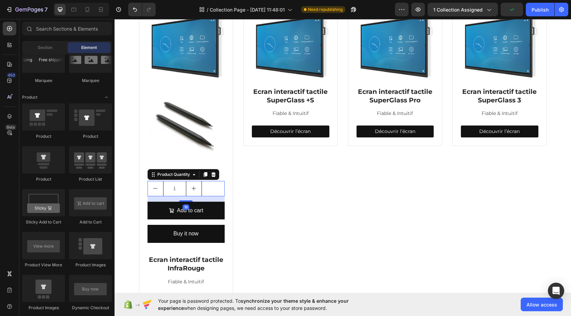
click at [213, 183] on div "1" at bounding box center [185, 188] width 77 height 15
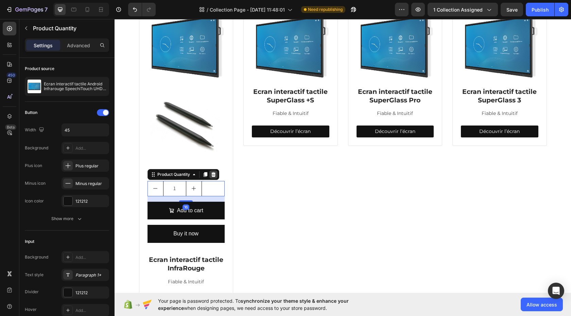
click at [212, 172] on icon at bounding box center [213, 174] width 5 height 5
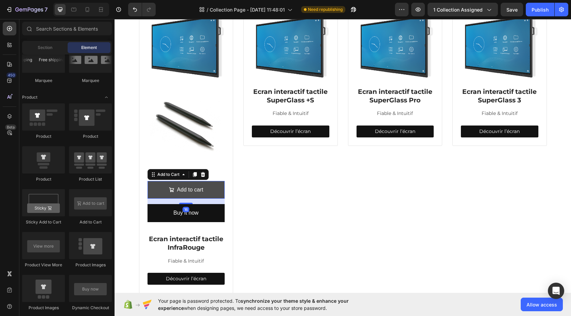
click at [208, 181] on button "Add to cart" at bounding box center [185, 190] width 77 height 18
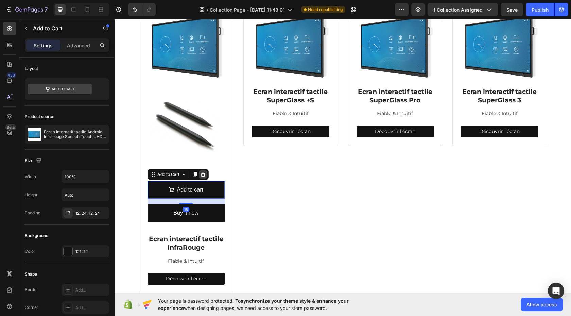
click at [200, 175] on icon at bounding box center [202, 174] width 5 height 5
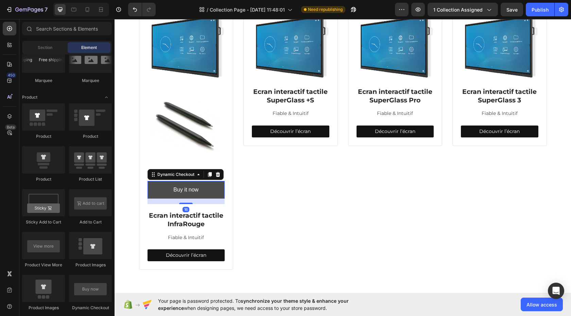
click at [200, 190] on button "Buy it now" at bounding box center [185, 190] width 77 height 18
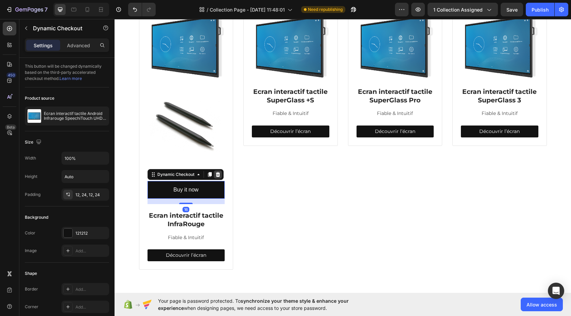
click at [215, 174] on icon at bounding box center [217, 174] width 5 height 5
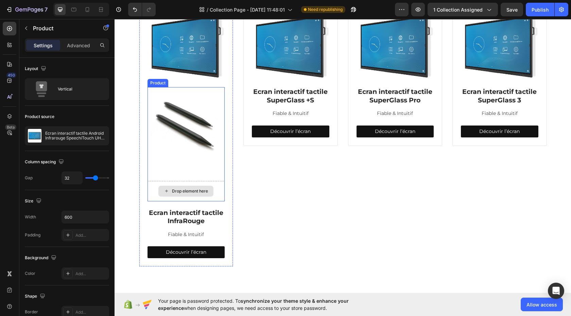
click at [217, 187] on div "Drop element here" at bounding box center [185, 191] width 77 height 20
click at [210, 171] on div "Product Images Drop element here Product 20" at bounding box center [185, 144] width 77 height 114
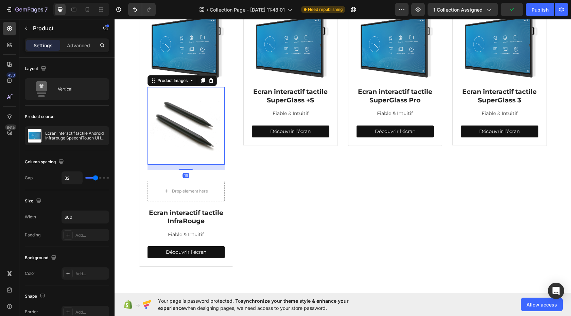
click at [182, 132] on img at bounding box center [185, 125] width 77 height 77
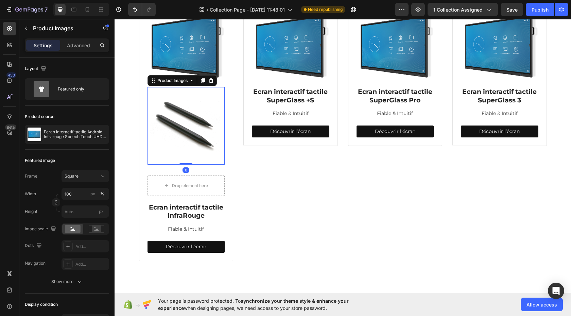
drag, startPoint x: 187, startPoint y: 169, endPoint x: 188, endPoint y: 164, distance: 5.1
click at [188, 157] on div "Product Images 0" at bounding box center [185, 125] width 77 height 77
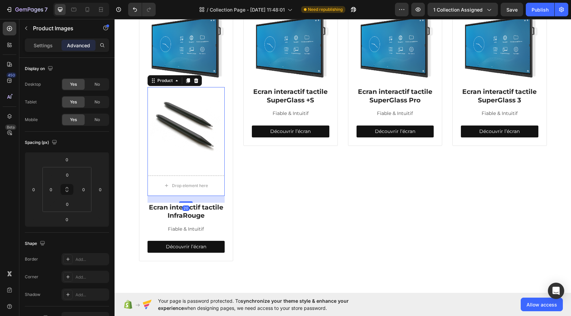
click at [188, 172] on div "Product Images Drop element here Product 20" at bounding box center [185, 141] width 77 height 109
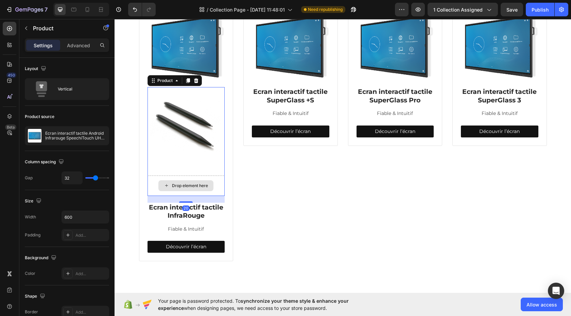
click at [196, 175] on div "Drop element here" at bounding box center [185, 185] width 77 height 20
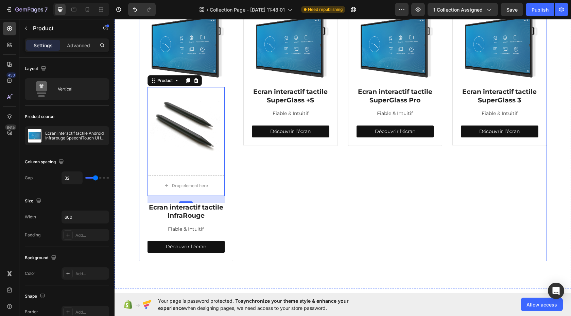
click at [274, 190] on div "Image Ecran interactif tactile SuperGlass +S Heading Fiable & Intuitif Text blo…" at bounding box center [290, 132] width 94 height 258
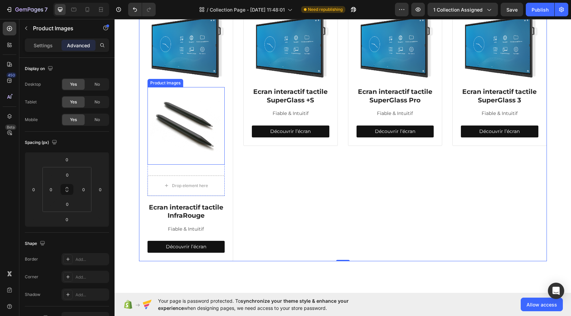
click at [199, 146] on img at bounding box center [185, 125] width 77 height 77
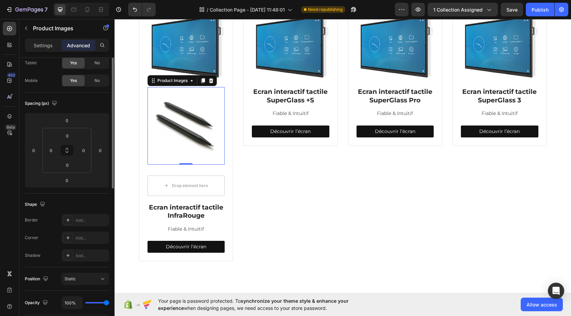
scroll to position [0, 0]
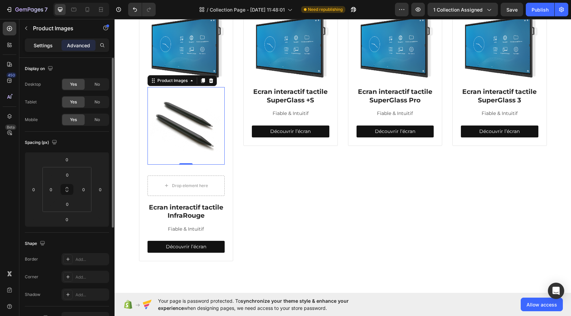
click at [41, 46] on p "Settings" at bounding box center [43, 45] width 19 height 7
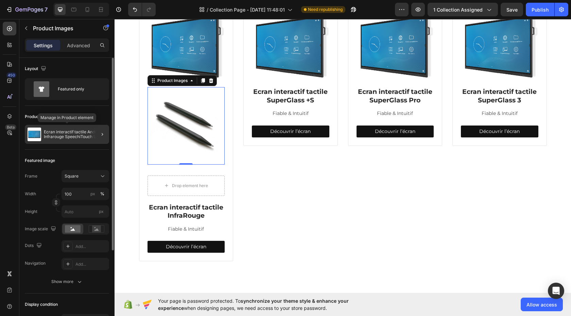
click at [70, 135] on p "Ecran interactif tactile Android Infrarouge SpeechiTouch UHD | 86"" at bounding box center [75, 134] width 63 height 10
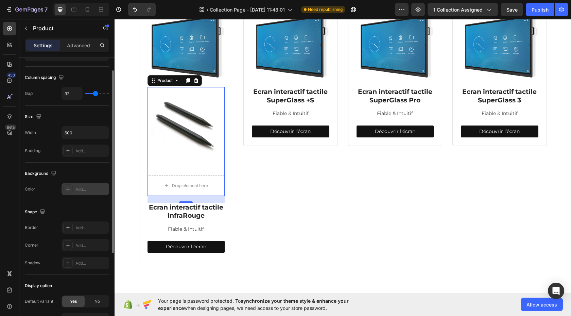
scroll to position [58, 0]
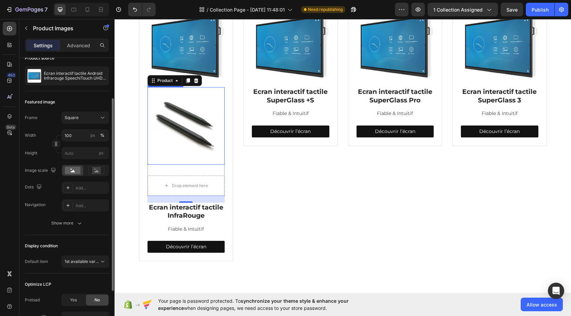
click at [161, 139] on img at bounding box center [185, 125] width 77 height 77
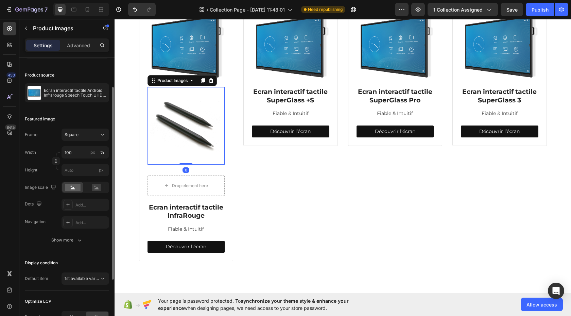
scroll to position [45, 0]
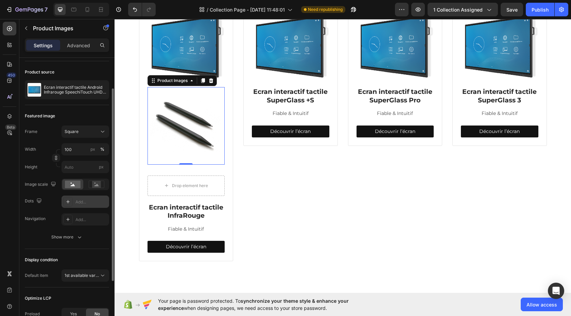
click at [68, 201] on icon at bounding box center [67, 201] width 3 height 3
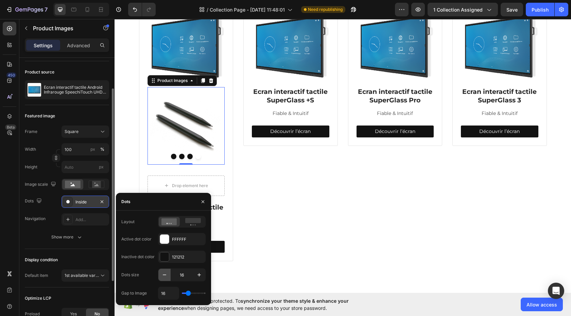
click at [165, 276] on icon "button" at bounding box center [164, 274] width 7 height 7
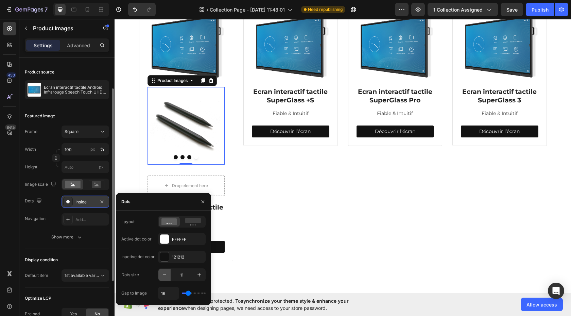
click at [165, 276] on icon "button" at bounding box center [164, 274] width 7 height 7
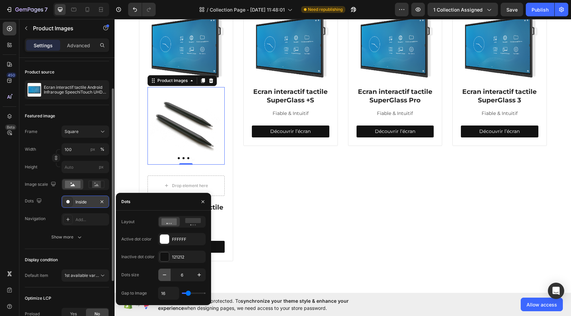
click at [165, 276] on icon "button" at bounding box center [164, 274] width 7 height 7
type input "4"
click at [189, 220] on rect at bounding box center [193, 220] width 16 height 5
click at [173, 223] on icon at bounding box center [169, 221] width 16 height 7
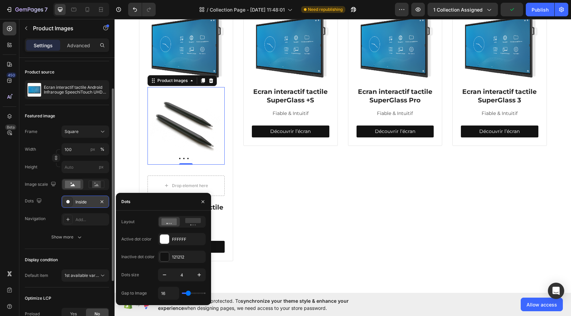
click at [179, 158] on button "Dot" at bounding box center [179, 158] width 1 height 1
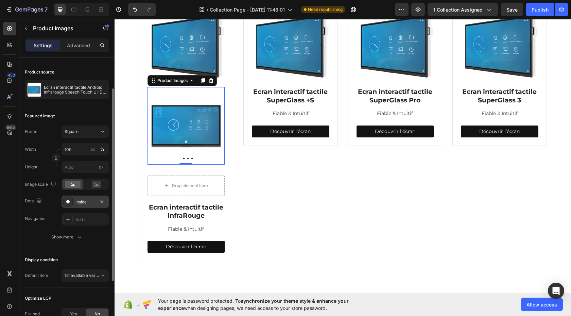
click at [187, 158] on button "Dot" at bounding box center [187, 158] width 1 height 1
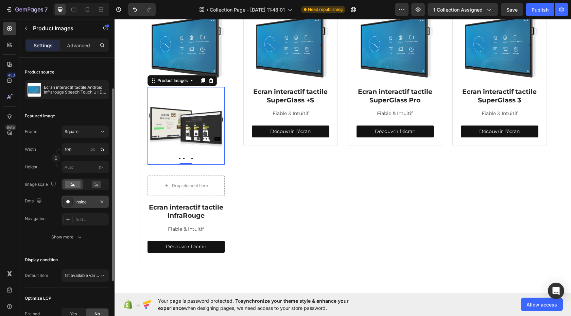
click at [183, 158] on button "Dot" at bounding box center [183, 158] width 1 height 1
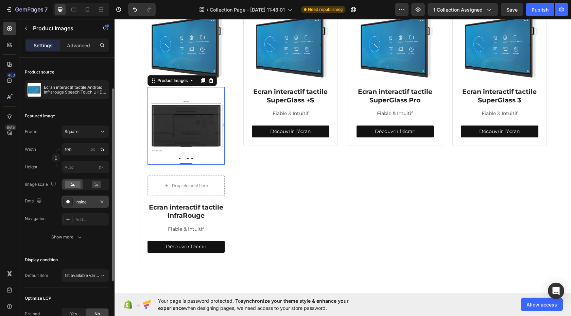
click at [190, 158] on div at bounding box center [185, 158] width 77 height 1
click at [191, 158] on button "Dot" at bounding box center [191, 158] width 1 height 1
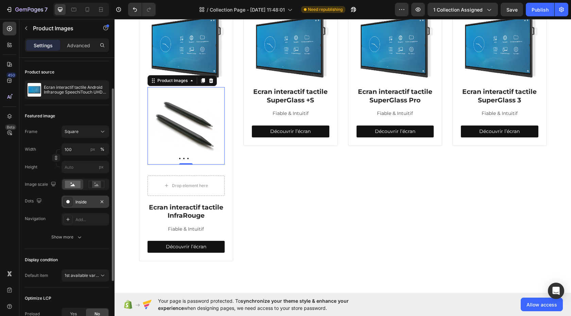
click at [179, 158] on button "Dot" at bounding box center [179, 158] width 1 height 1
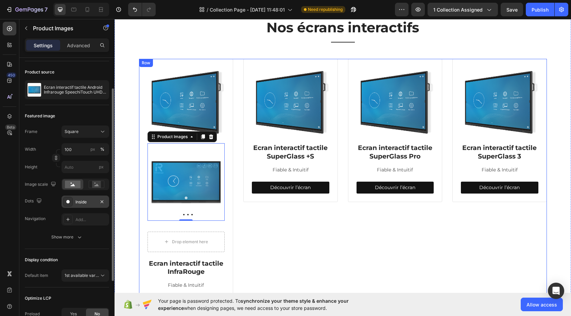
scroll to position [146, 0]
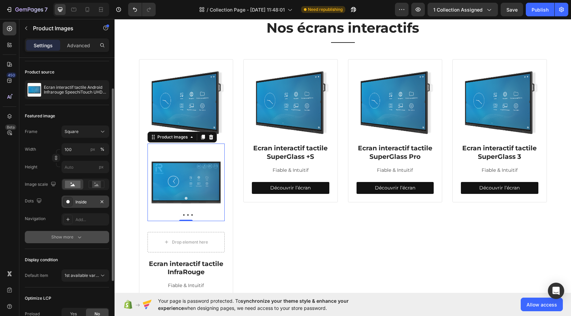
click at [86, 236] on button "Show more" at bounding box center [67, 237] width 84 height 12
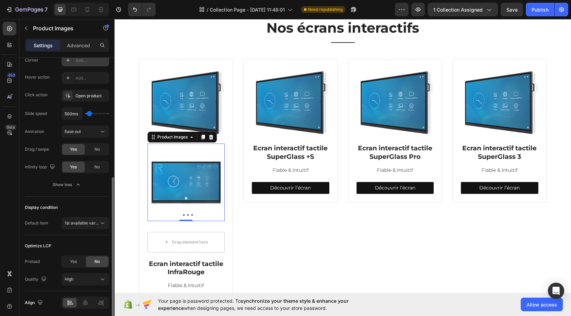
scroll to position [229, 0]
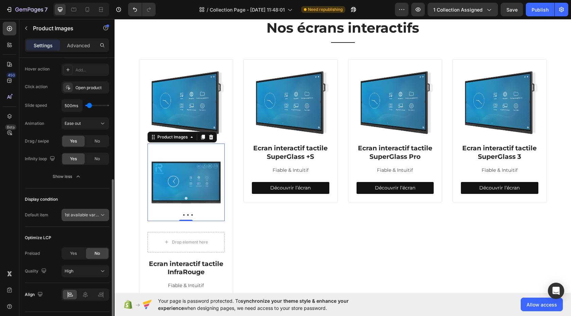
click at [96, 213] on span "1st available variant" at bounding box center [84, 214] width 38 height 5
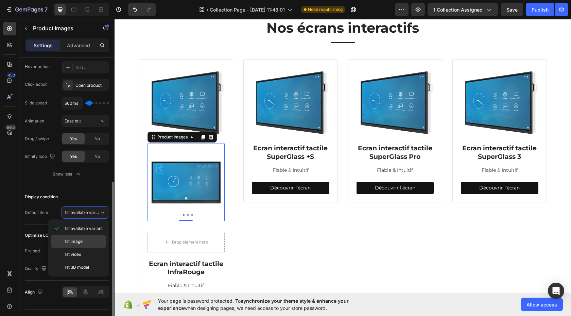
scroll to position [232, 0]
click at [85, 239] on p "1st image" at bounding box center [84, 241] width 39 height 6
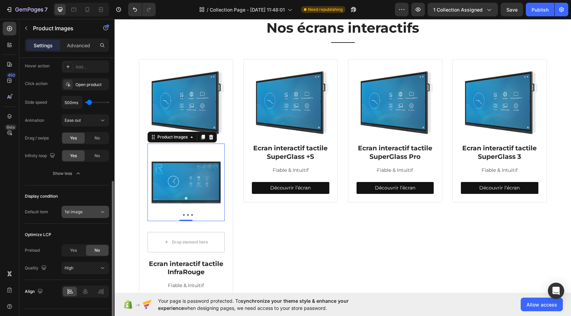
click at [102, 212] on icon at bounding box center [102, 211] width 7 height 7
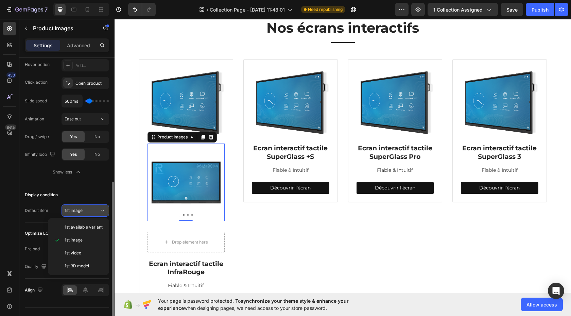
scroll to position [233, 0]
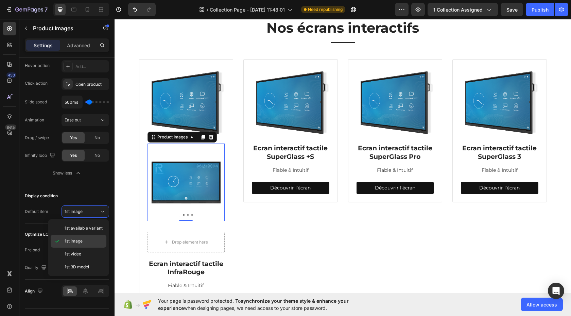
click at [86, 238] on p "1st image" at bounding box center [84, 241] width 39 height 6
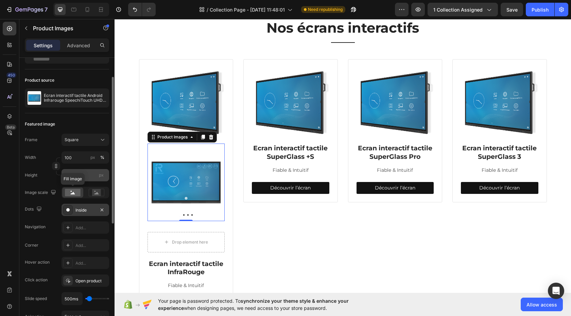
scroll to position [39, 0]
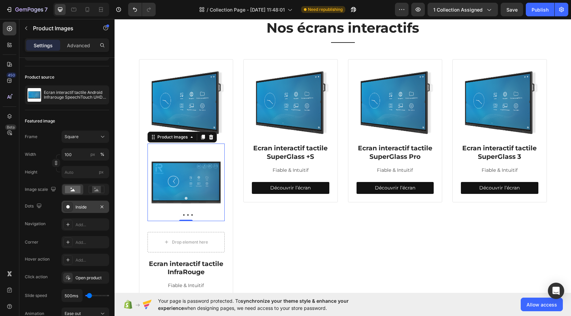
click at [187, 177] on img at bounding box center [185, 181] width 77 height 77
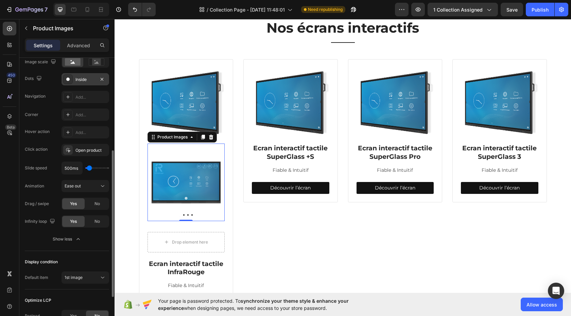
scroll to position [197, 0]
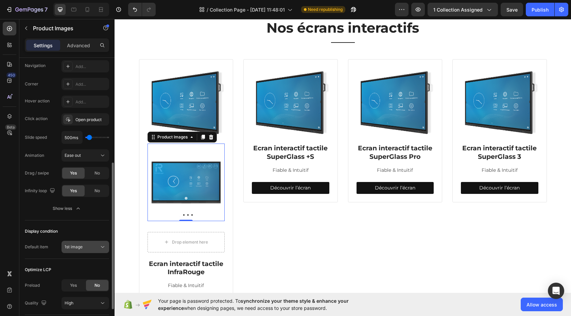
click at [103, 247] on icon at bounding box center [102, 246] width 7 height 7
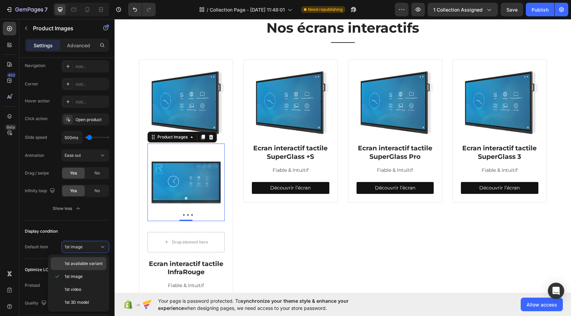
click at [87, 264] on span "1st available variant" at bounding box center [84, 263] width 38 height 6
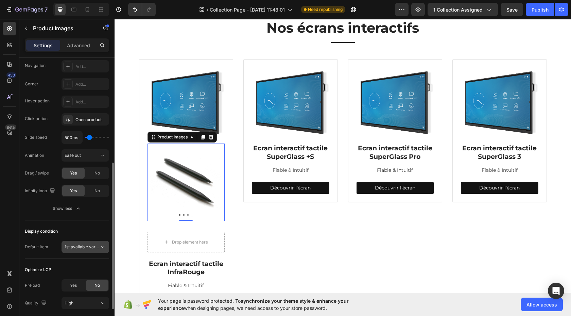
click at [102, 246] on icon at bounding box center [102, 246] width 7 height 7
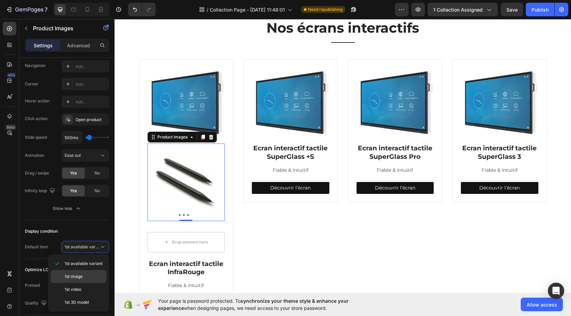
click at [78, 283] on div "1st image" at bounding box center [79, 289] width 56 height 13
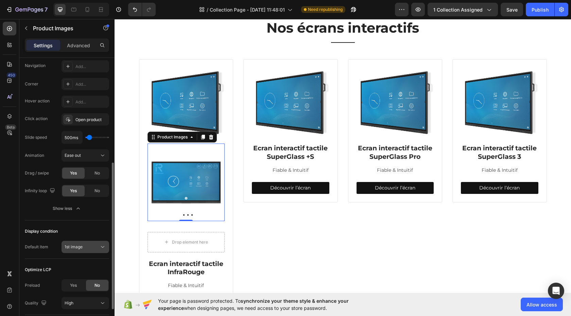
click at [96, 247] on div "1st image" at bounding box center [82, 247] width 35 height 6
click at [43, 248] on div "Default item" at bounding box center [36, 247] width 23 height 6
click at [82, 246] on span "1st image" at bounding box center [74, 246] width 18 height 5
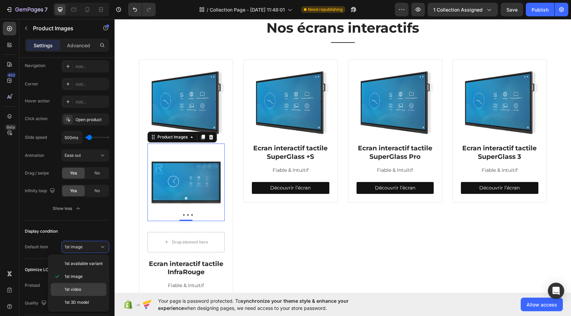
click at [81, 290] on span "1st video" at bounding box center [73, 289] width 17 height 6
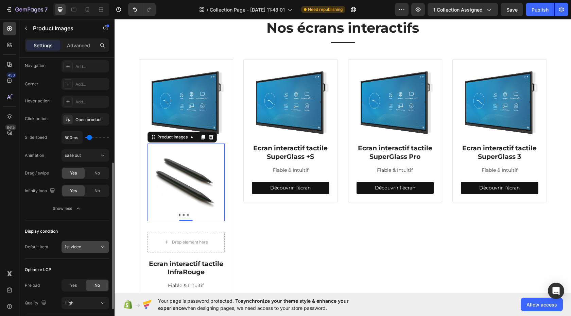
click at [90, 249] on div "1st video" at bounding box center [82, 247] width 35 height 6
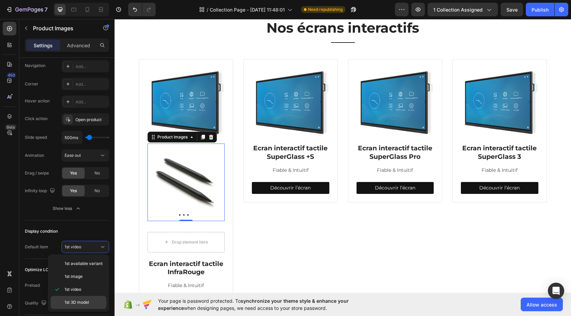
click at [85, 300] on span "1st 3D model" at bounding box center [77, 302] width 24 height 6
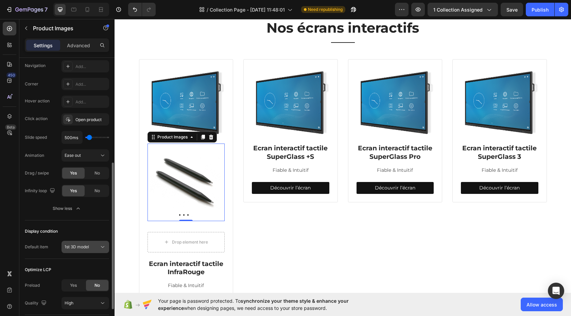
click at [92, 244] on div "1st 3D model" at bounding box center [82, 247] width 35 height 6
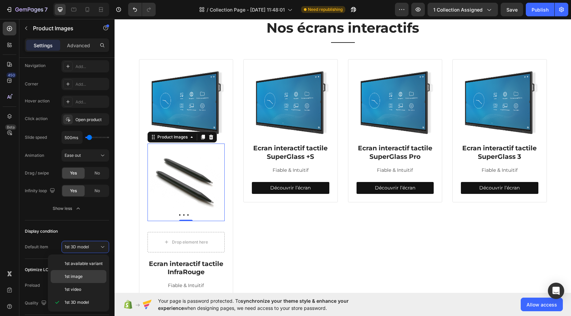
click at [84, 276] on p "1st image" at bounding box center [84, 276] width 39 height 6
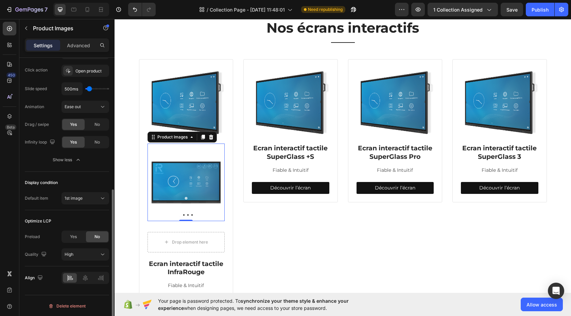
scroll to position [247, 0]
click at [211, 138] on icon at bounding box center [210, 136] width 5 height 5
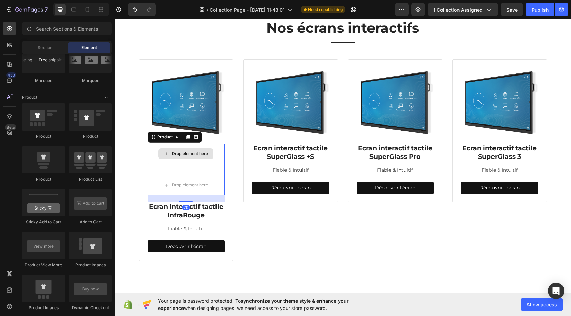
click at [206, 145] on div "Drop element here" at bounding box center [185, 153] width 77 height 20
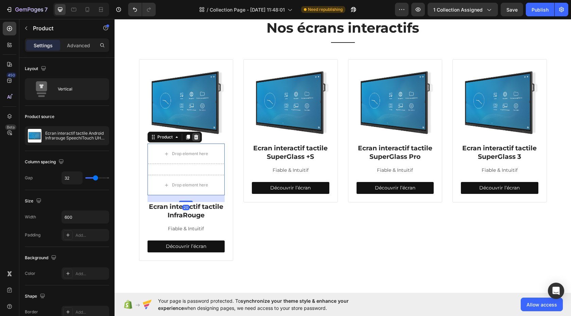
click at [195, 137] on icon at bounding box center [196, 137] width 4 height 5
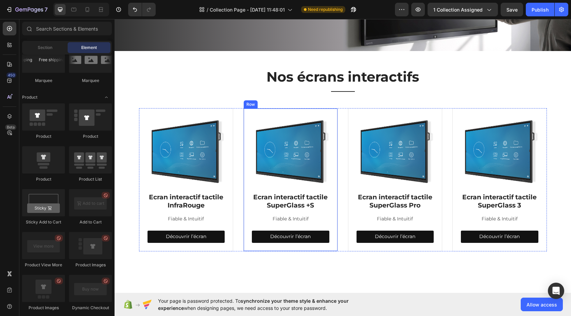
scroll to position [114, 0]
